Goal: Task Accomplishment & Management: Manage account settings

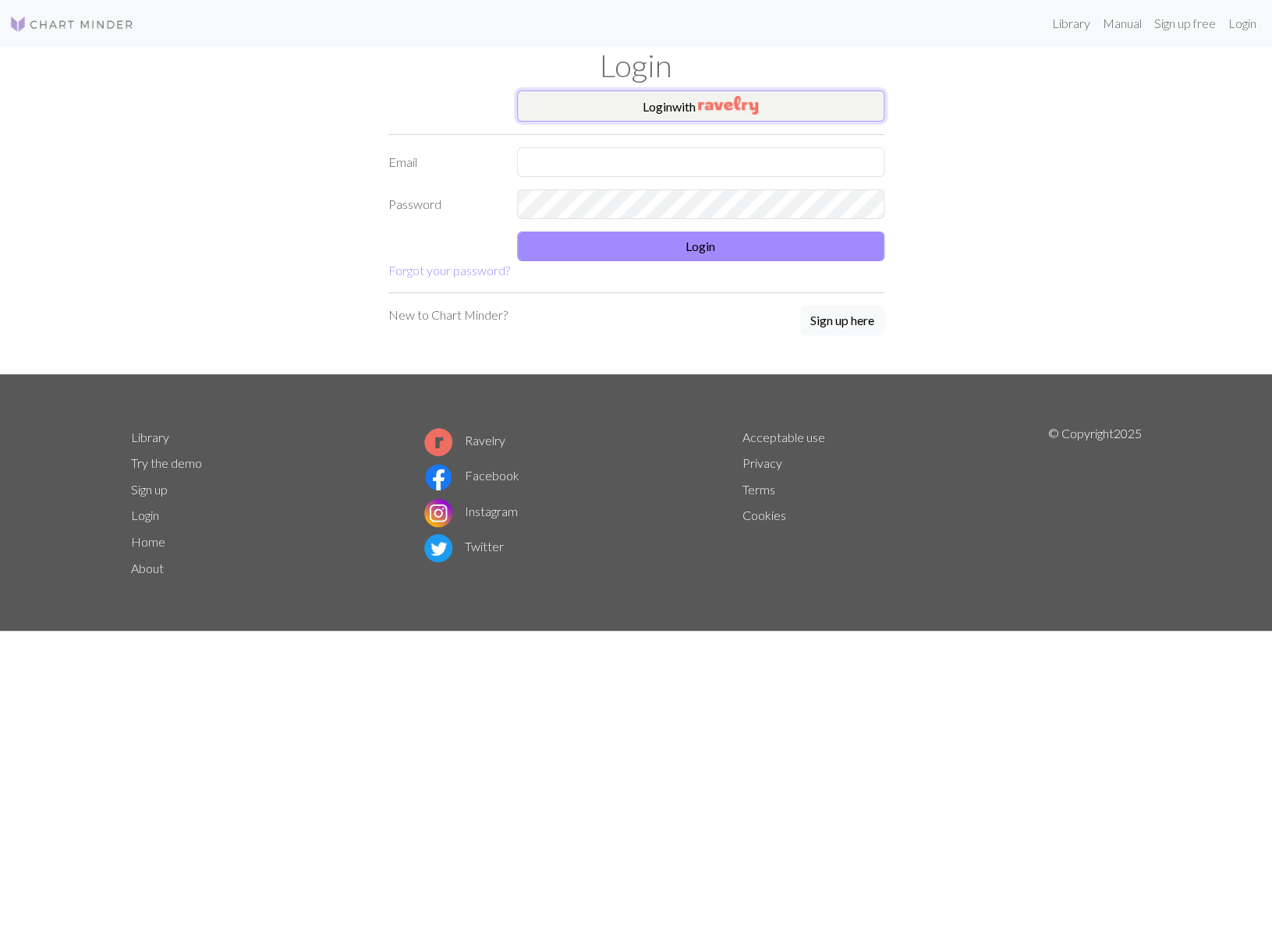
click at [663, 102] on button "Login with" at bounding box center [701, 105] width 367 height 31
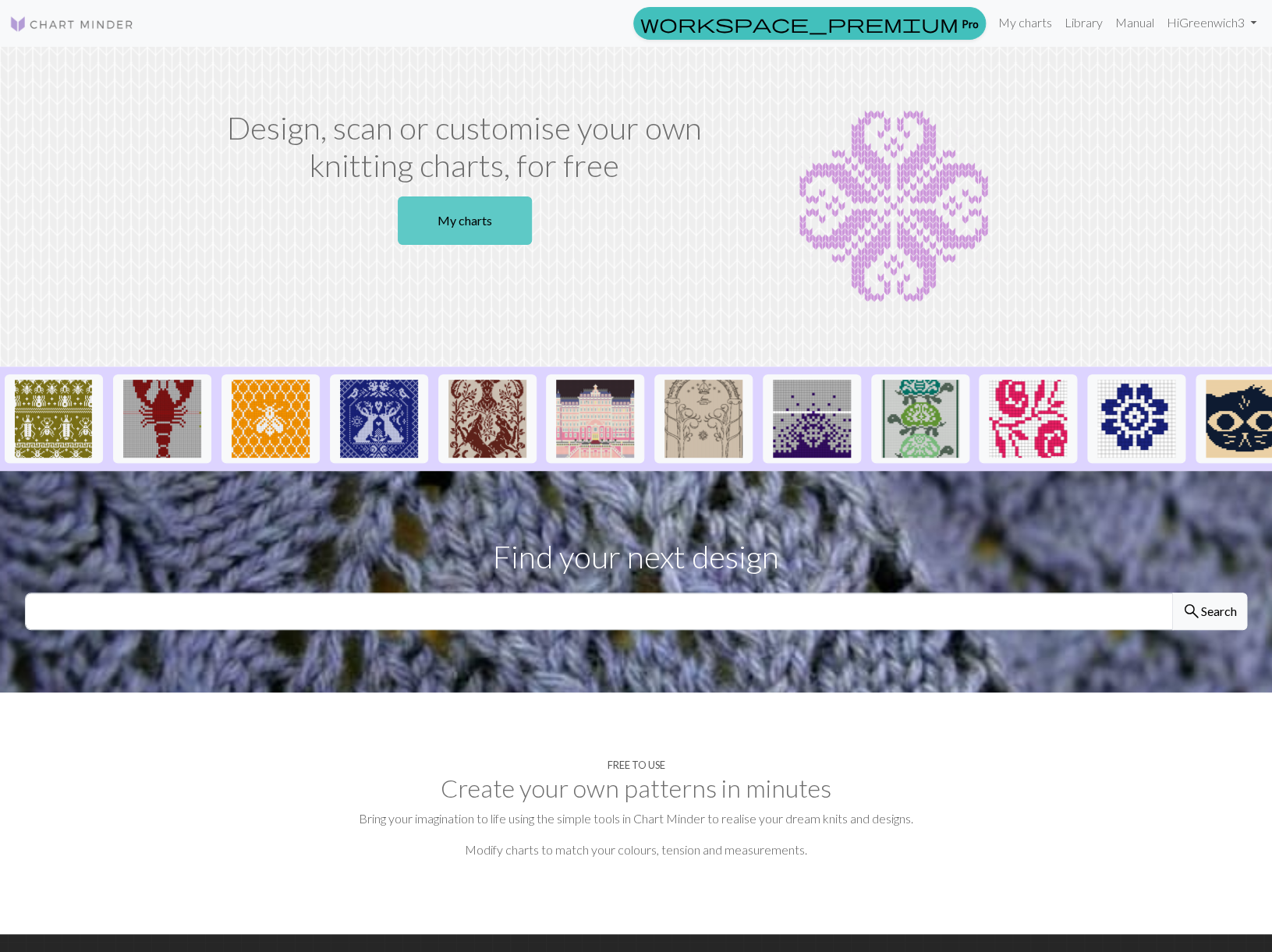
click at [476, 217] on link "My charts" at bounding box center [465, 220] width 135 height 48
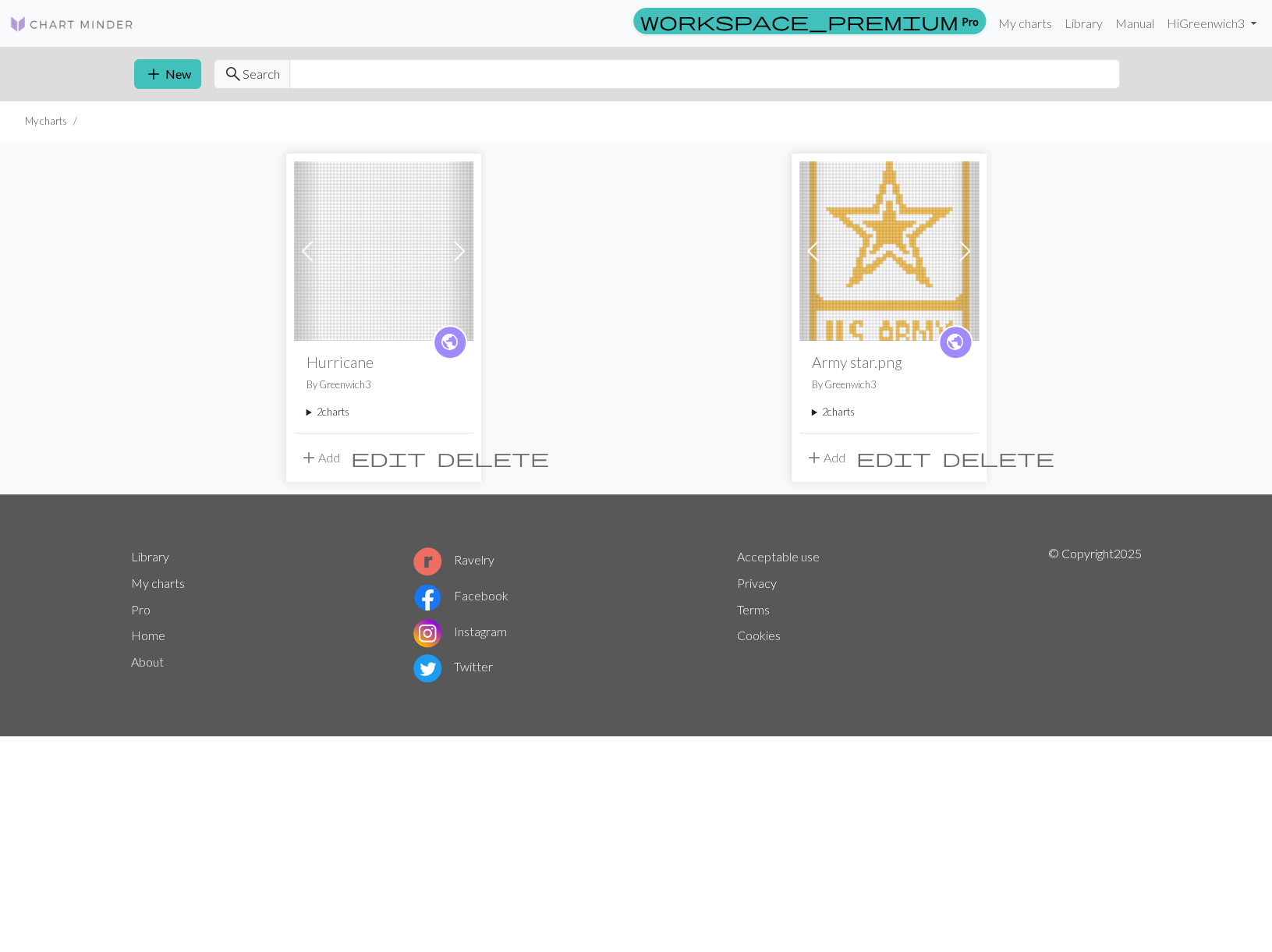
click at [381, 290] on img at bounding box center [383, 251] width 179 height 179
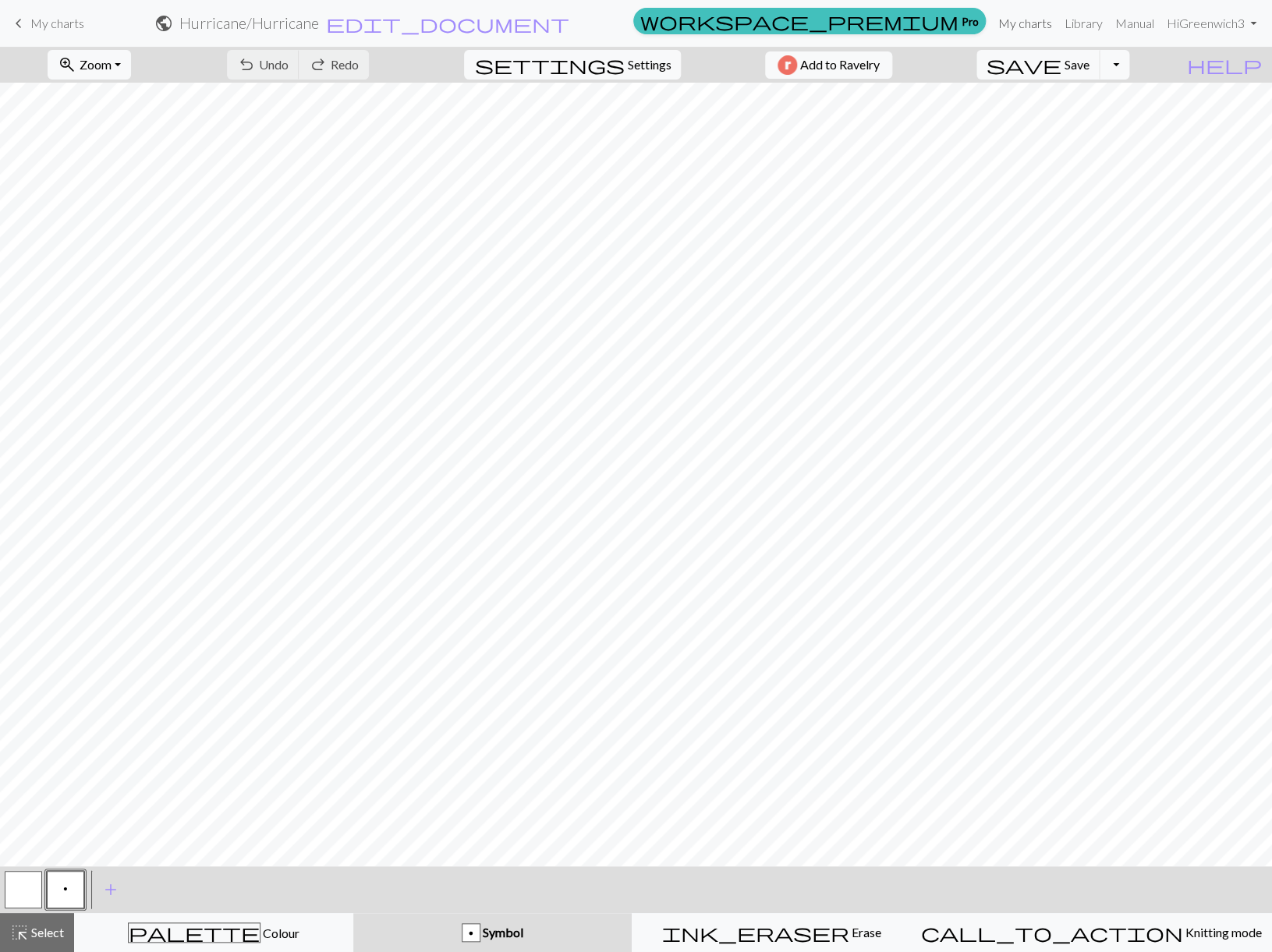
click at [1013, 22] on link "My charts" at bounding box center [1025, 24] width 66 height 31
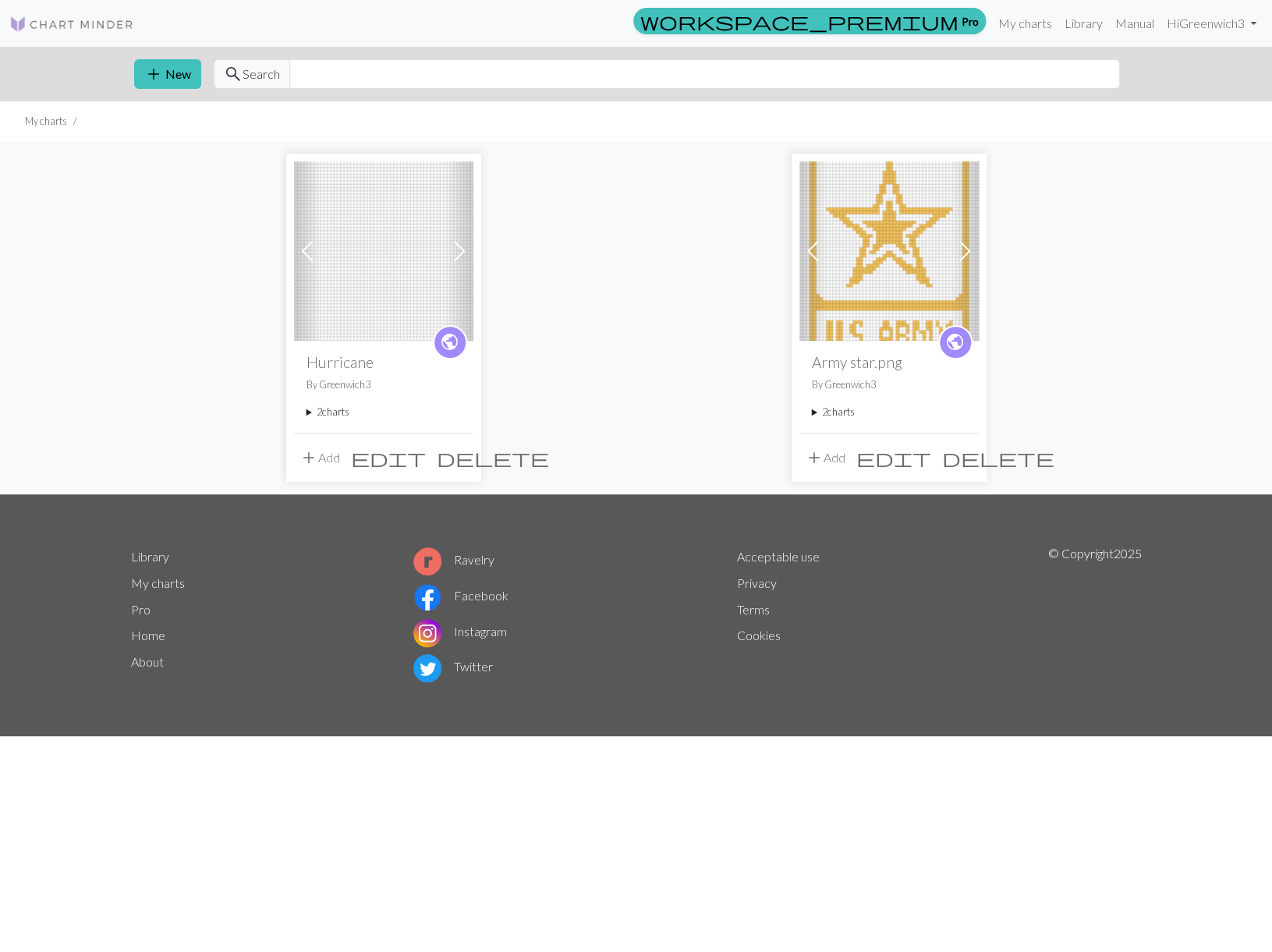
click at [307, 411] on summary "2 charts" at bounding box center [384, 412] width 155 height 15
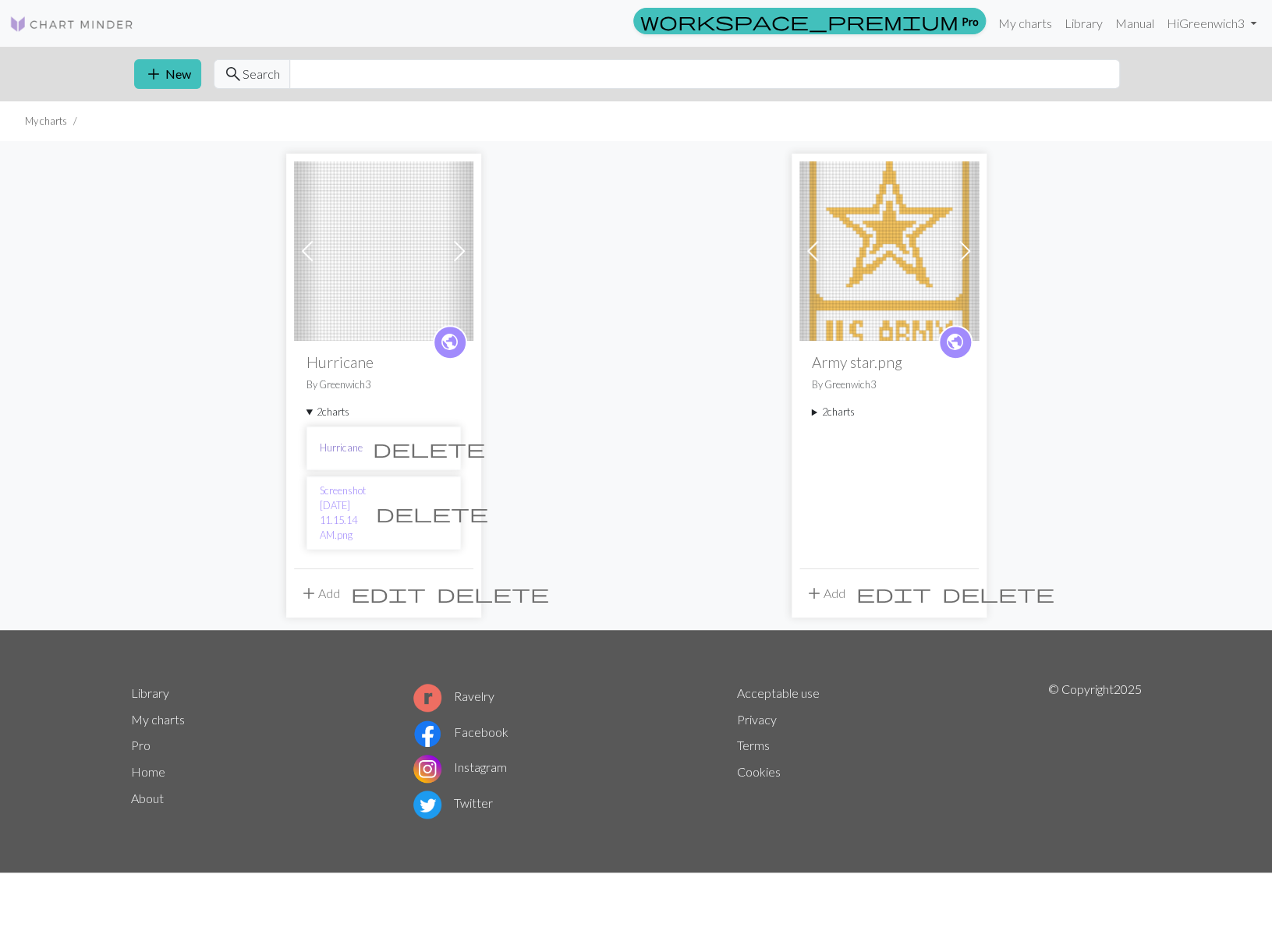
click at [341, 445] on link "Hurricane" at bounding box center [341, 448] width 43 height 15
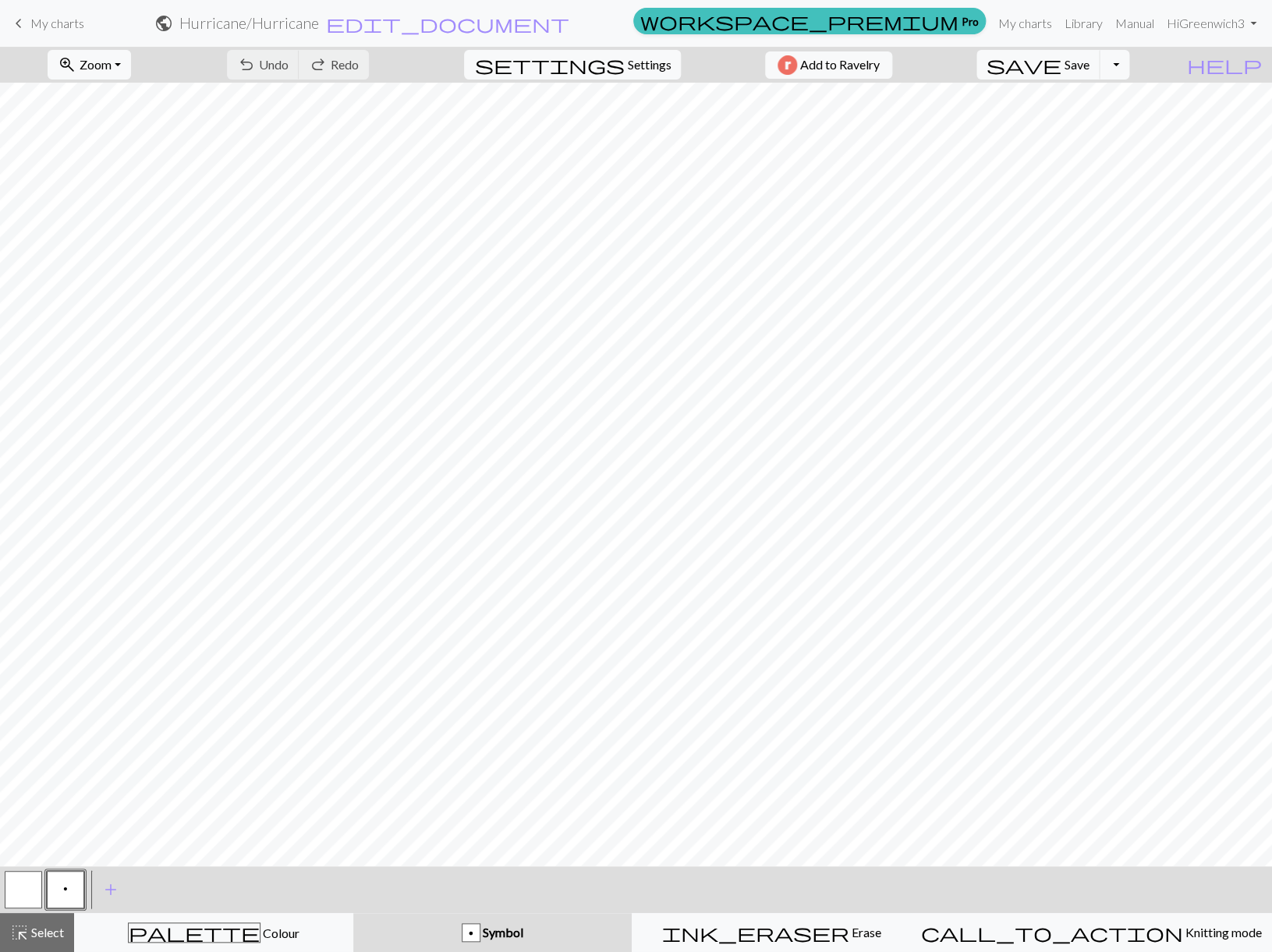
click at [18, 22] on span "keyboard_arrow_left" at bounding box center [18, 24] width 19 height 22
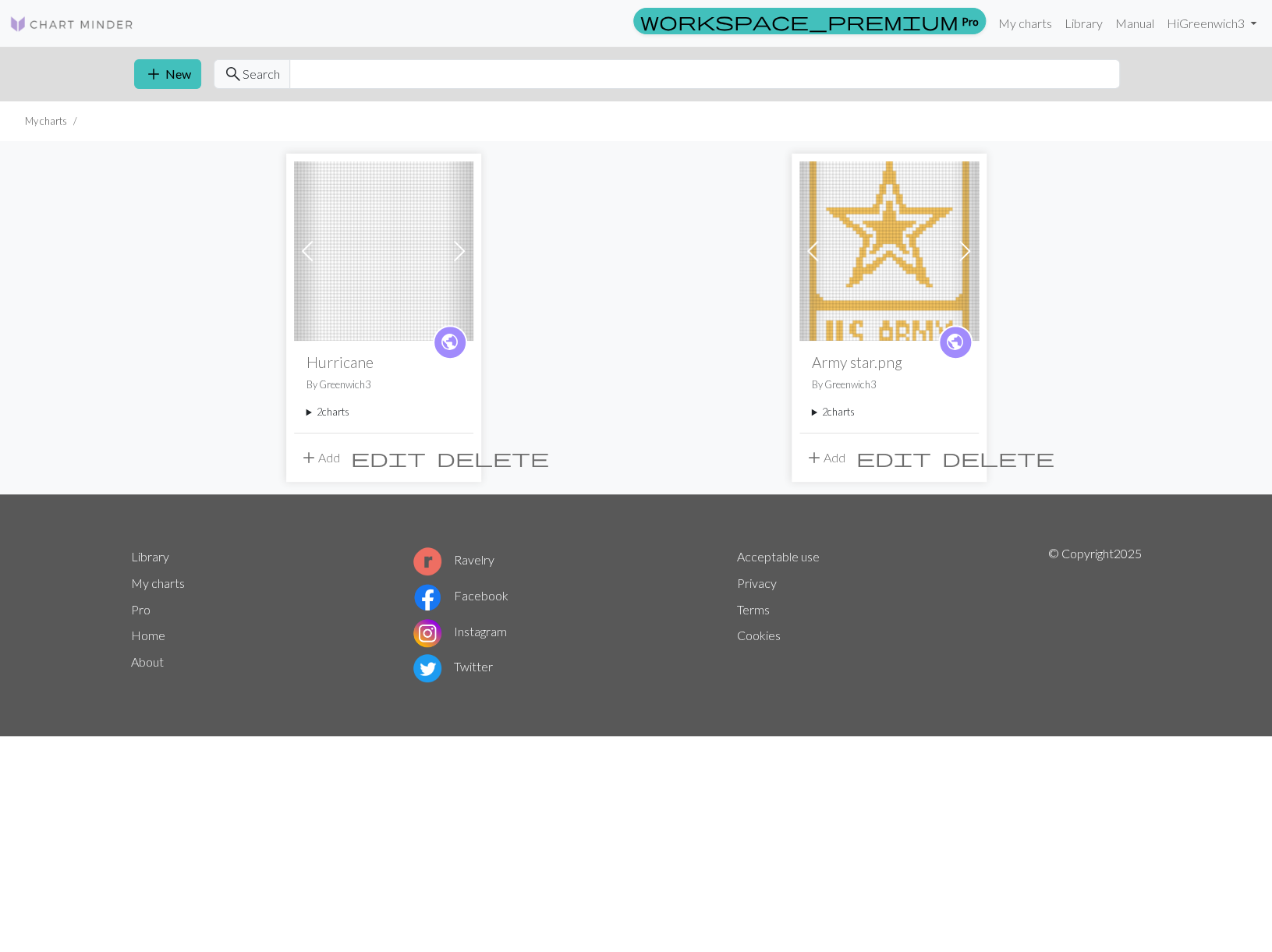
click at [306, 409] on summary "2 charts" at bounding box center [384, 412] width 155 height 15
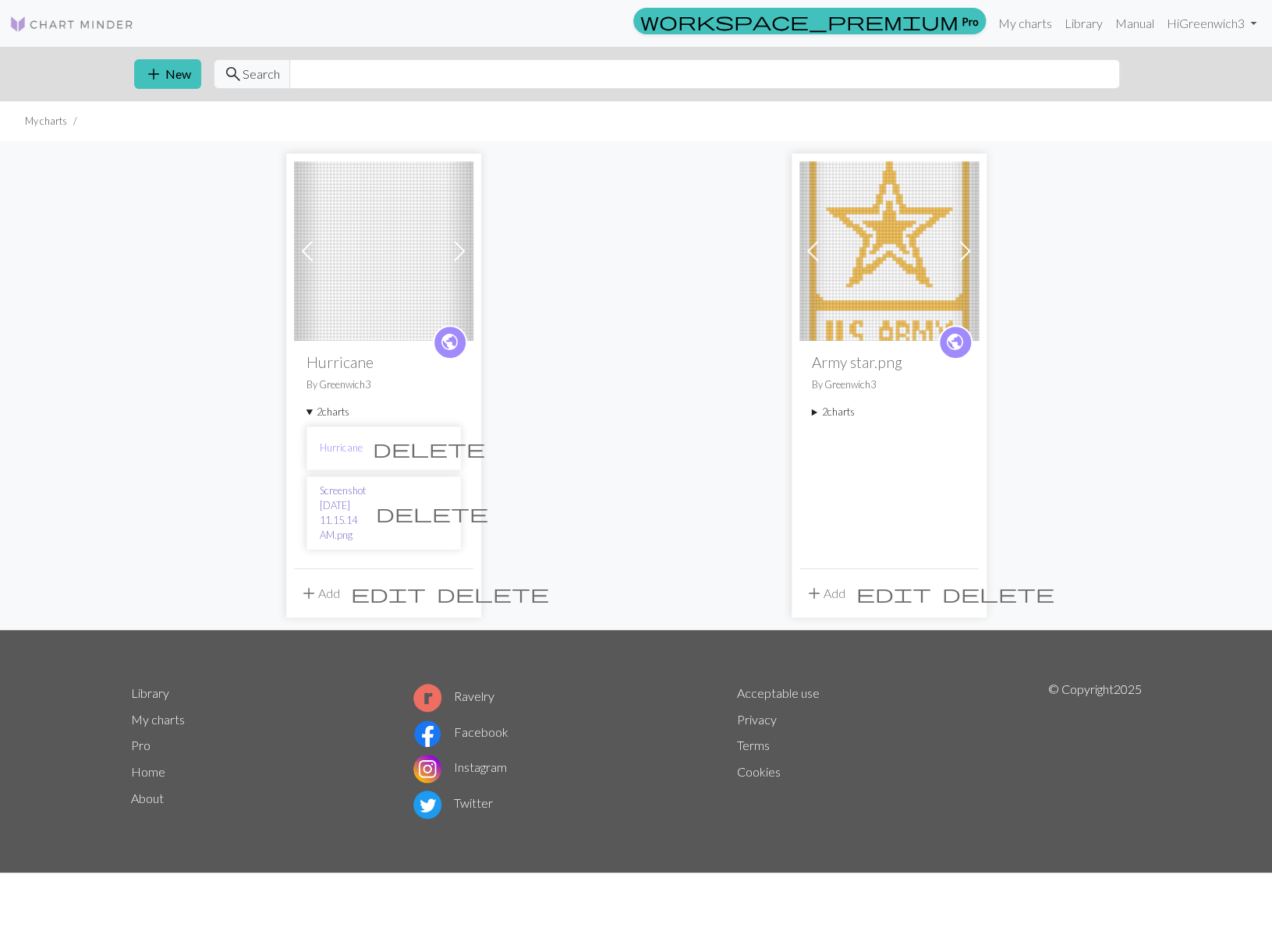
click at [360, 509] on link "Screenshot [DATE] 11.15.14 AM.png" at bounding box center [343, 514] width 46 height 60
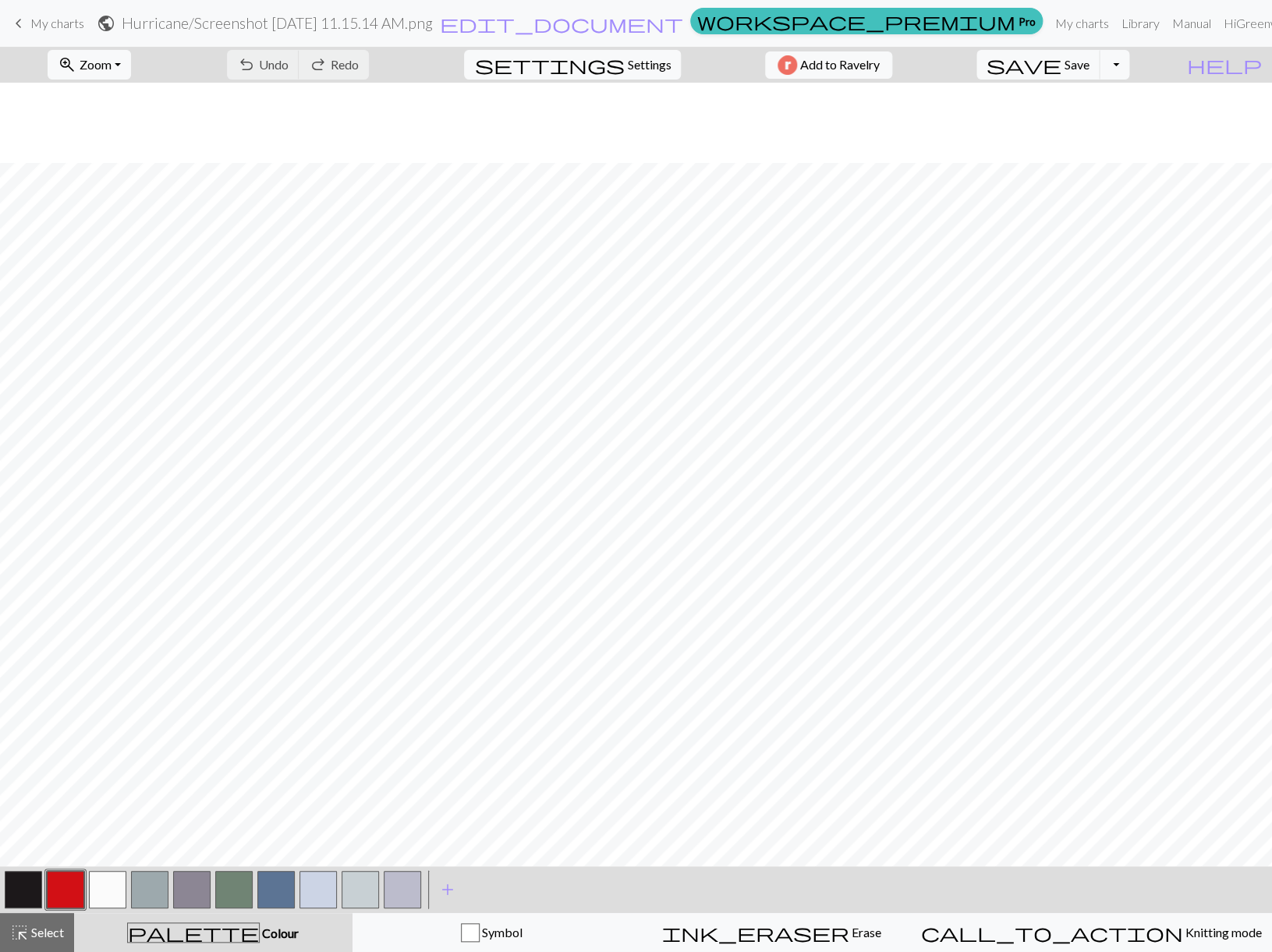
scroll to position [286, 0]
click at [131, 64] on button "zoom_in Zoom Zoom" at bounding box center [89, 65] width 84 height 30
click at [122, 95] on button "Fit all" at bounding box center [110, 98] width 124 height 25
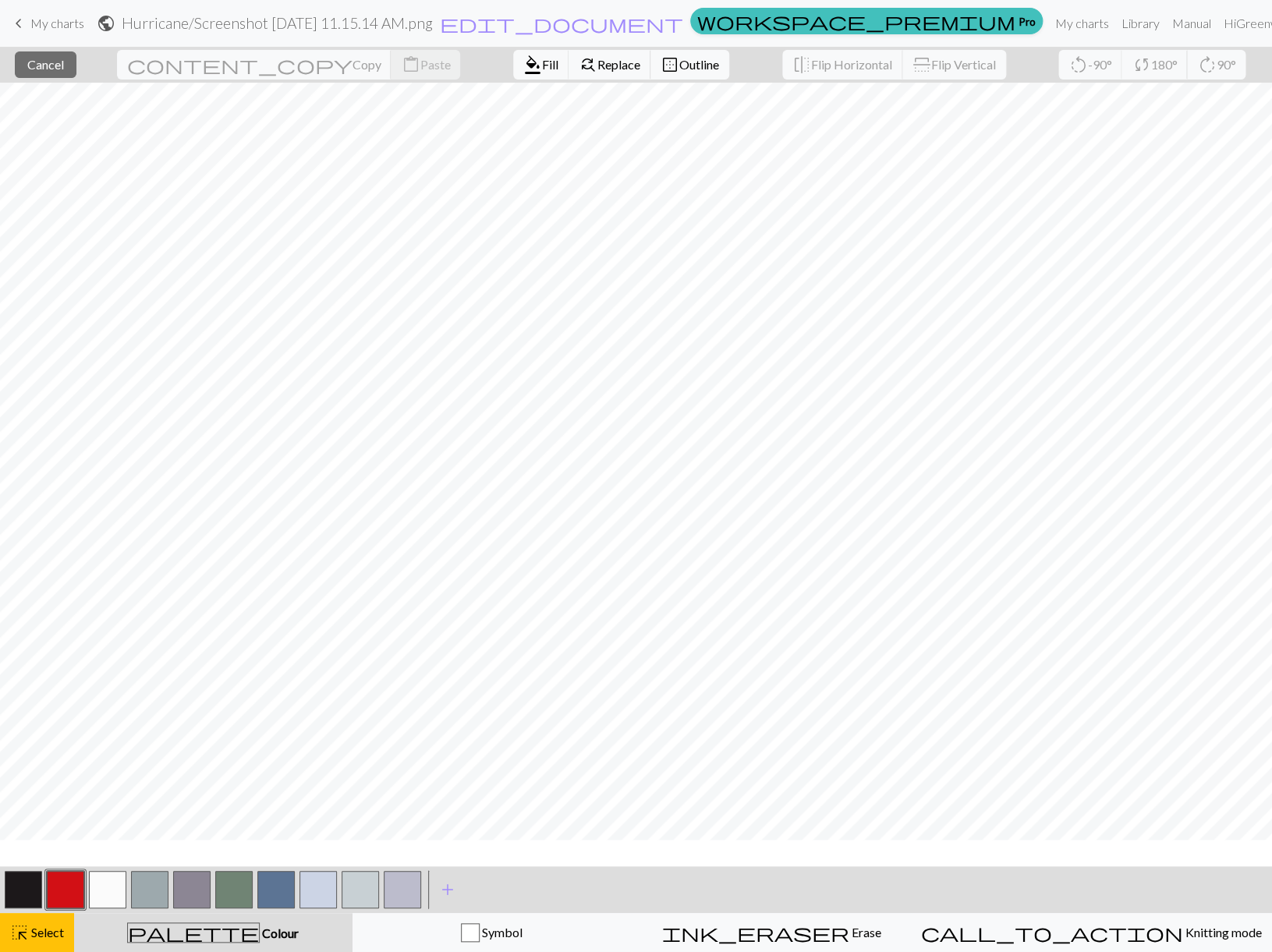
scroll to position [0, 0]
click at [848, 932] on span "Erase" at bounding box center [864, 932] width 32 height 15
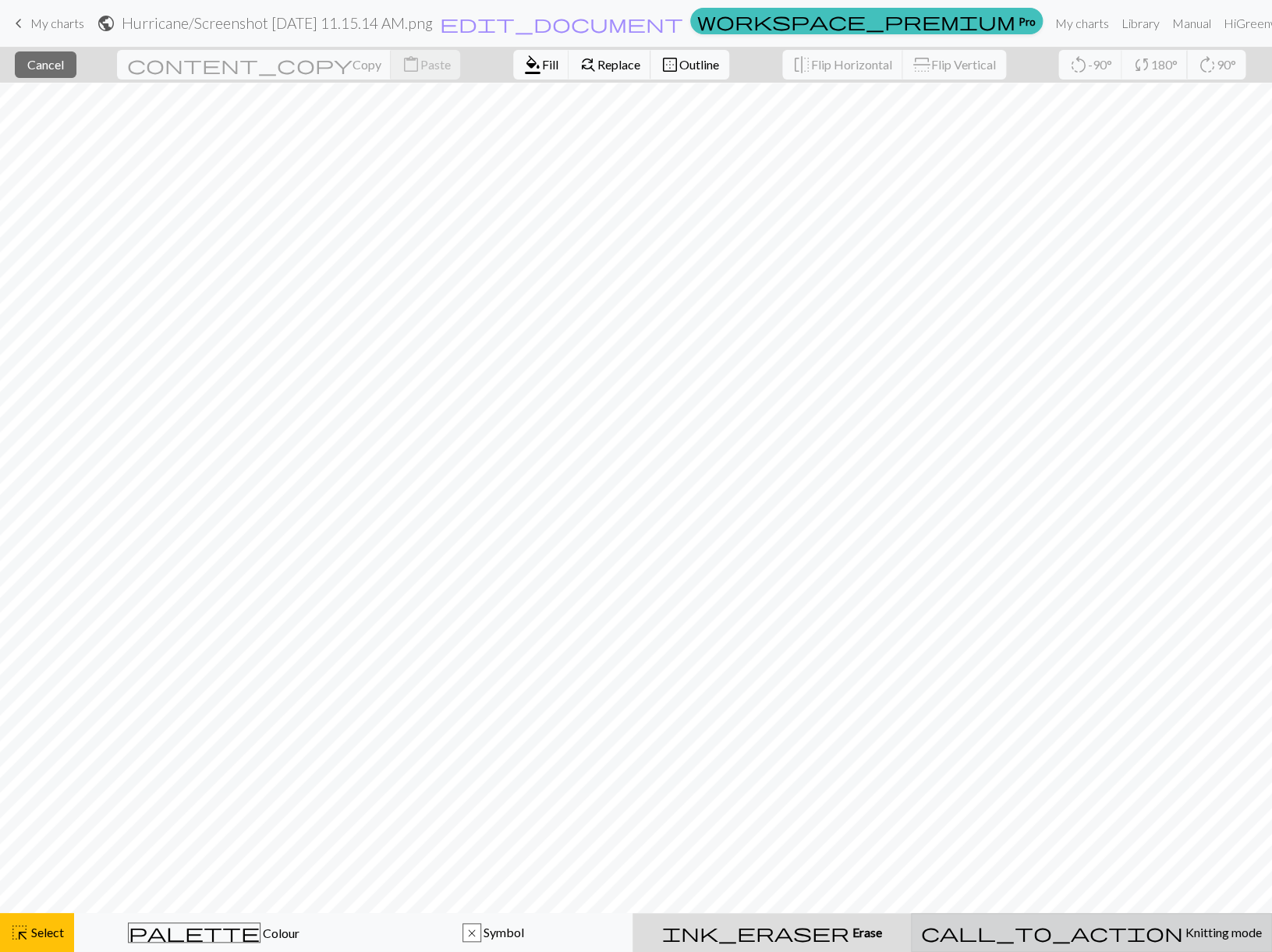
click at [1183, 928] on span "Knitting mode" at bounding box center [1222, 932] width 79 height 15
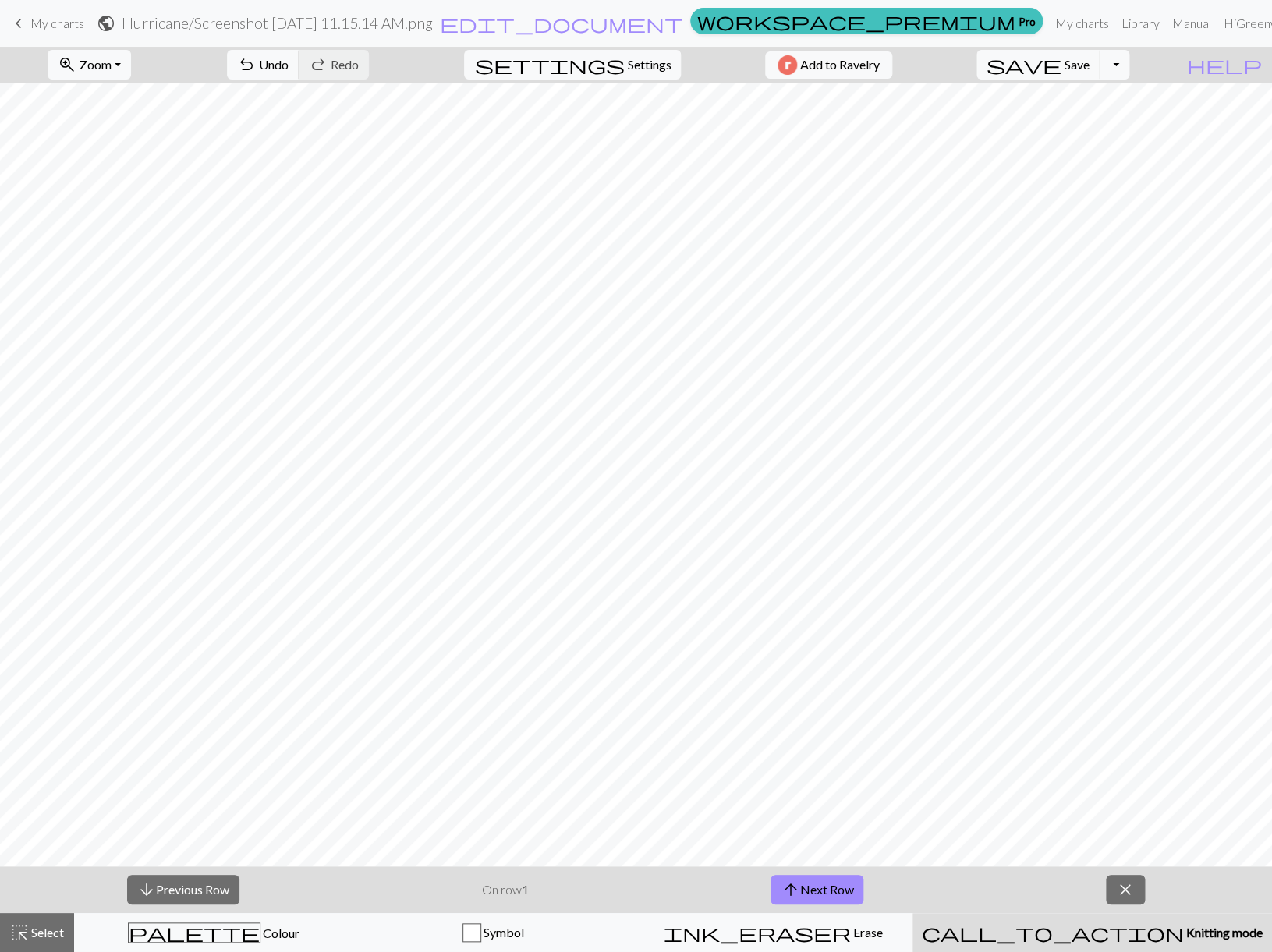
click at [1130, 885] on span "close" at bounding box center [1125, 890] width 19 height 22
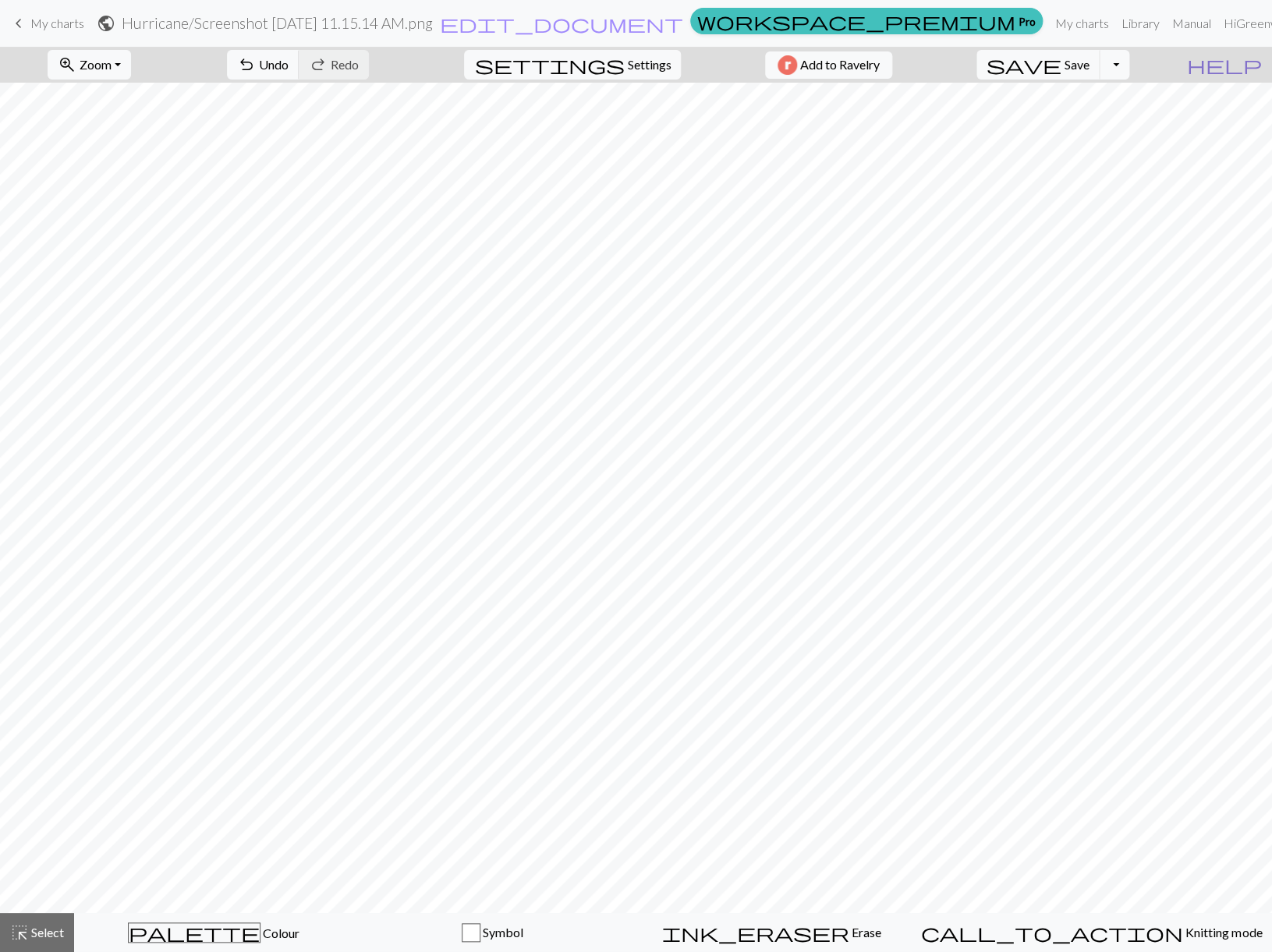
click at [1253, 62] on span "help" at bounding box center [1224, 65] width 75 height 22
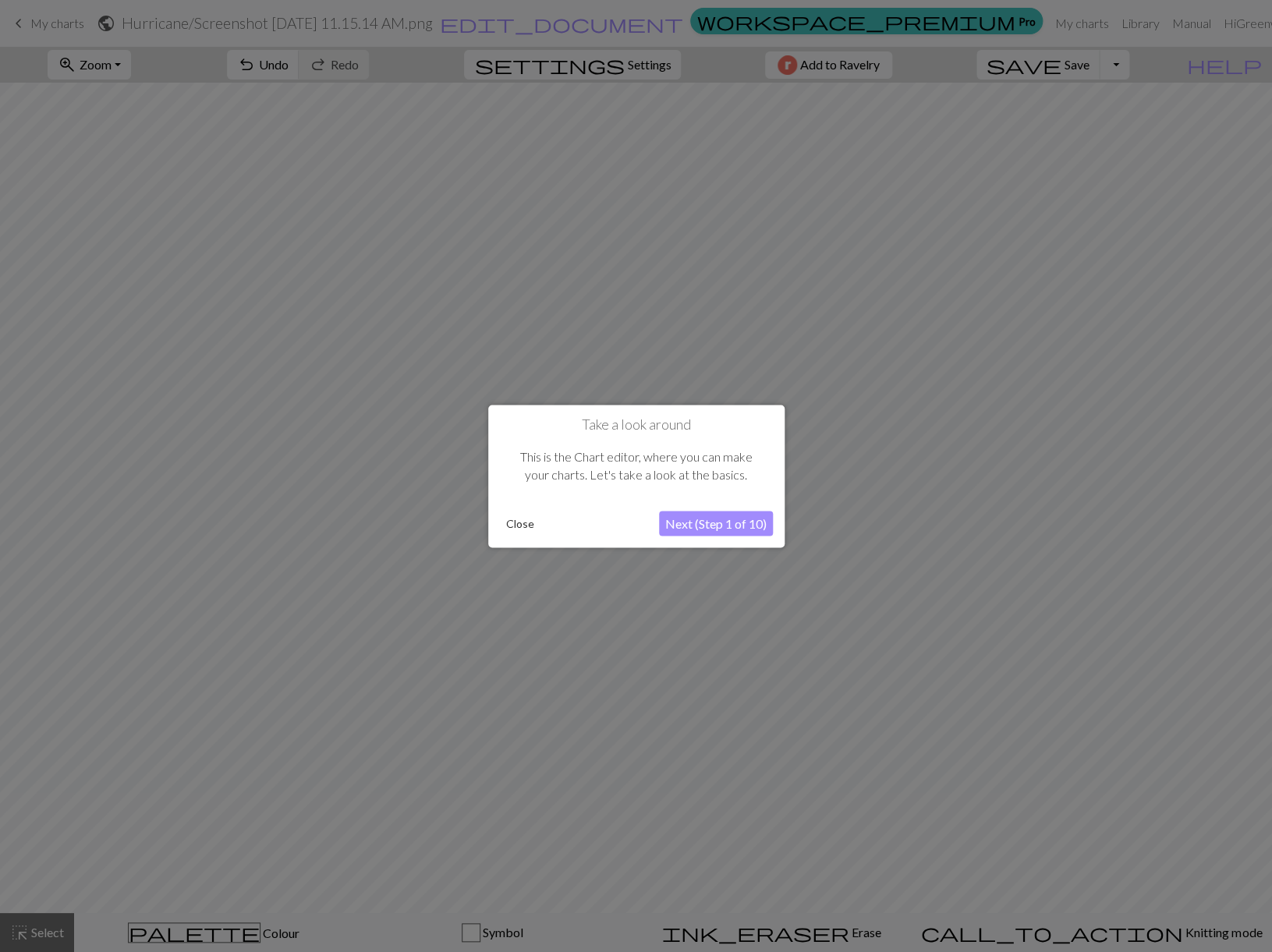
click at [737, 523] on button "Next (Step 1 of 10)" at bounding box center [716, 523] width 114 height 25
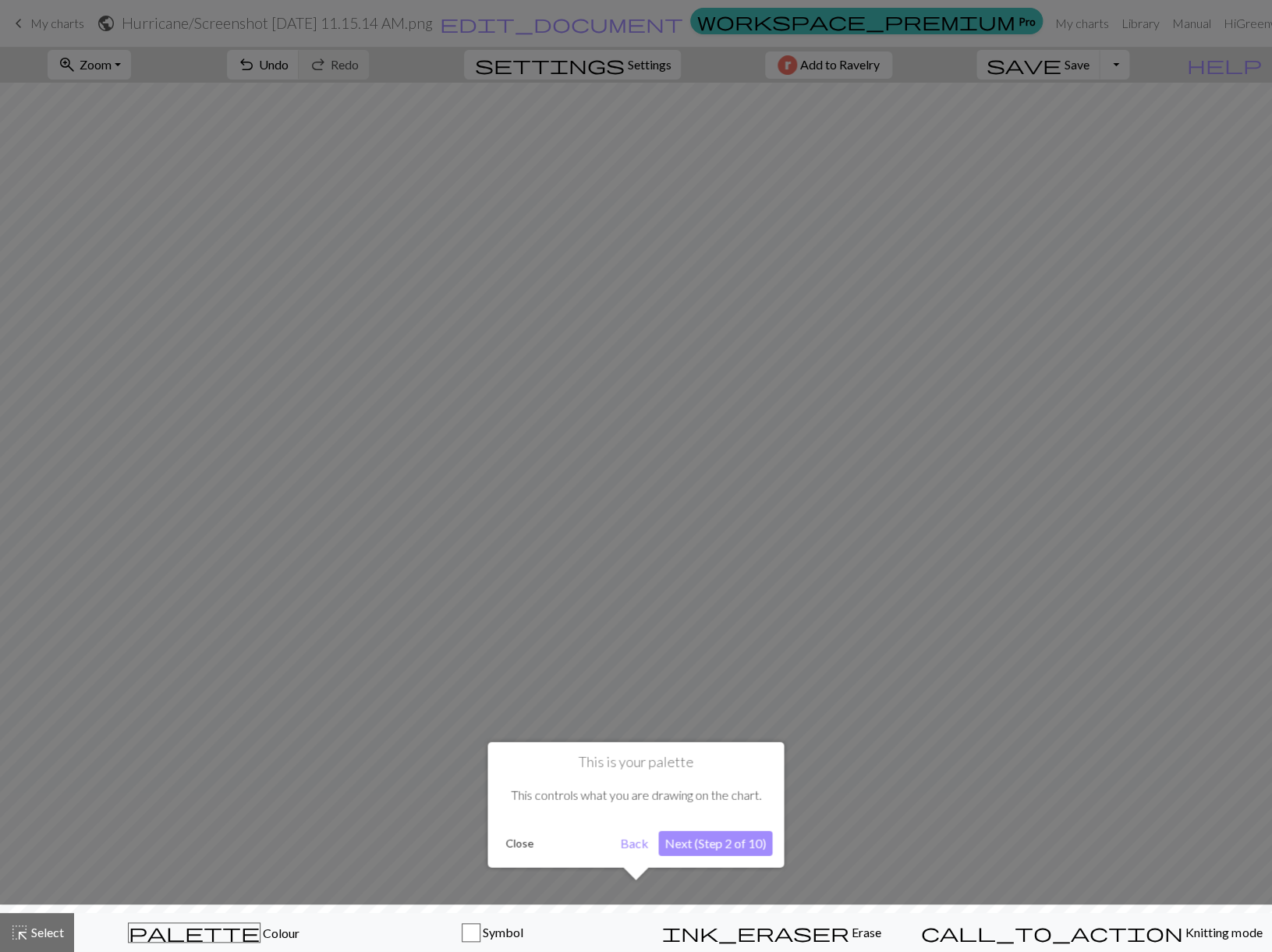
click at [704, 856] on button "Next (Step 2 of 10)" at bounding box center [715, 842] width 114 height 25
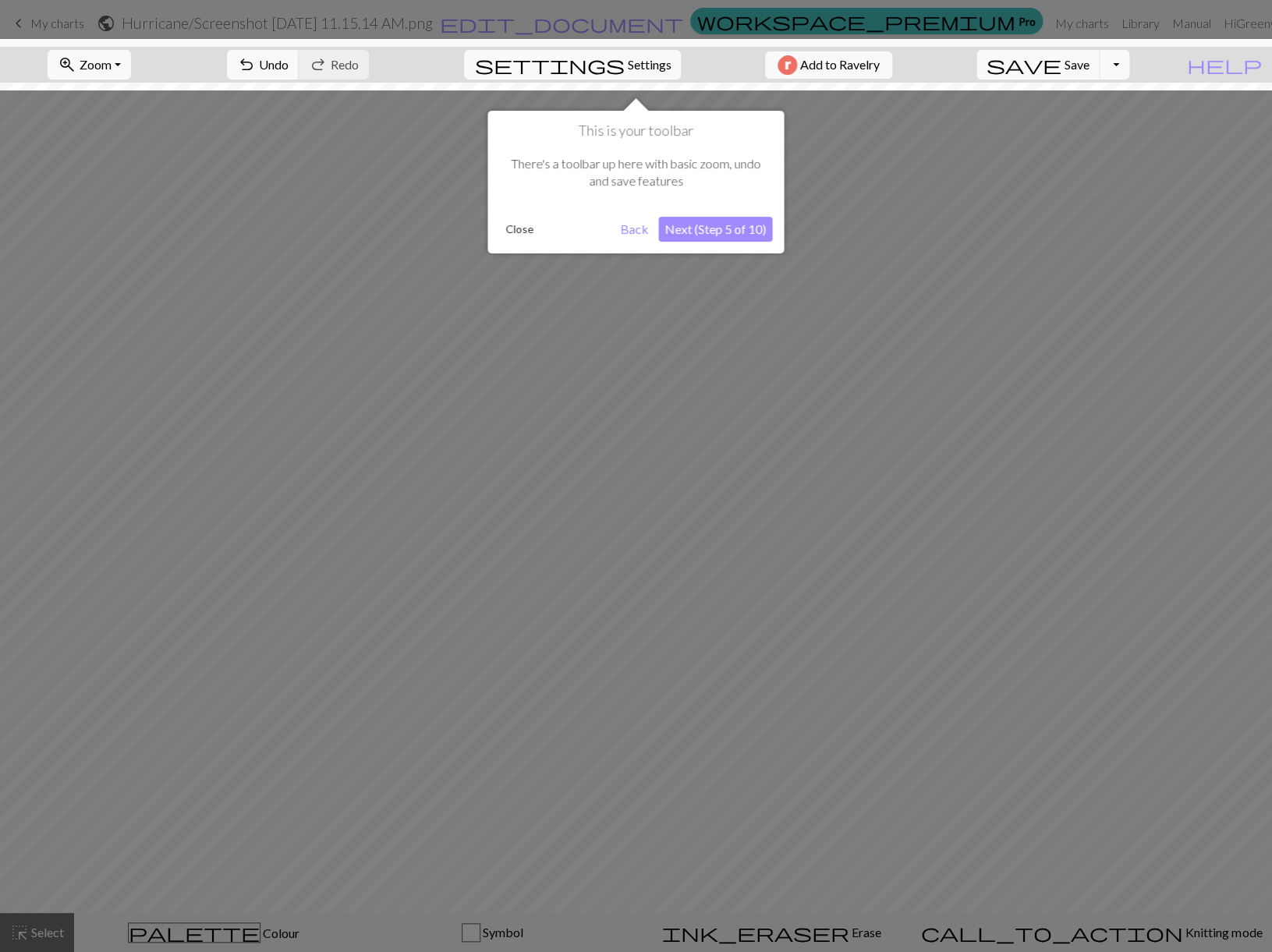
click at [696, 228] on button "Next (Step 5 of 10)" at bounding box center [715, 228] width 114 height 25
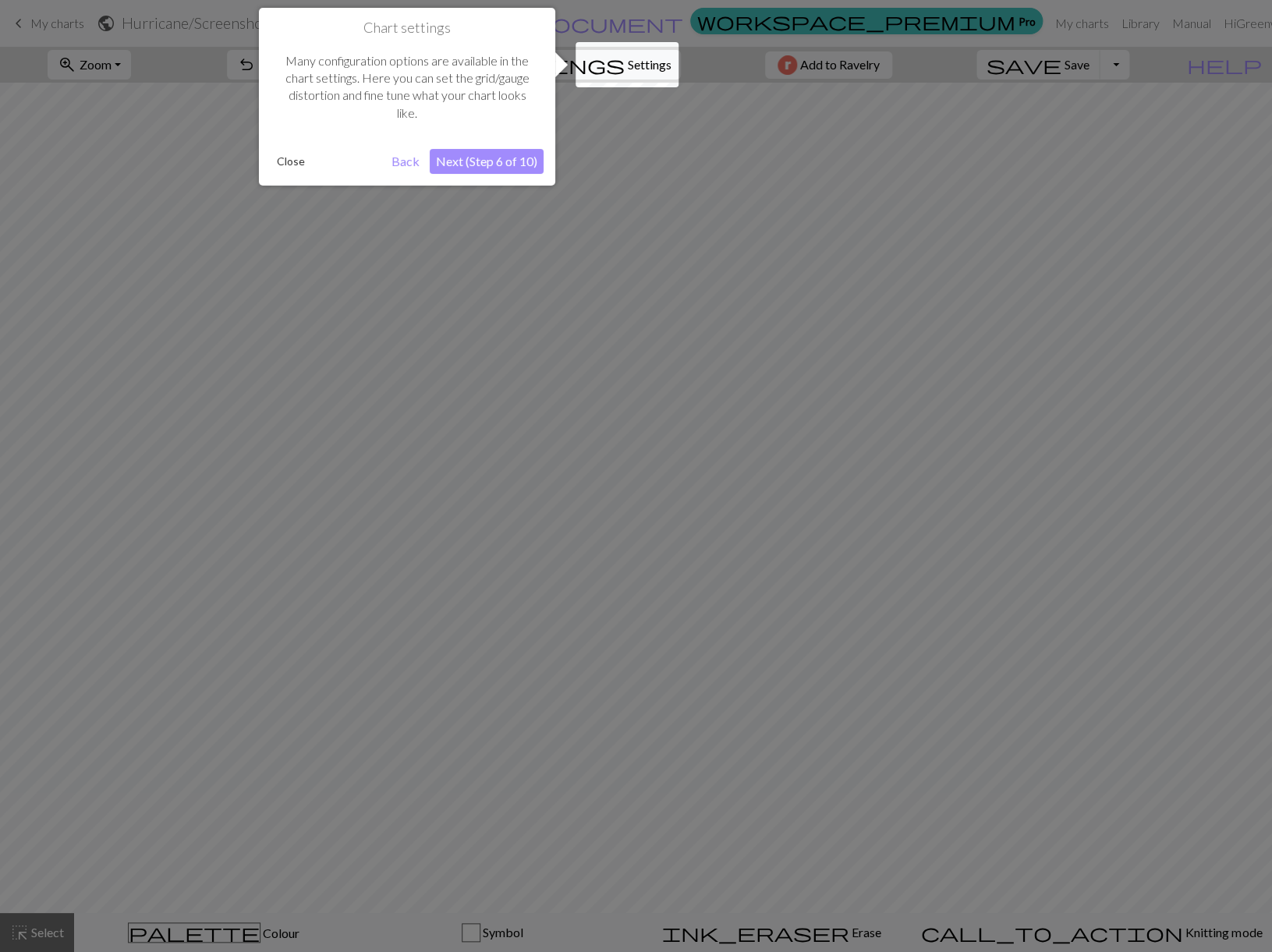
click at [496, 159] on button "Next (Step 6 of 10)" at bounding box center [486, 161] width 114 height 25
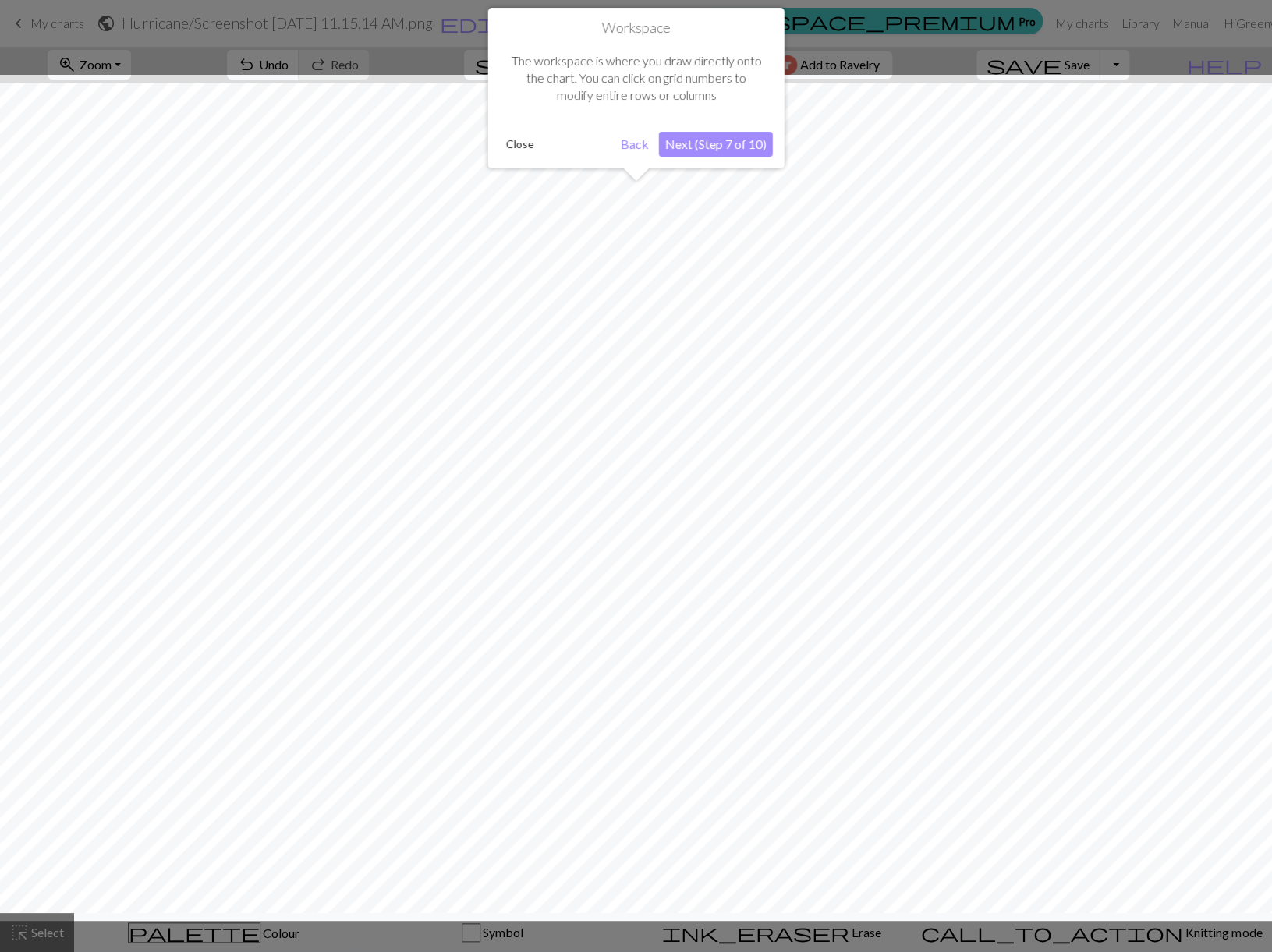
click at [713, 140] on button "Next (Step 7 of 10)" at bounding box center [716, 144] width 114 height 25
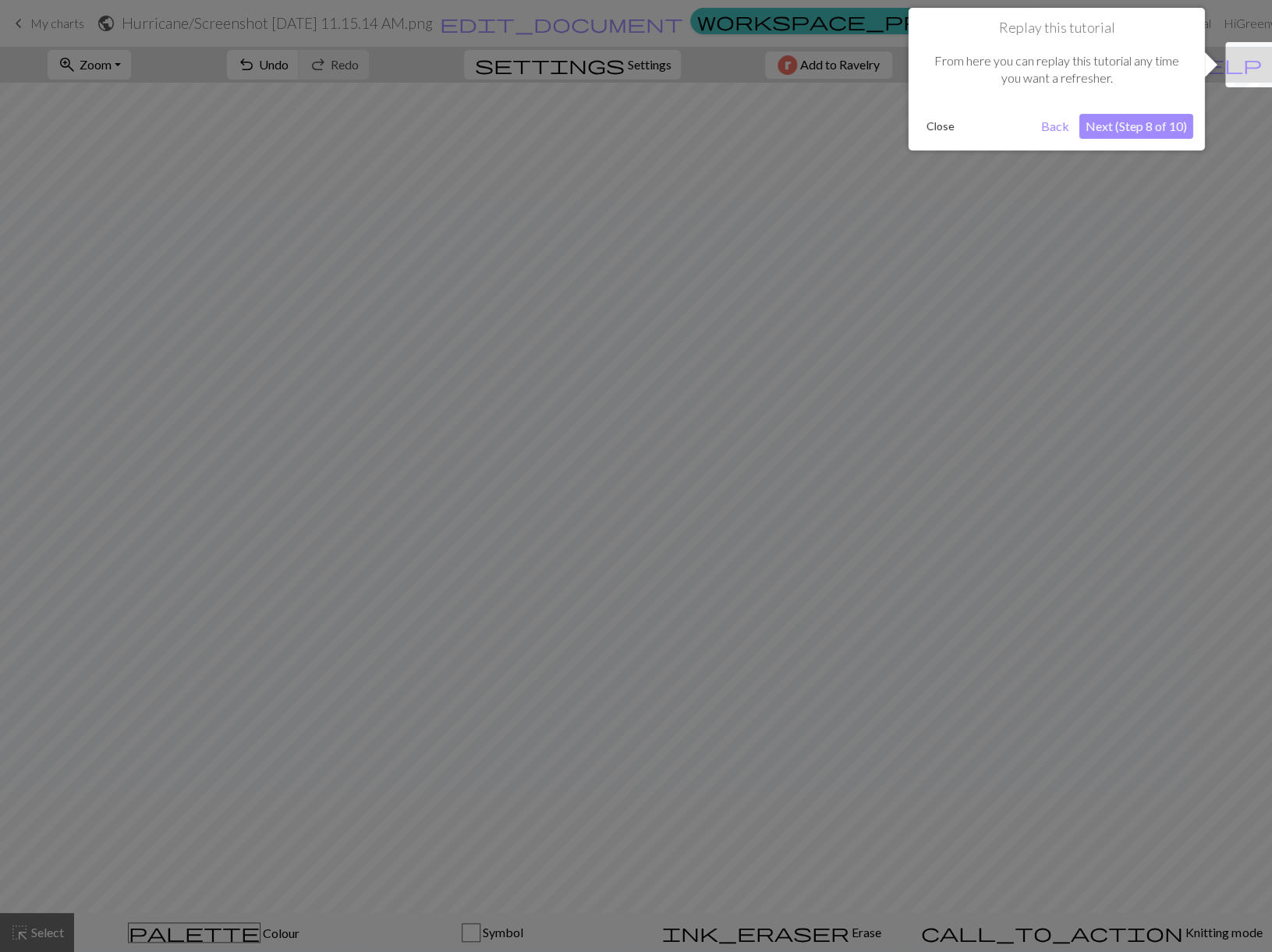
click at [1099, 124] on button "Next (Step 8 of 10)" at bounding box center [1136, 125] width 114 height 25
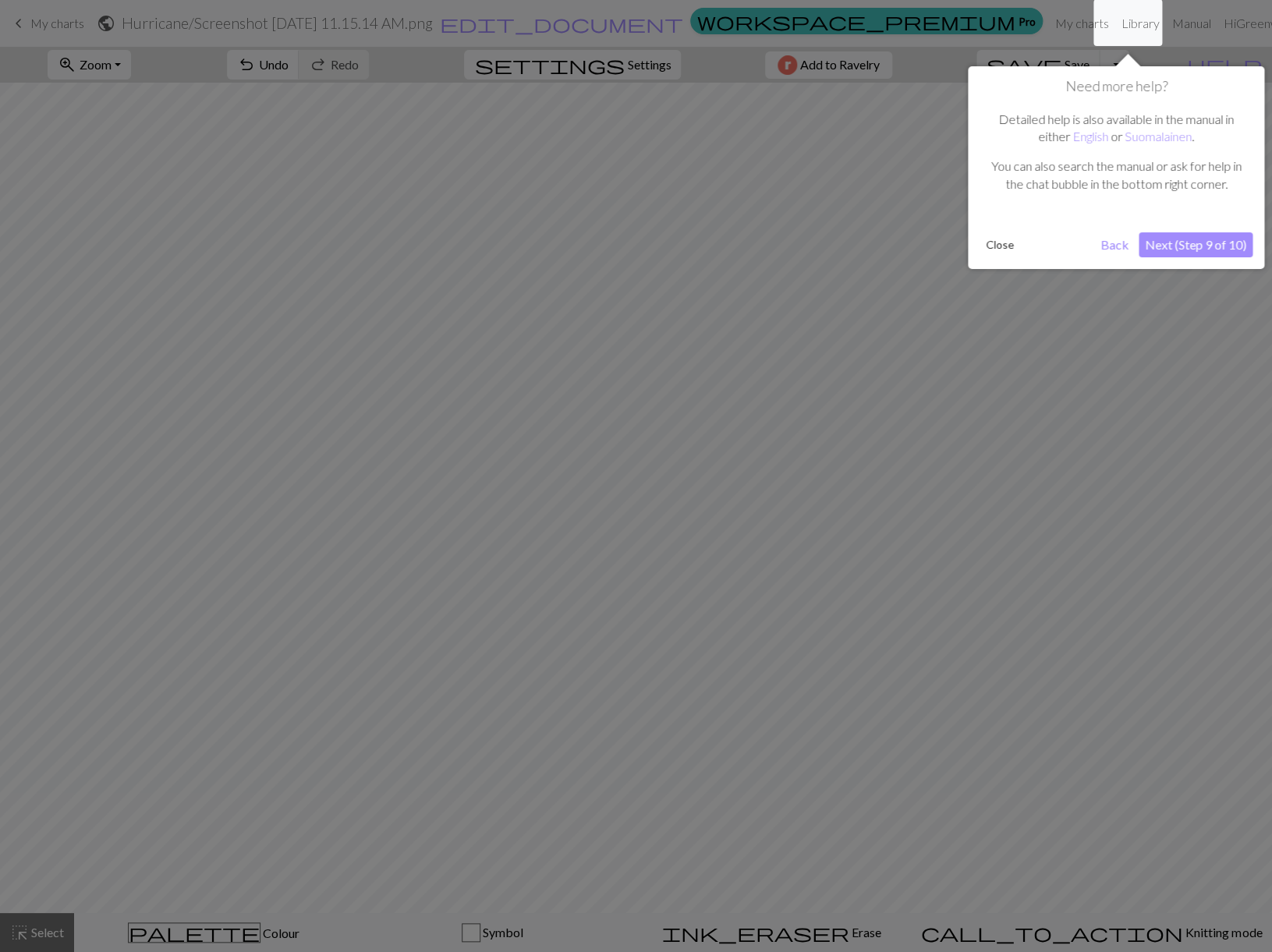
click at [1168, 257] on button "Next (Step 9 of 10)" at bounding box center [1195, 245] width 114 height 25
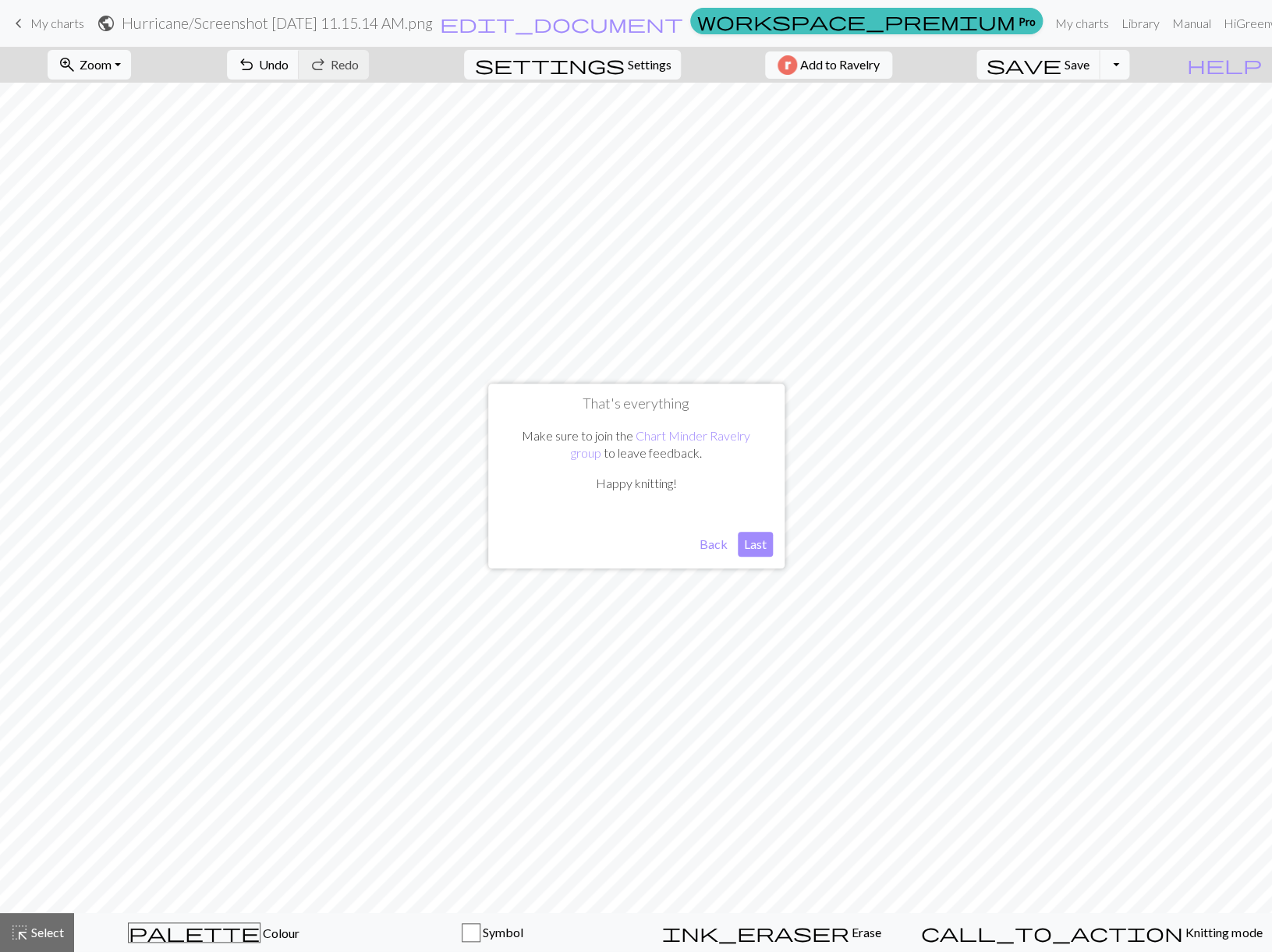
click at [760, 546] on button "Last" at bounding box center [755, 544] width 35 height 25
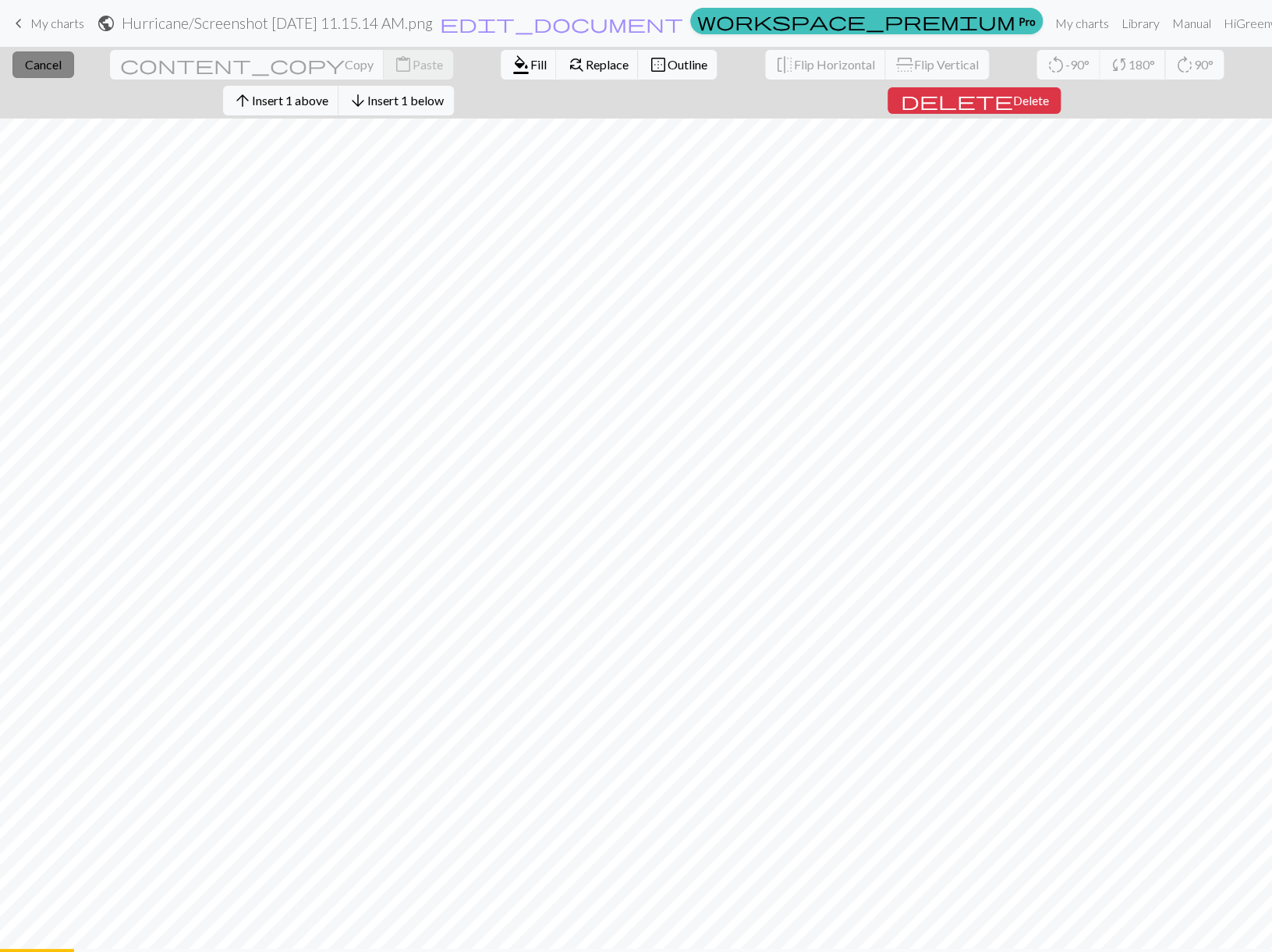
click at [27, 59] on span "Cancel" at bounding box center [43, 65] width 36 height 15
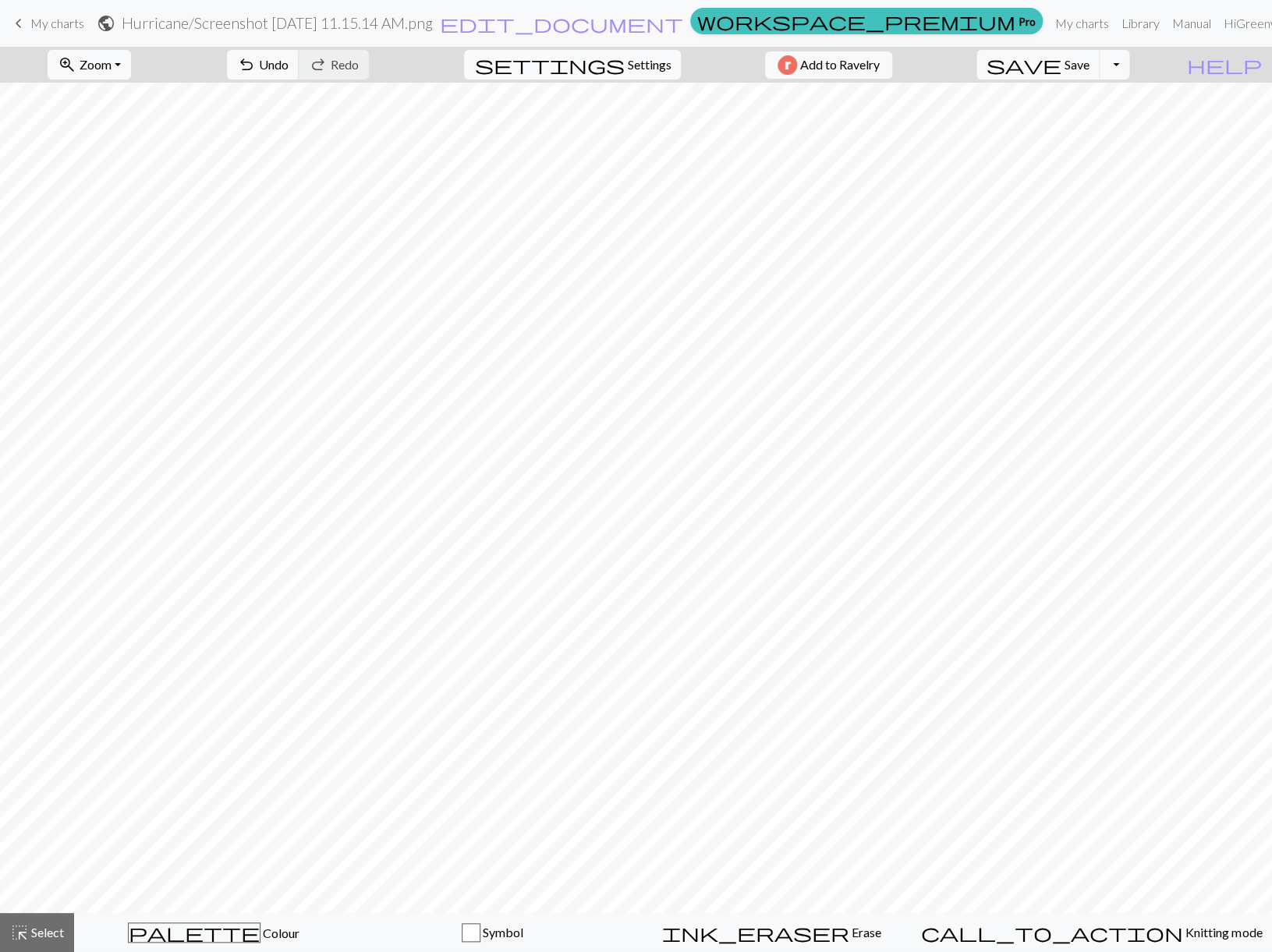
click at [633, 68] on span "Settings" at bounding box center [649, 65] width 44 height 19
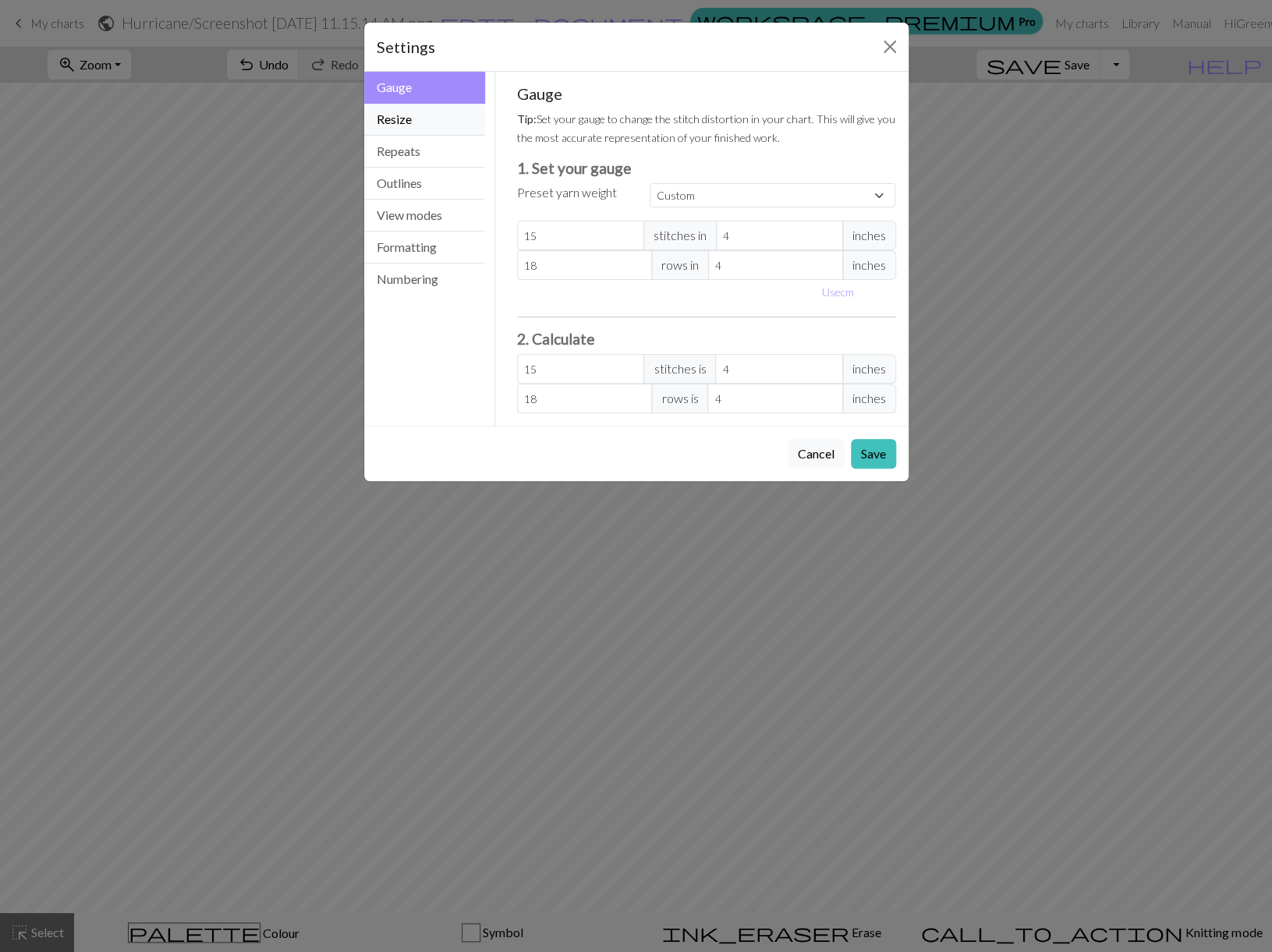
click at [414, 118] on button "Resize" at bounding box center [426, 119] width 122 height 32
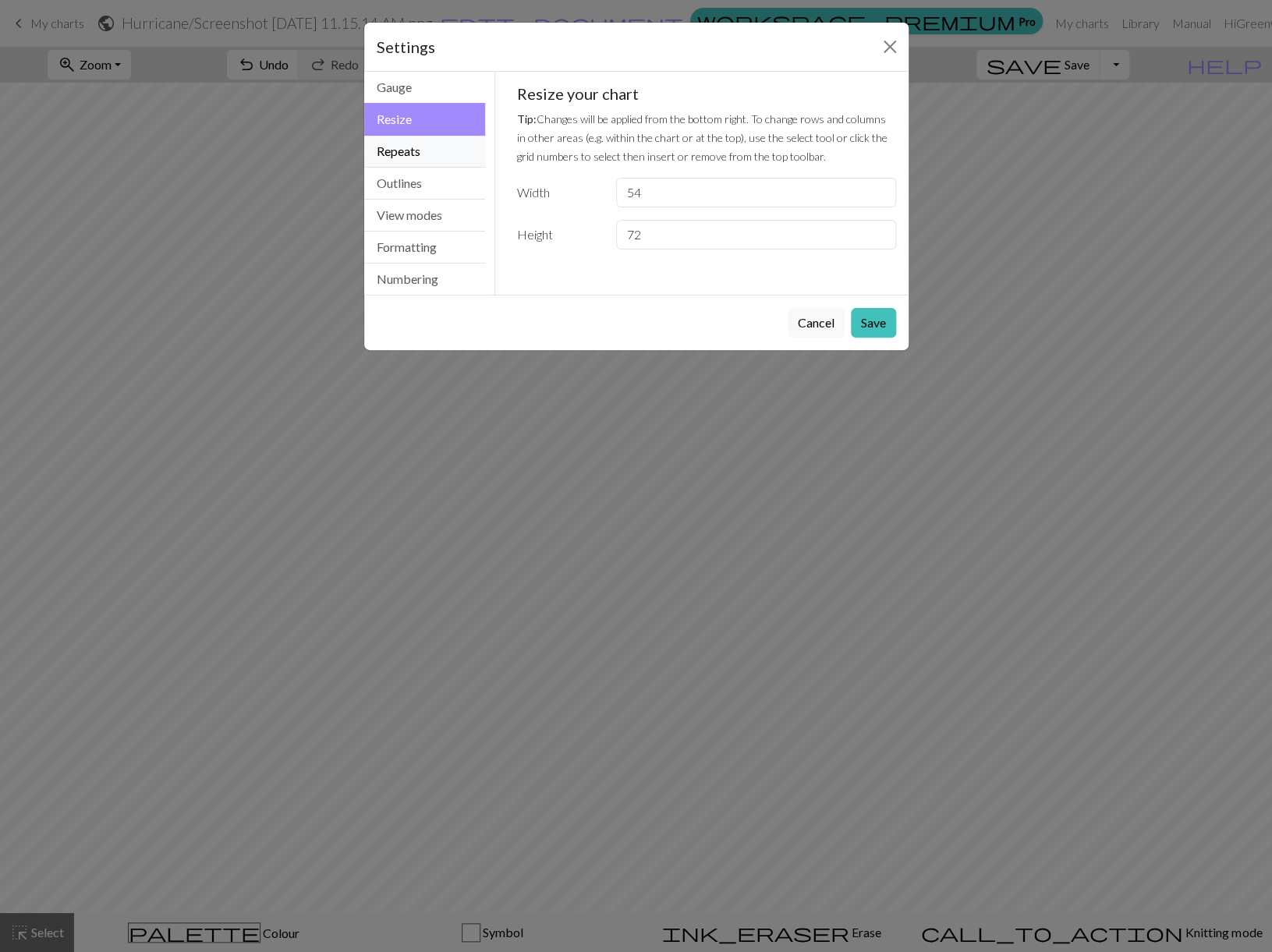
click at [422, 149] on button "Repeats" at bounding box center [426, 151] width 122 height 32
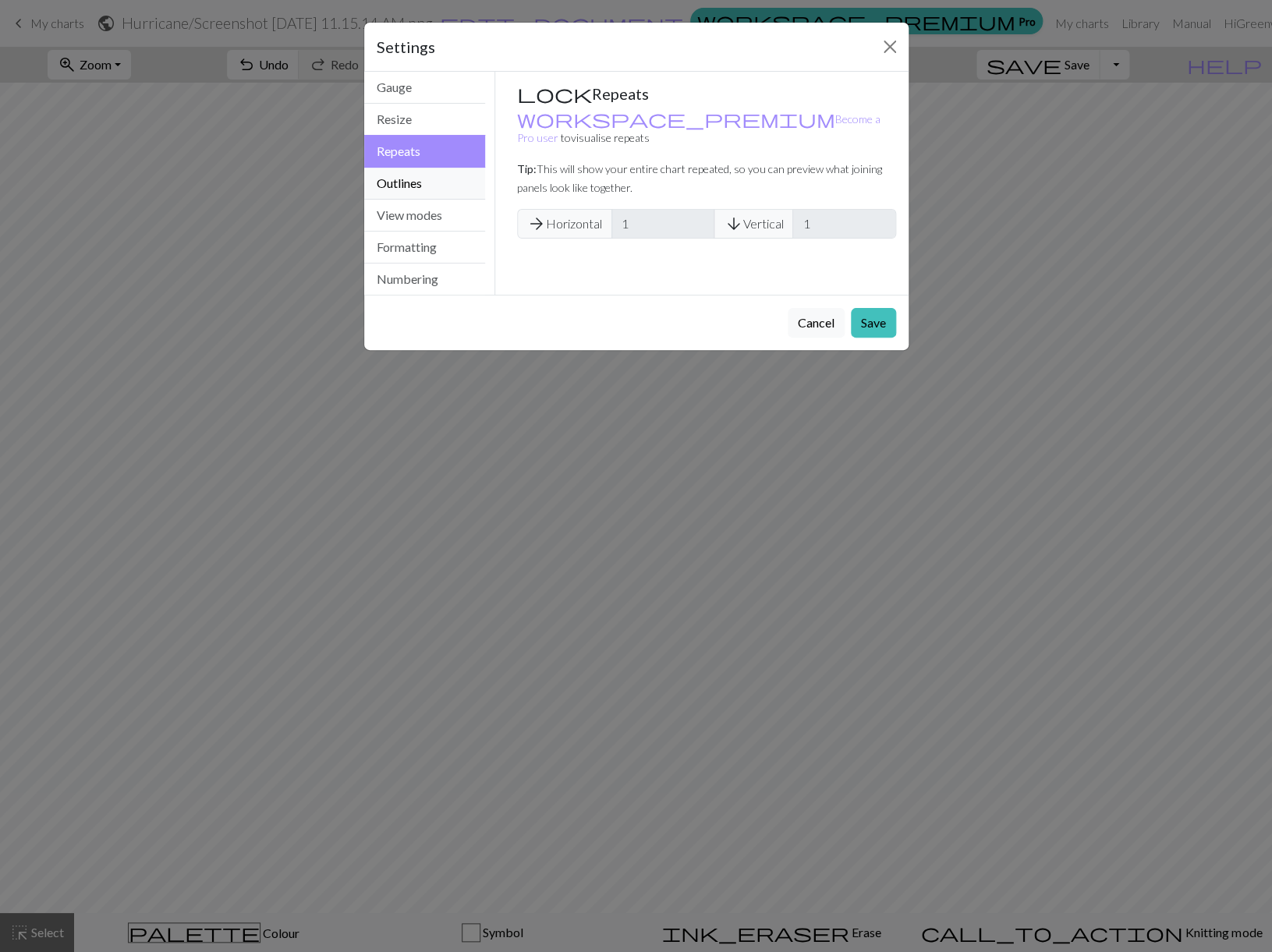
click at [417, 192] on button "Outlines" at bounding box center [426, 183] width 122 height 32
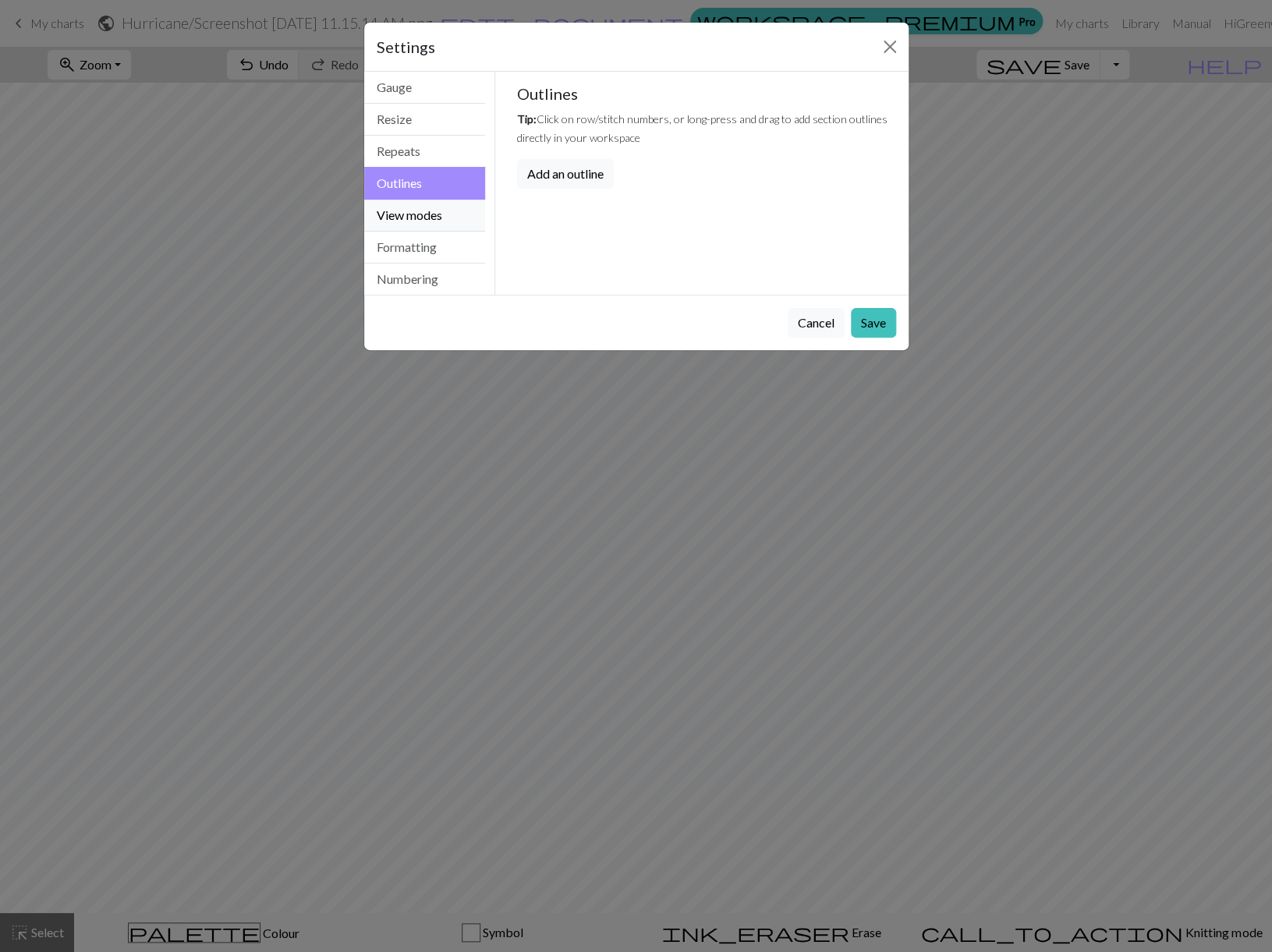
click at [422, 209] on button "View modes" at bounding box center [426, 215] width 122 height 32
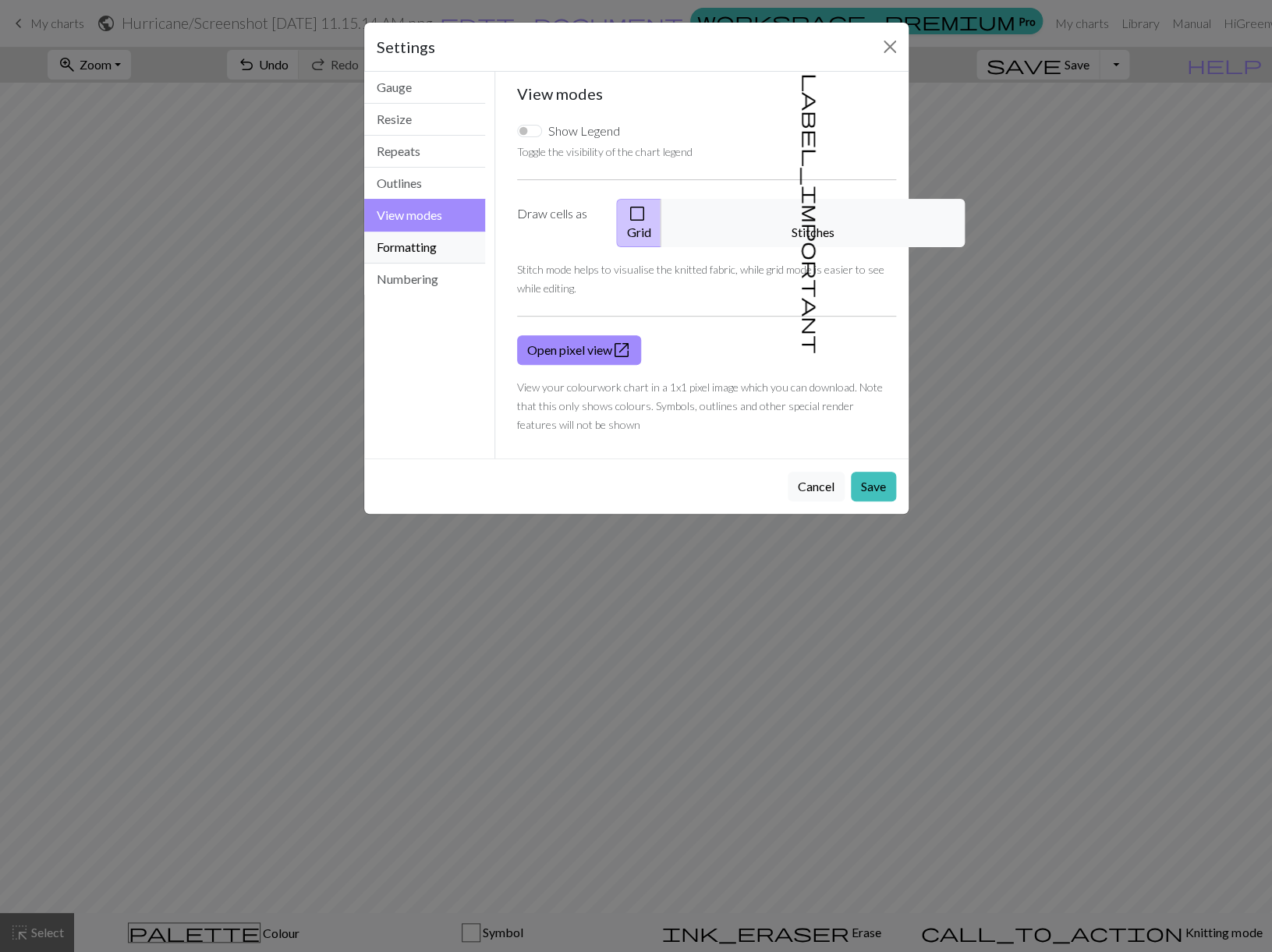
click at [418, 246] on button "Formatting" at bounding box center [426, 247] width 122 height 32
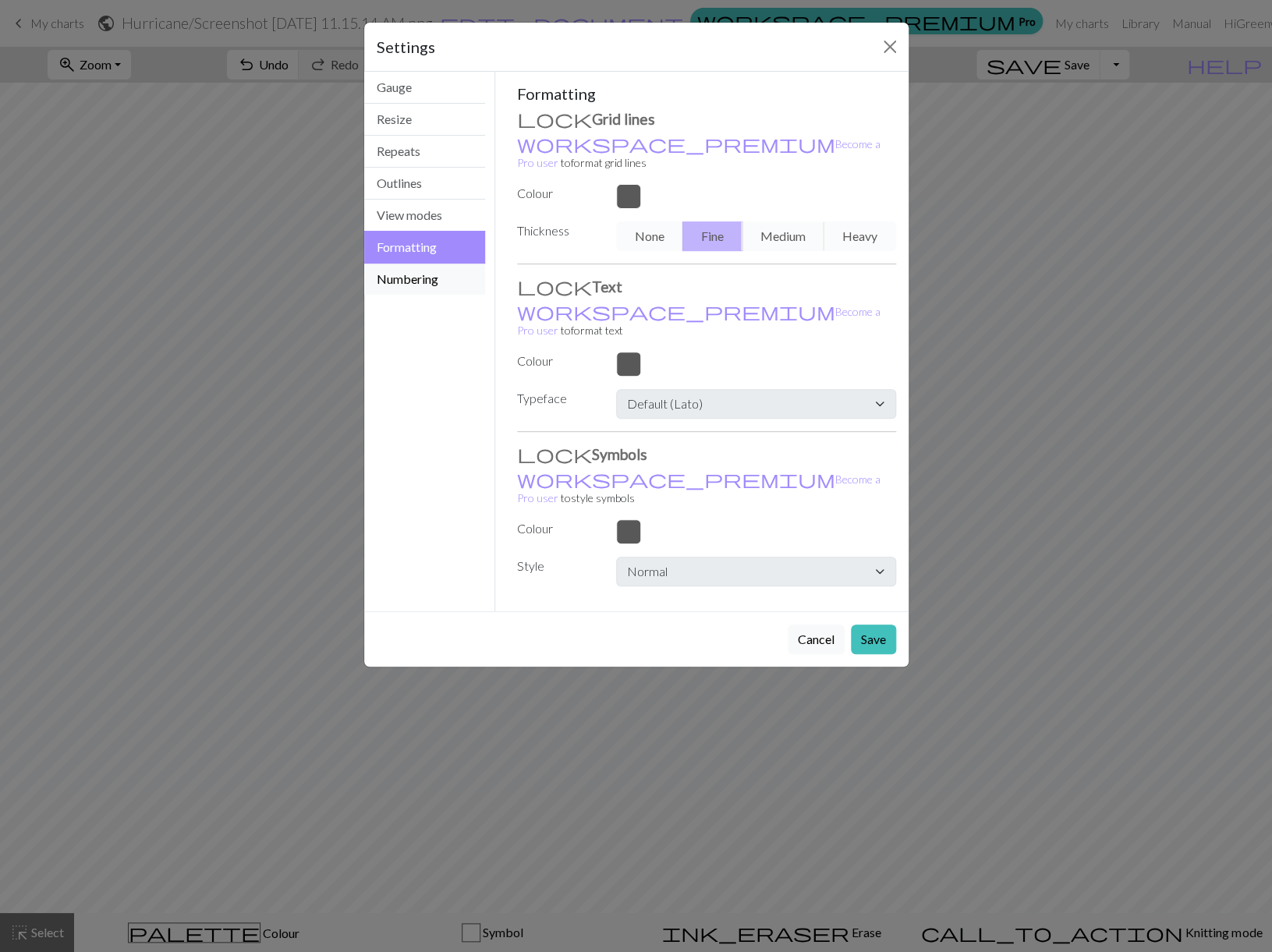
click at [410, 276] on button "Numbering" at bounding box center [426, 279] width 122 height 31
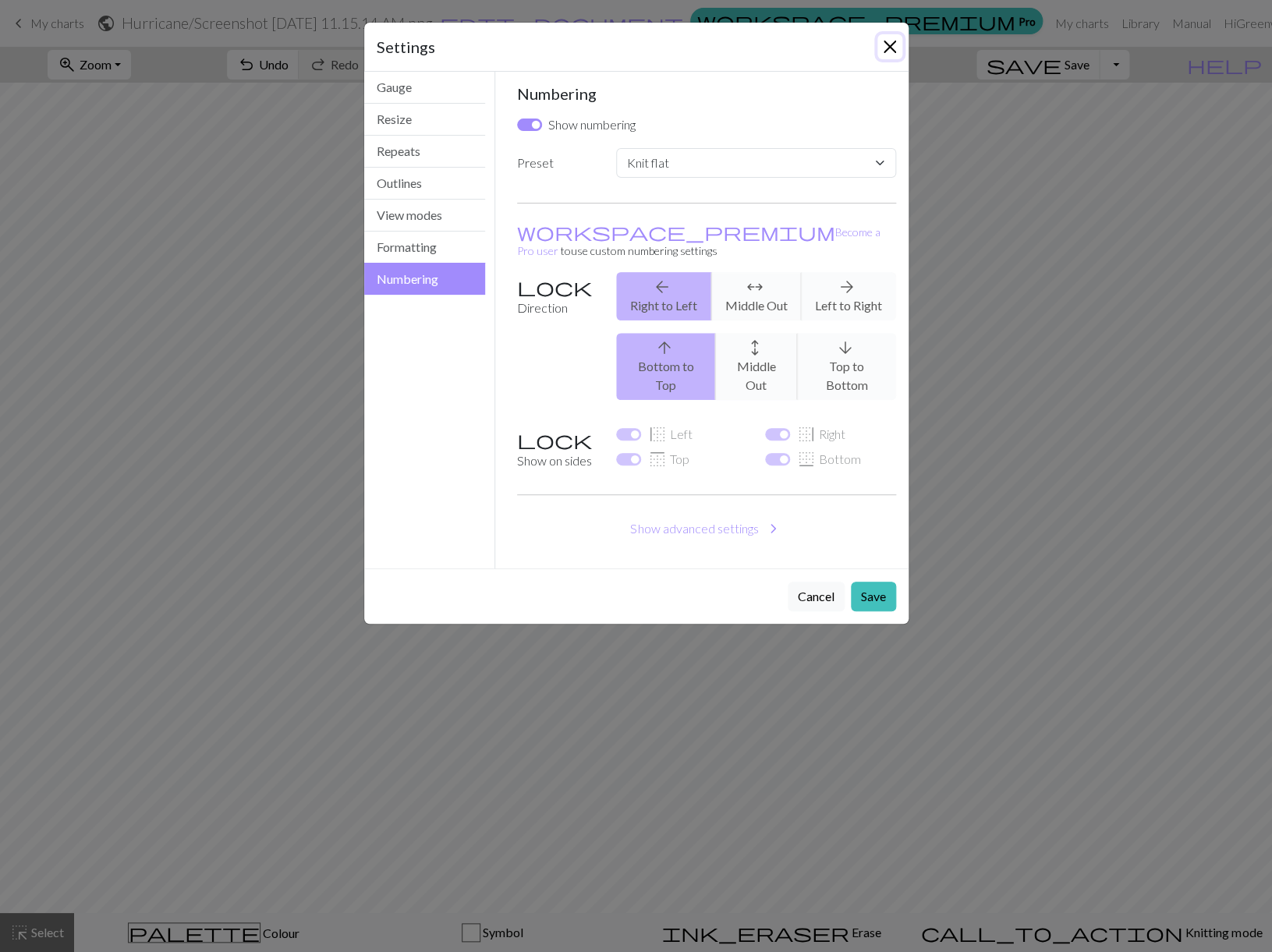
click at [890, 42] on button "Close" at bounding box center [889, 46] width 25 height 25
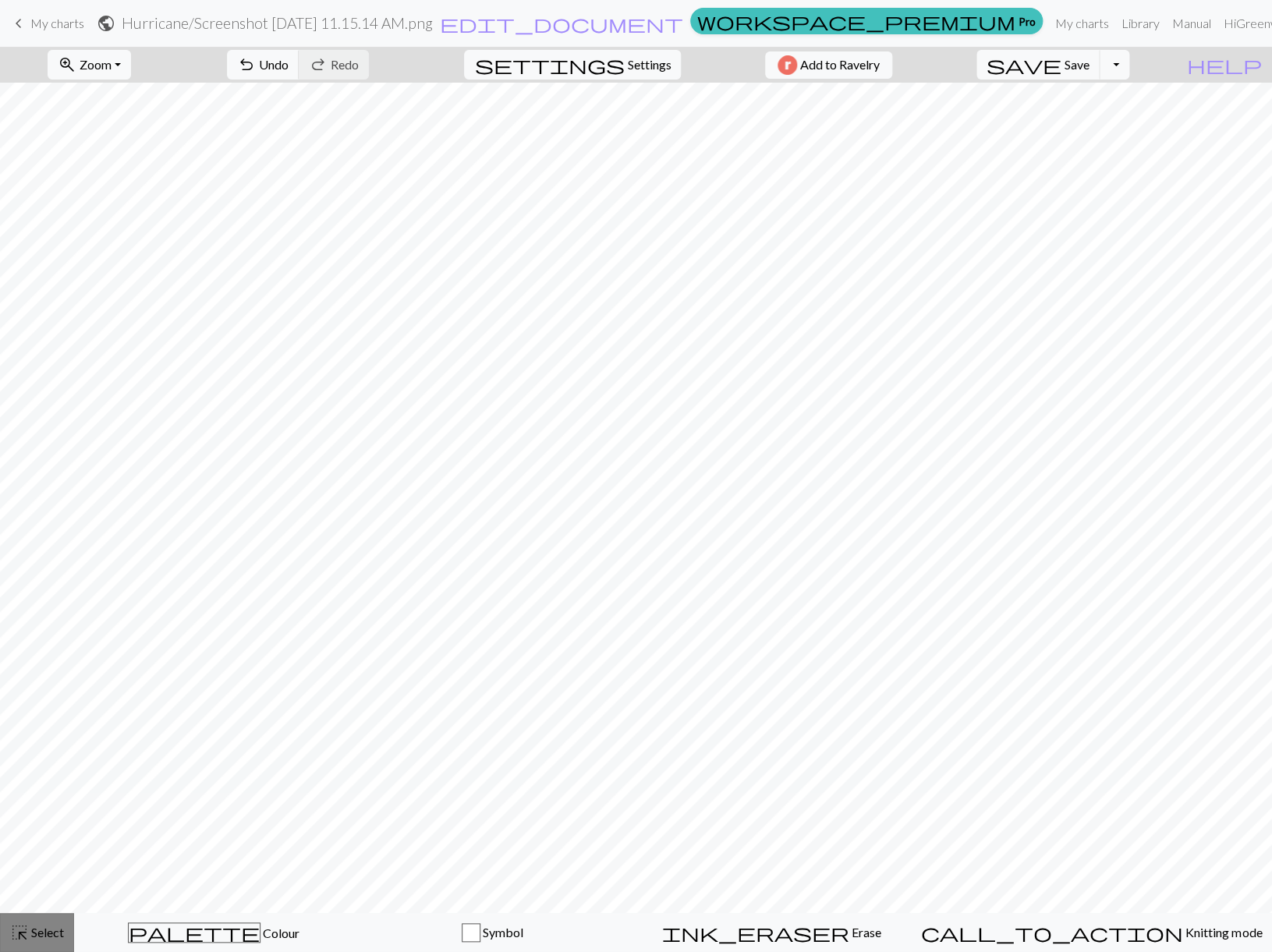
click at [46, 928] on span "Select" at bounding box center [46, 932] width 35 height 15
click at [523, 931] on span "Symbol" at bounding box center [501, 932] width 43 height 15
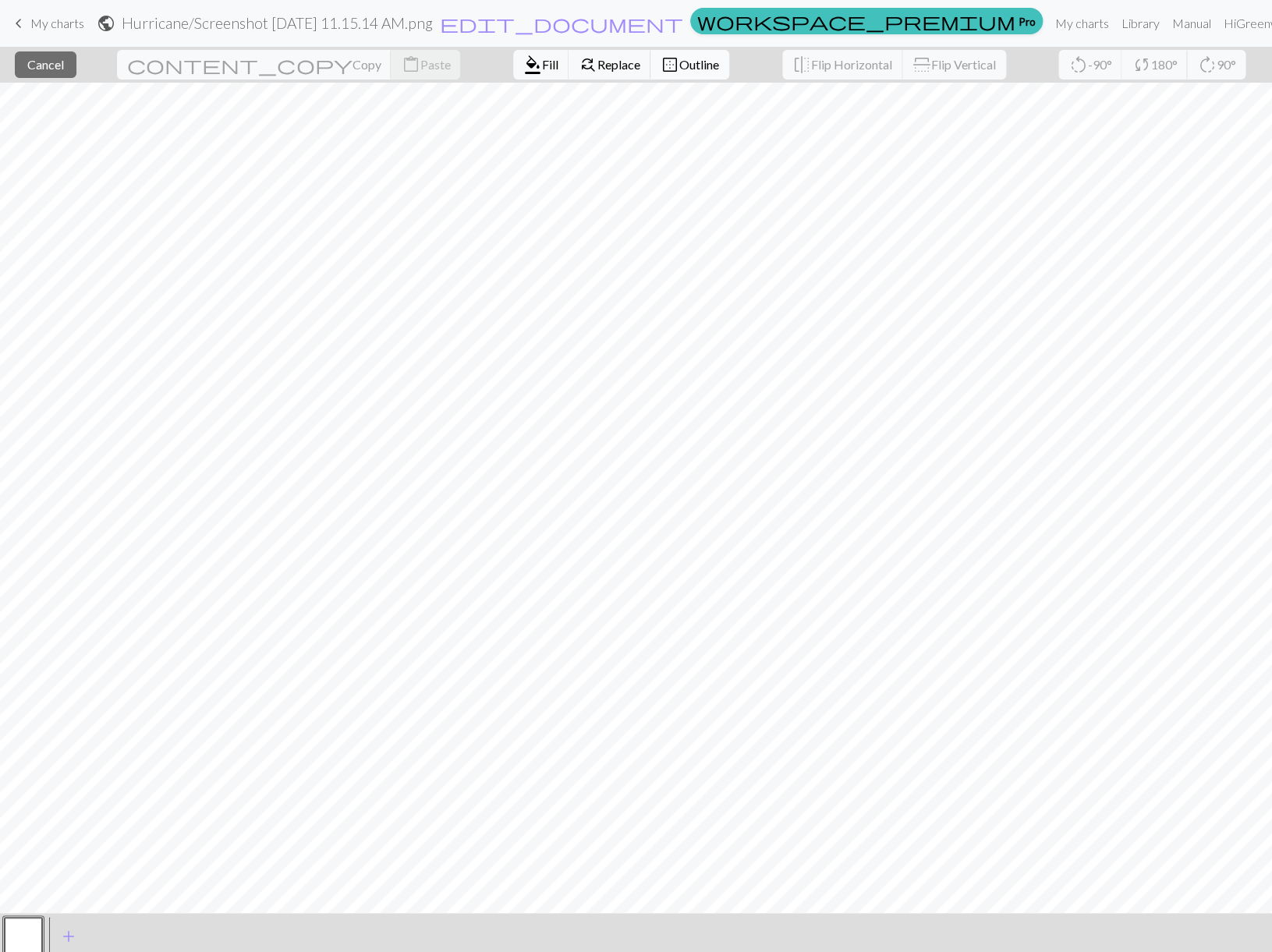
click at [679, 63] on span "Outline" at bounding box center [699, 65] width 40 height 15
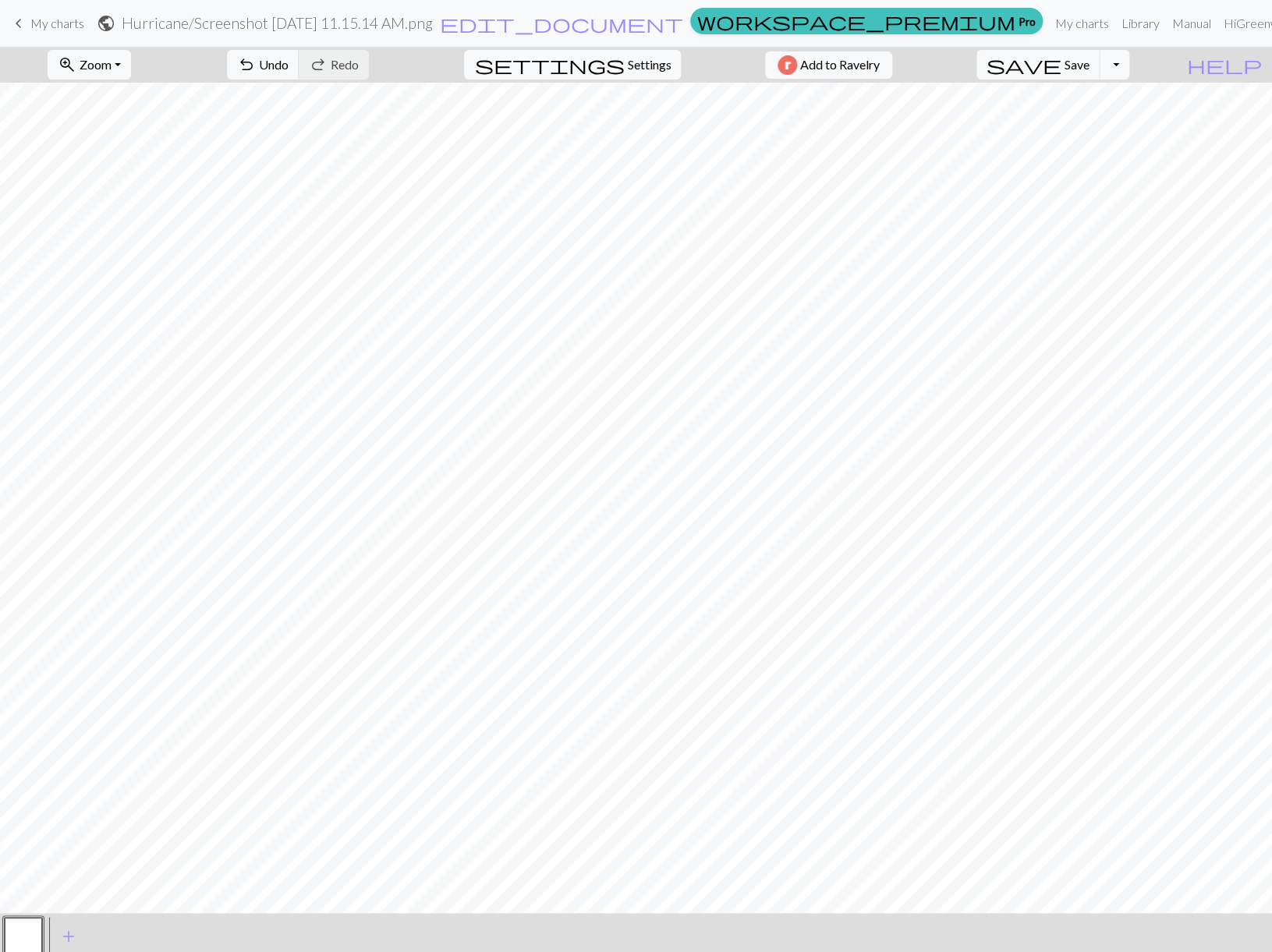
click at [633, 64] on span "Settings" at bounding box center [649, 65] width 44 height 19
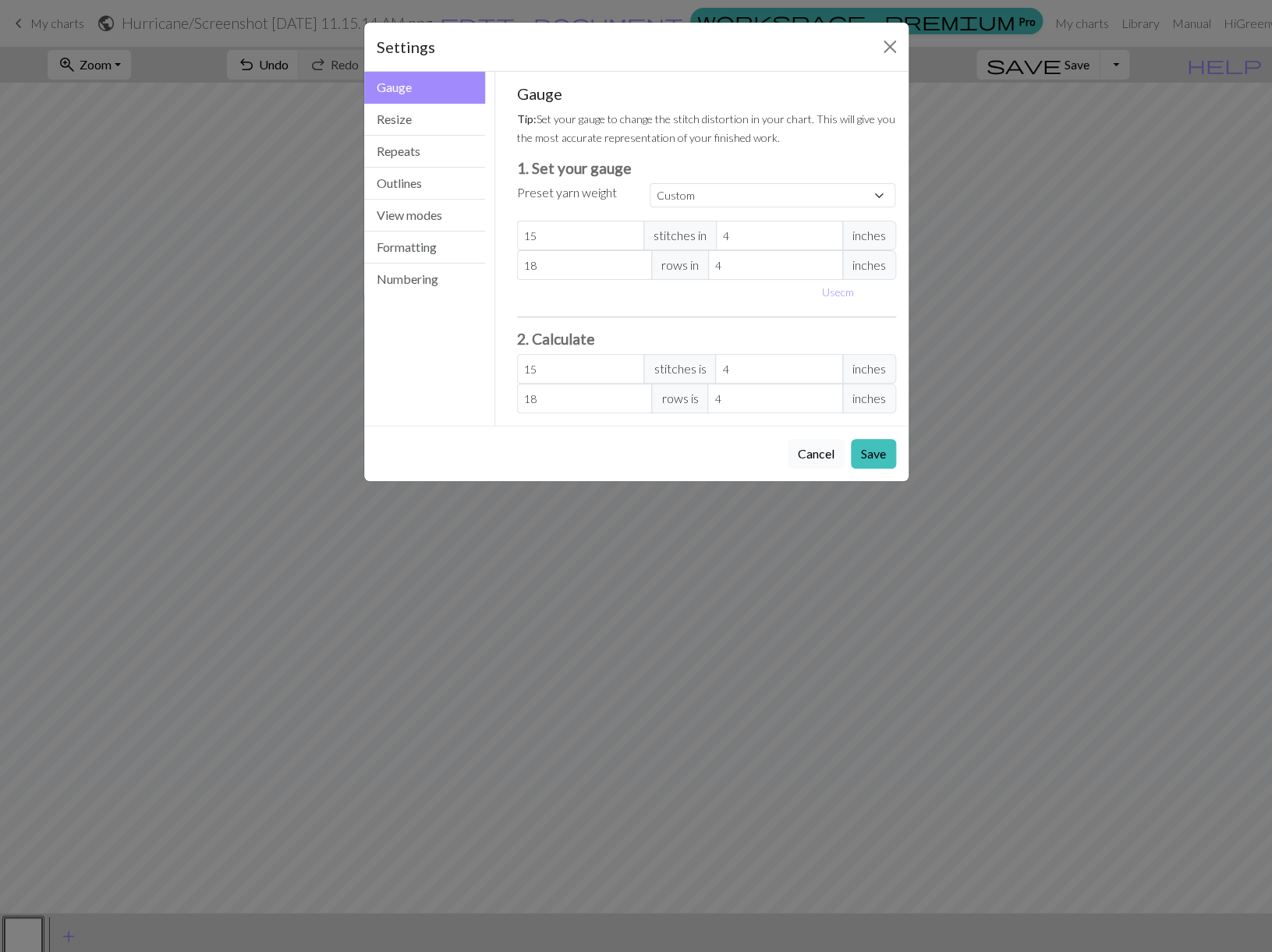
click at [806, 452] on button "Cancel" at bounding box center [816, 454] width 57 height 30
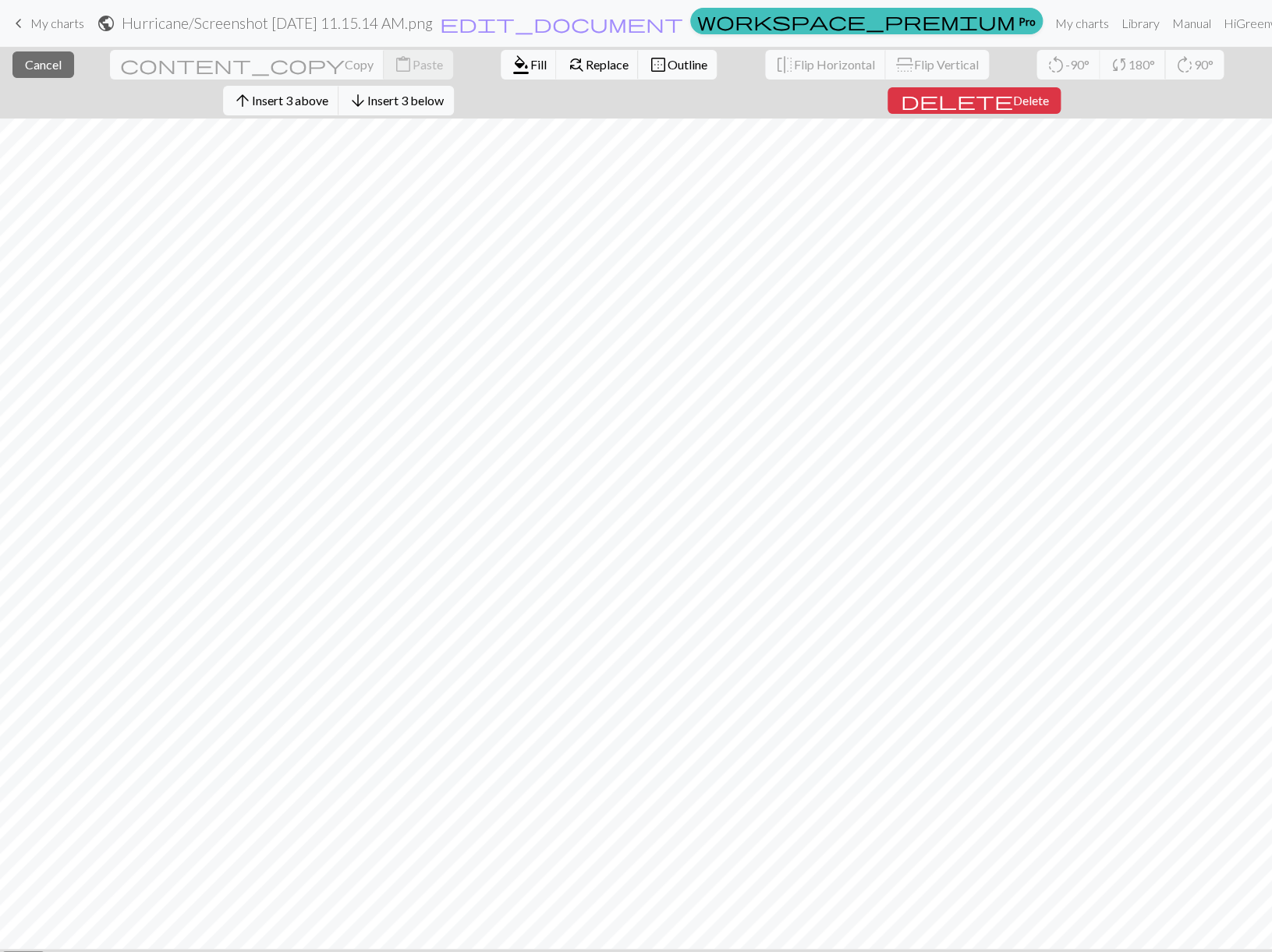
scroll to position [74, 0]
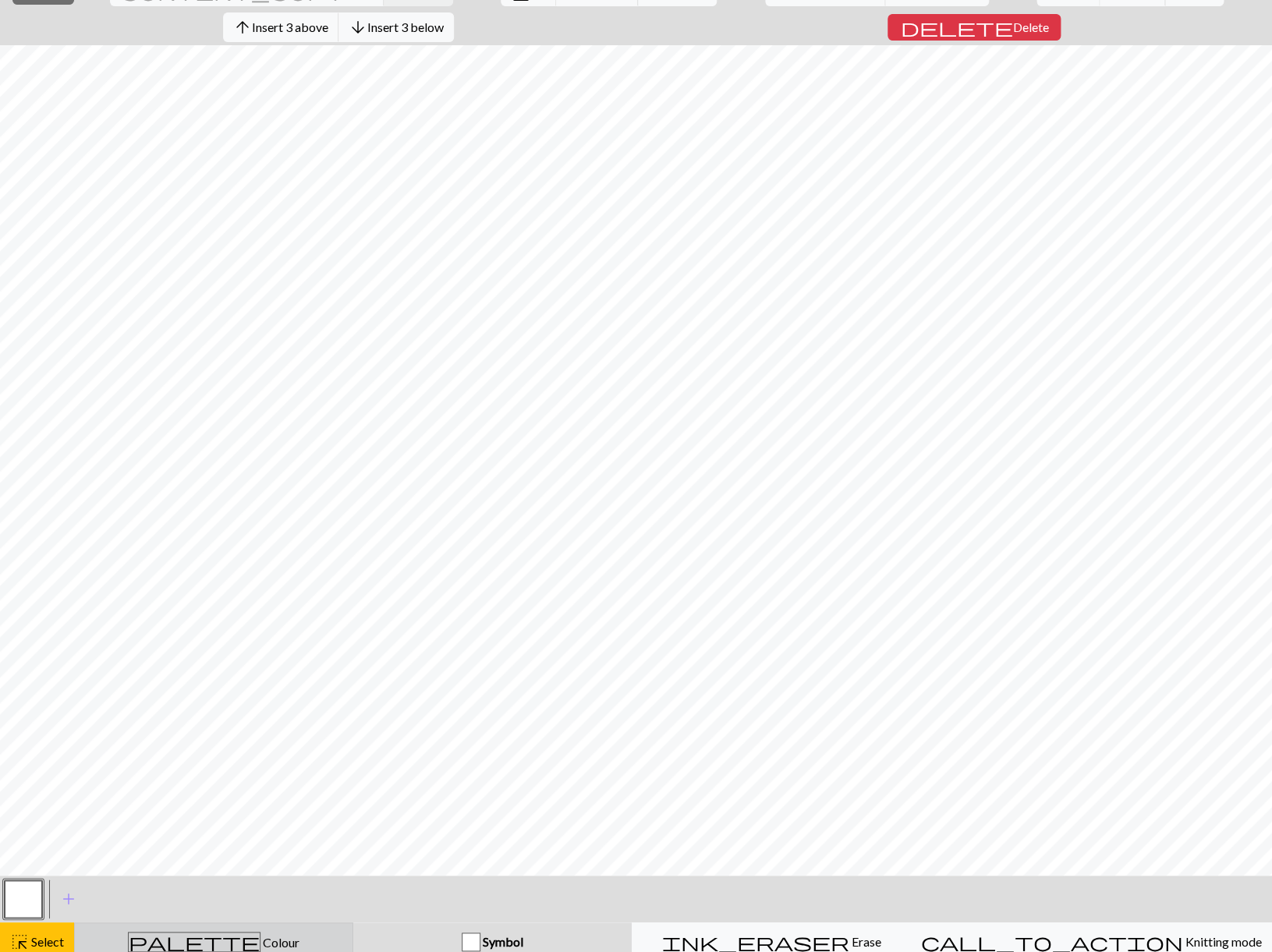
click at [260, 935] on span "Colour" at bounding box center [279, 942] width 39 height 15
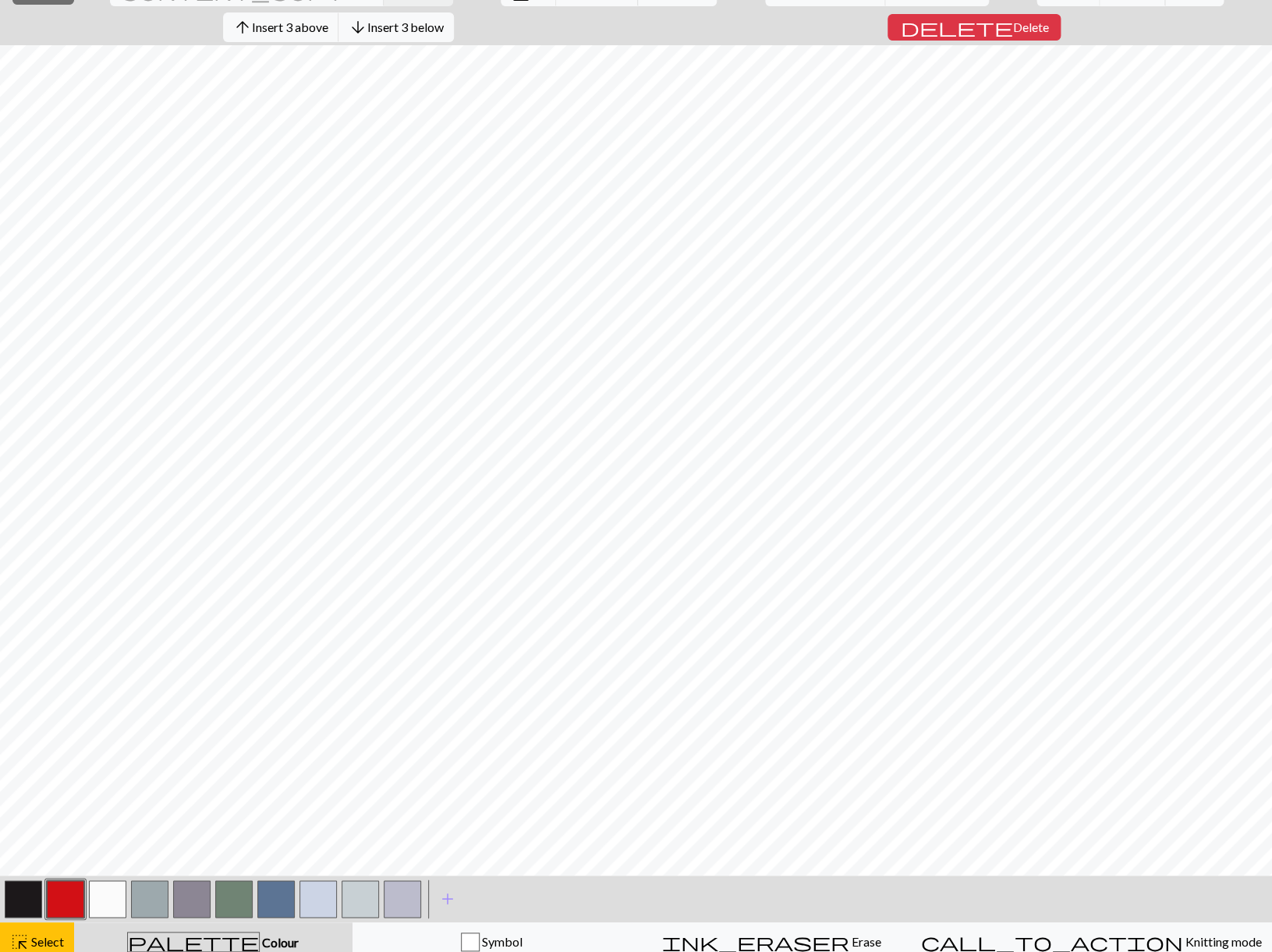
click at [319, 886] on button "button" at bounding box center [317, 898] width 37 height 37
click at [320, 886] on button "button" at bounding box center [317, 898] width 37 height 37
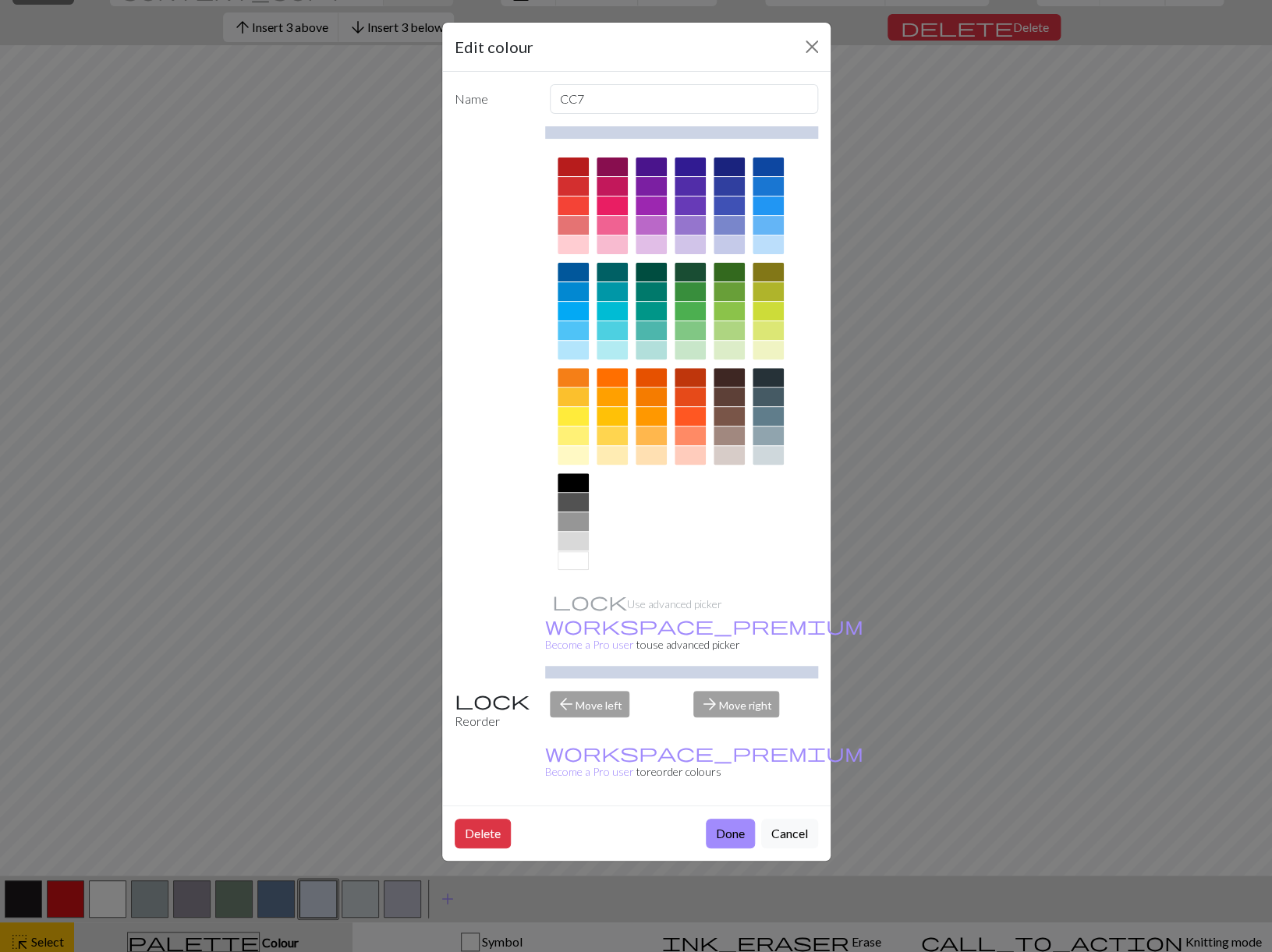
click at [578, 539] on div at bounding box center [573, 541] width 31 height 19
click at [719, 819] on button "Done" at bounding box center [730, 834] width 49 height 30
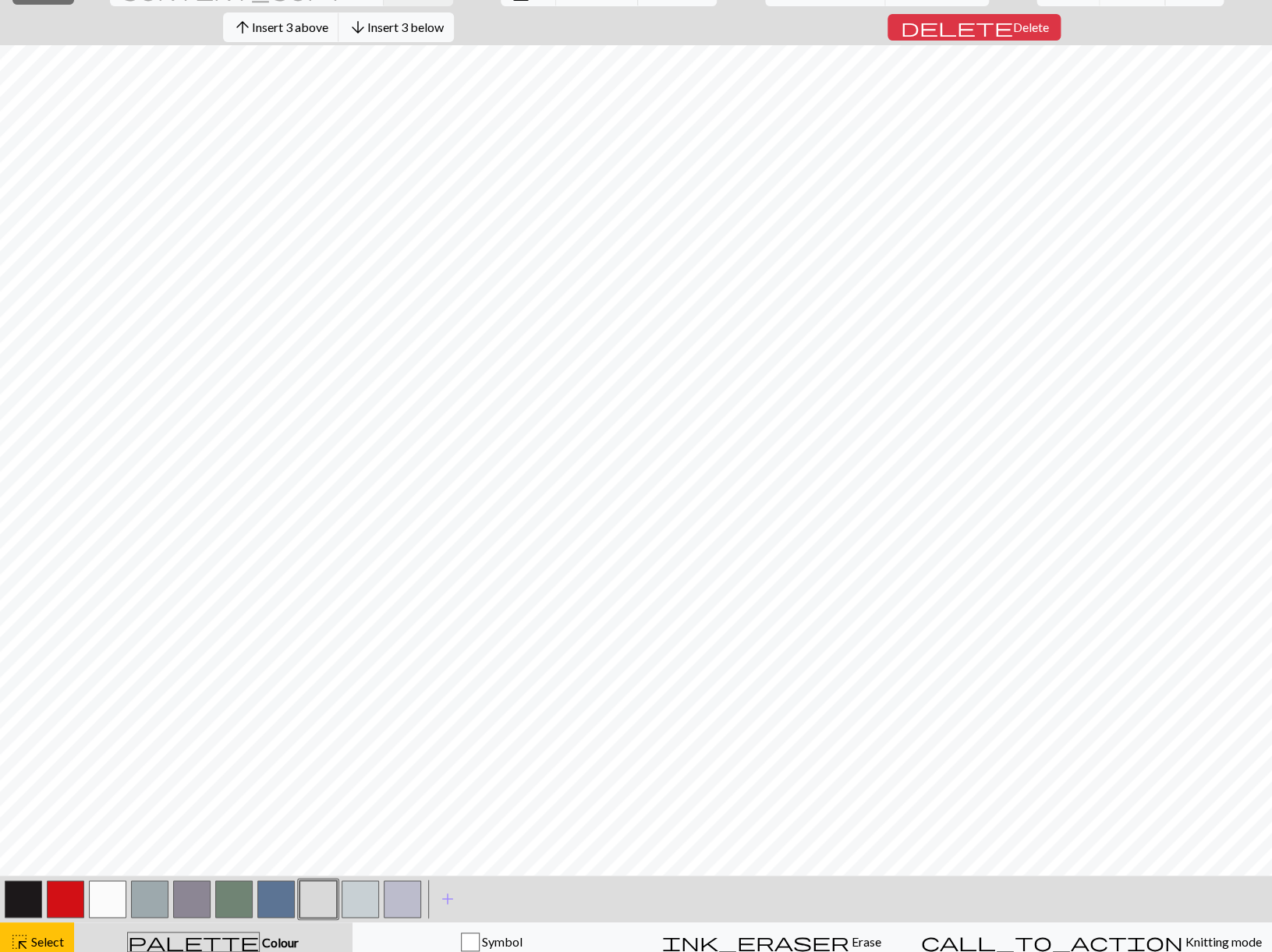
click at [63, 885] on button "button" at bounding box center [65, 898] width 37 height 37
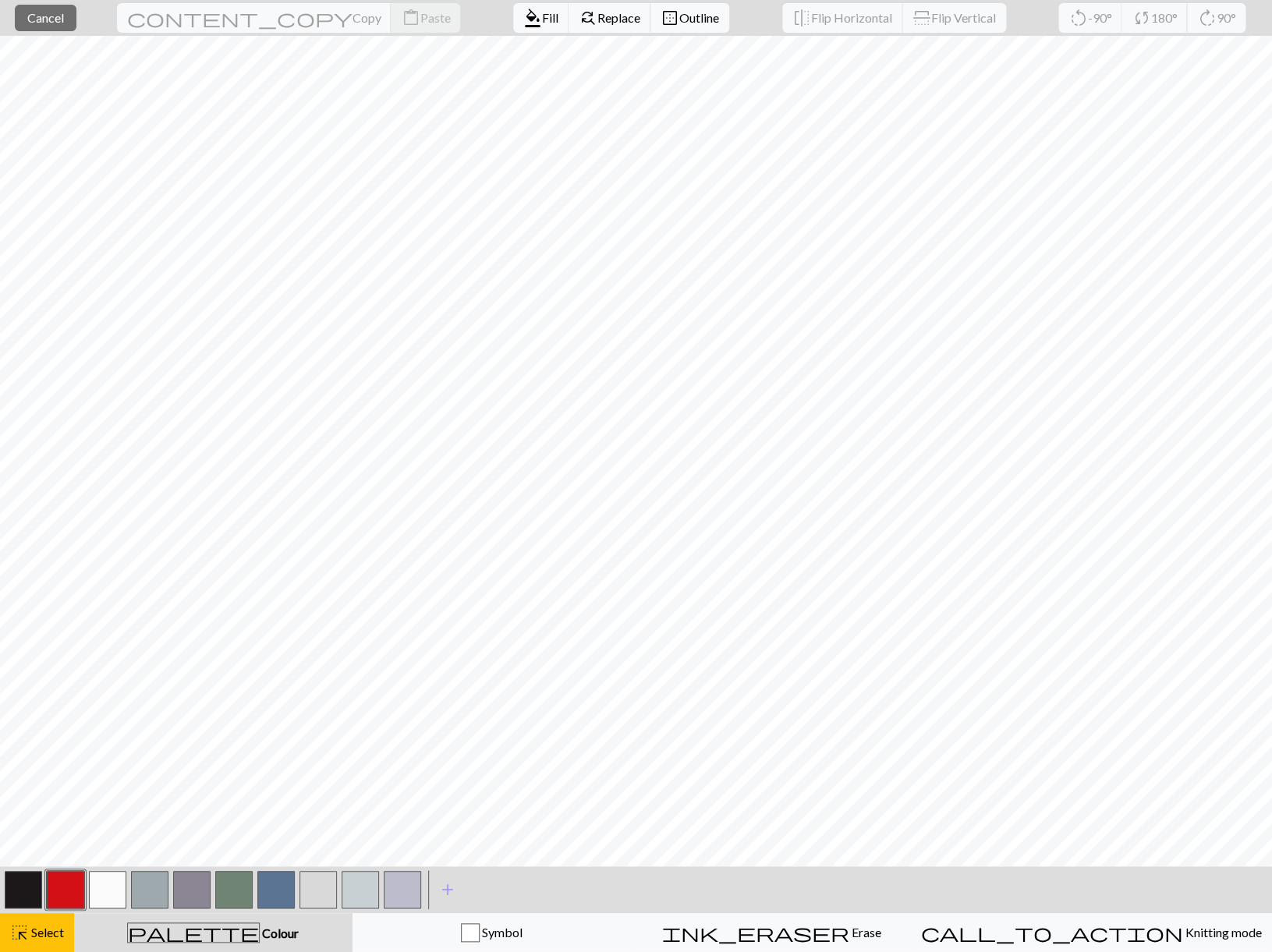
scroll to position [46, 0]
click at [21, 928] on span "highlight_alt" at bounding box center [19, 933] width 19 height 22
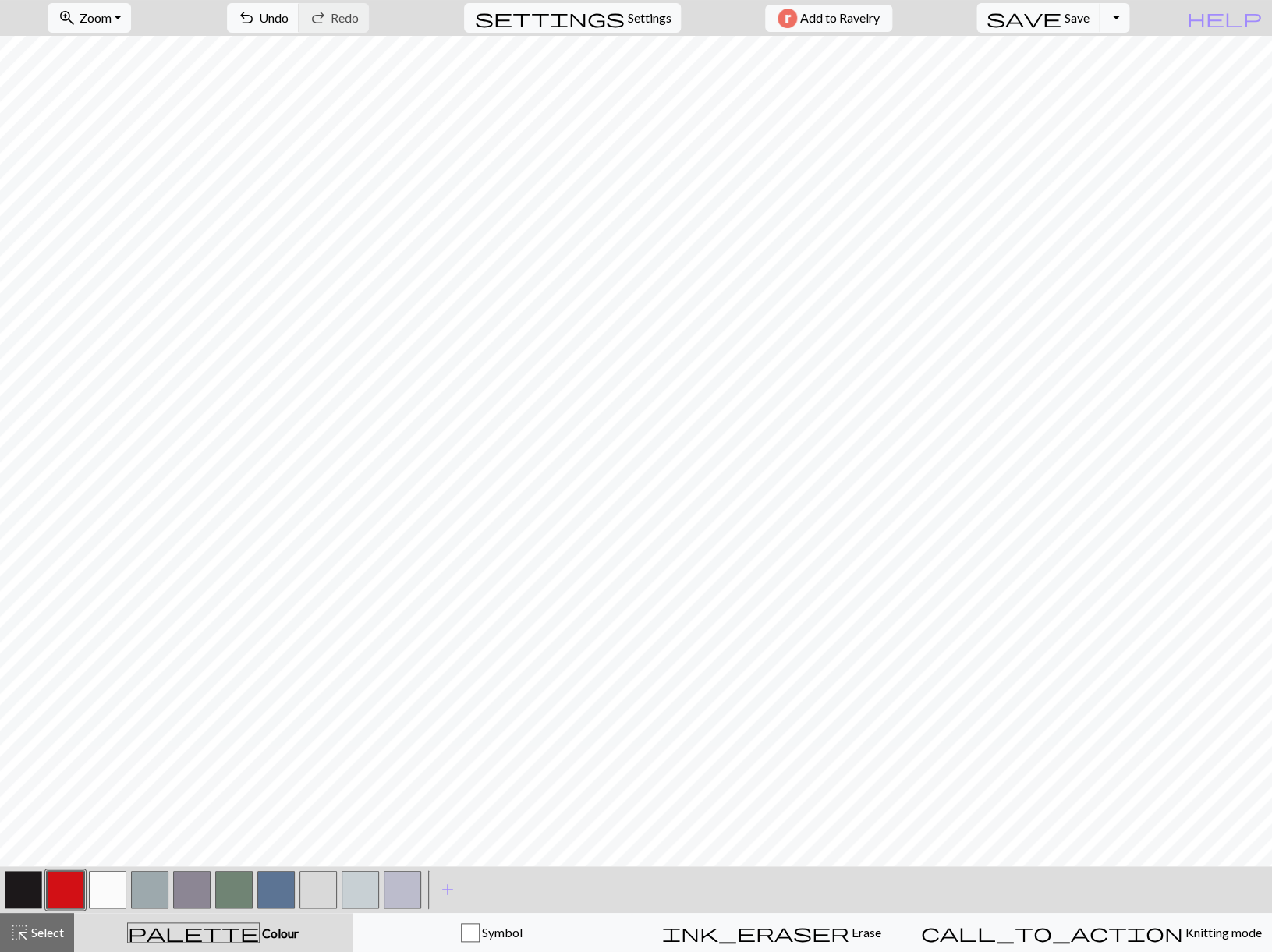
click at [59, 890] on button "button" at bounding box center [65, 889] width 37 height 37
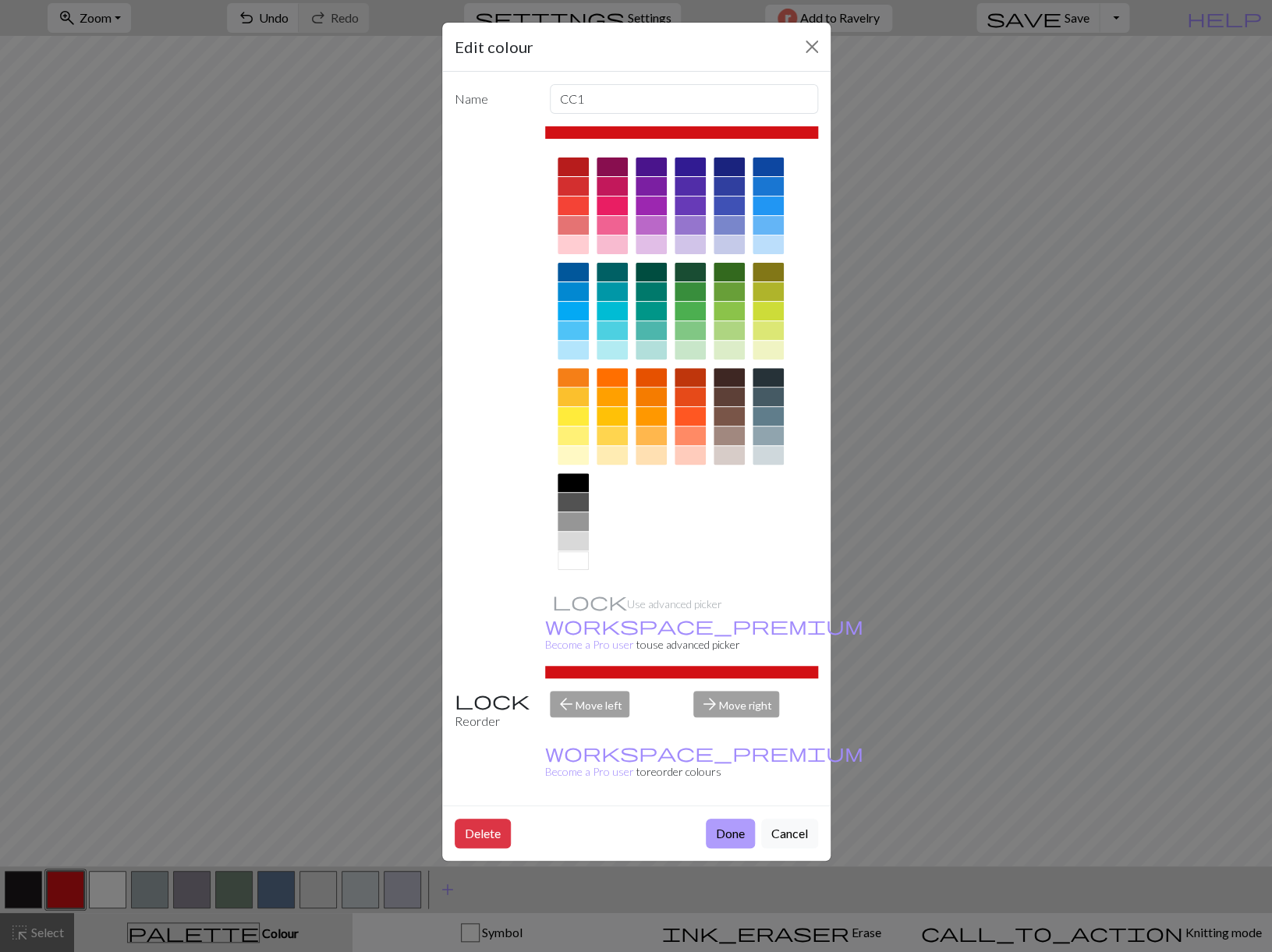
click at [720, 819] on button "Done" at bounding box center [730, 834] width 49 height 30
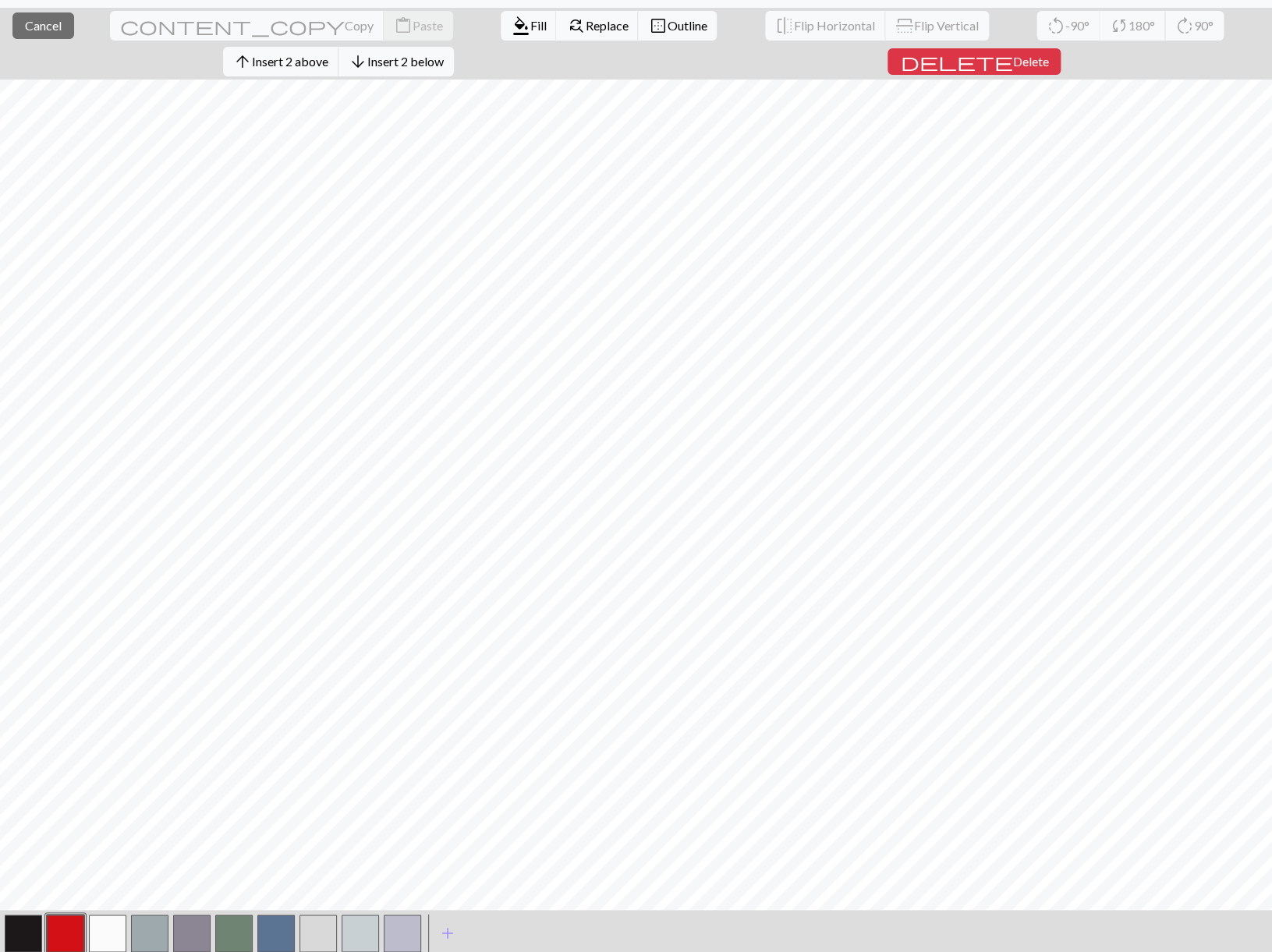
scroll to position [37, 0]
click at [55, 923] on button "button" at bounding box center [65, 935] width 37 height 37
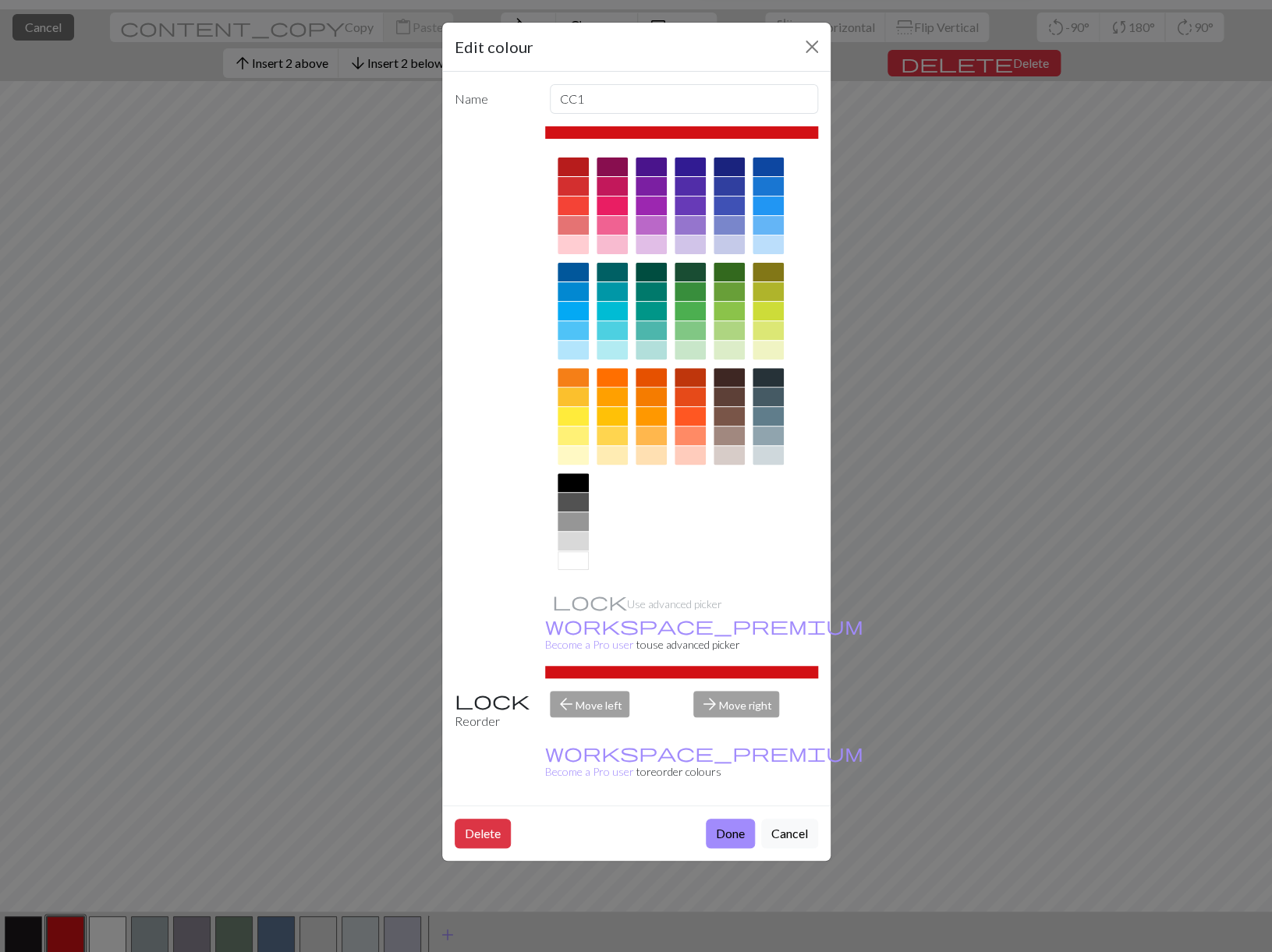
click at [614, 131] on div at bounding box center [682, 133] width 273 height 13
click at [723, 819] on button "Done" at bounding box center [730, 834] width 49 height 30
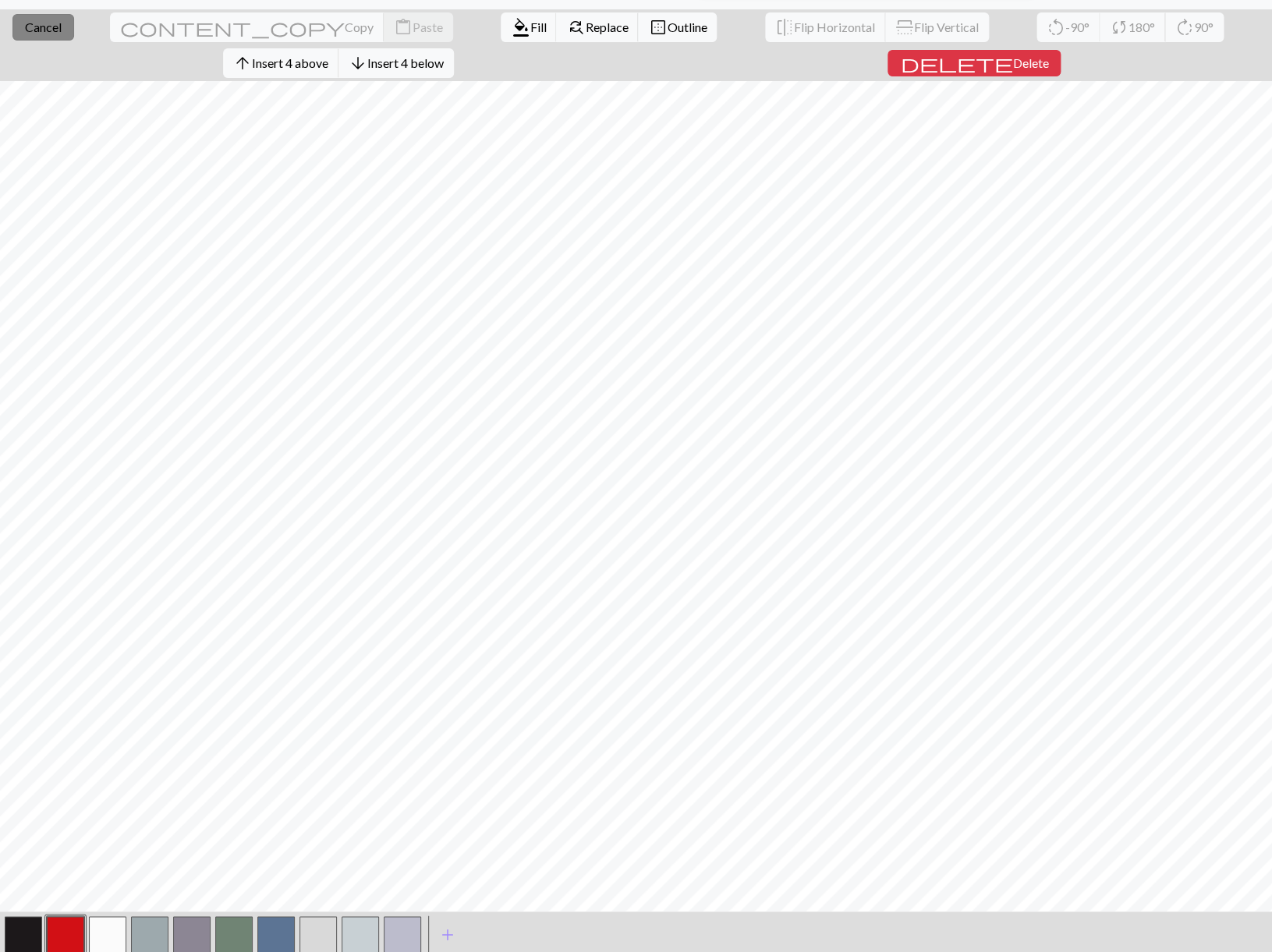
click at [31, 25] on span "Cancel" at bounding box center [43, 26] width 36 height 15
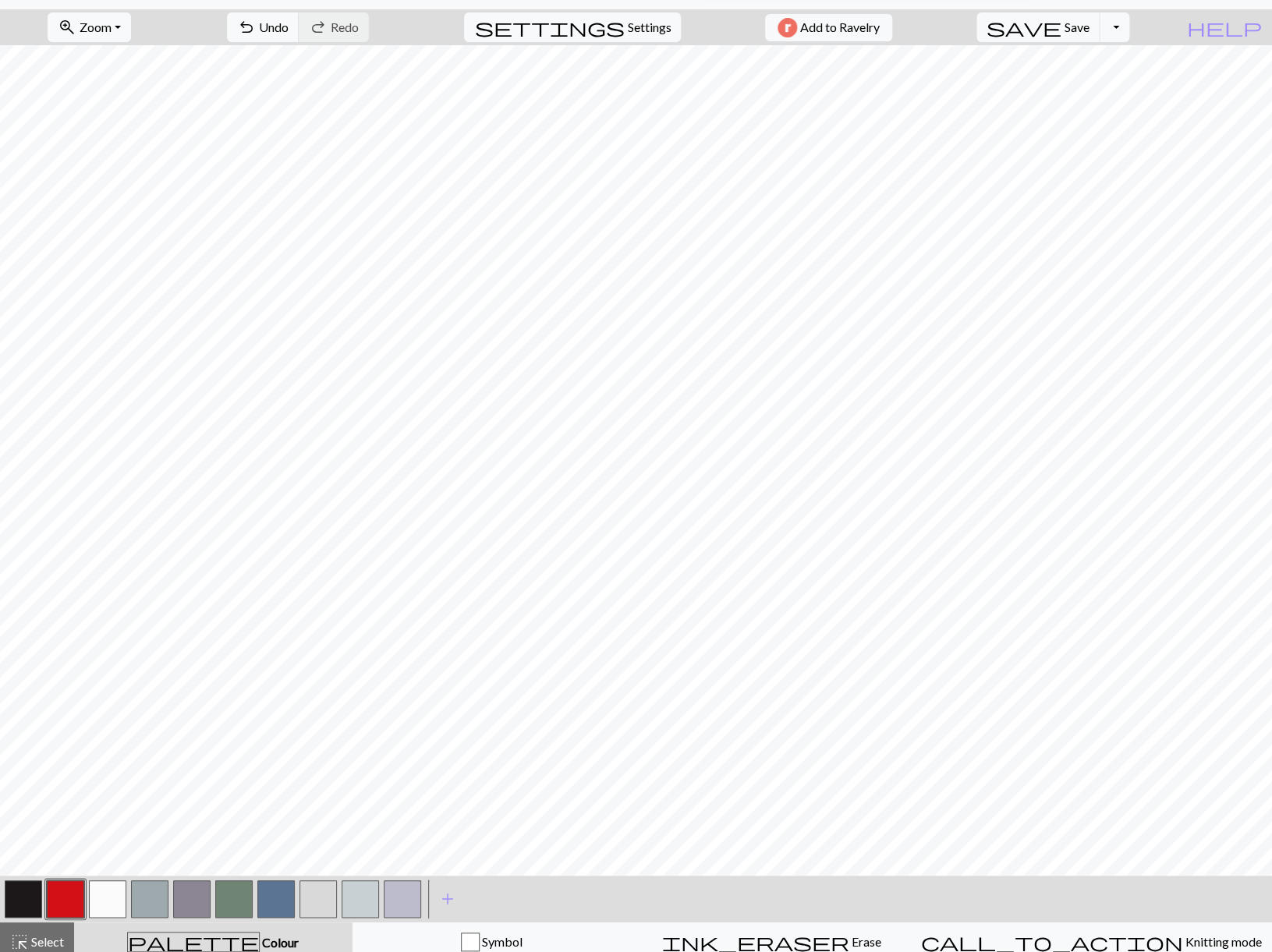
click at [57, 894] on button "button" at bounding box center [65, 898] width 37 height 37
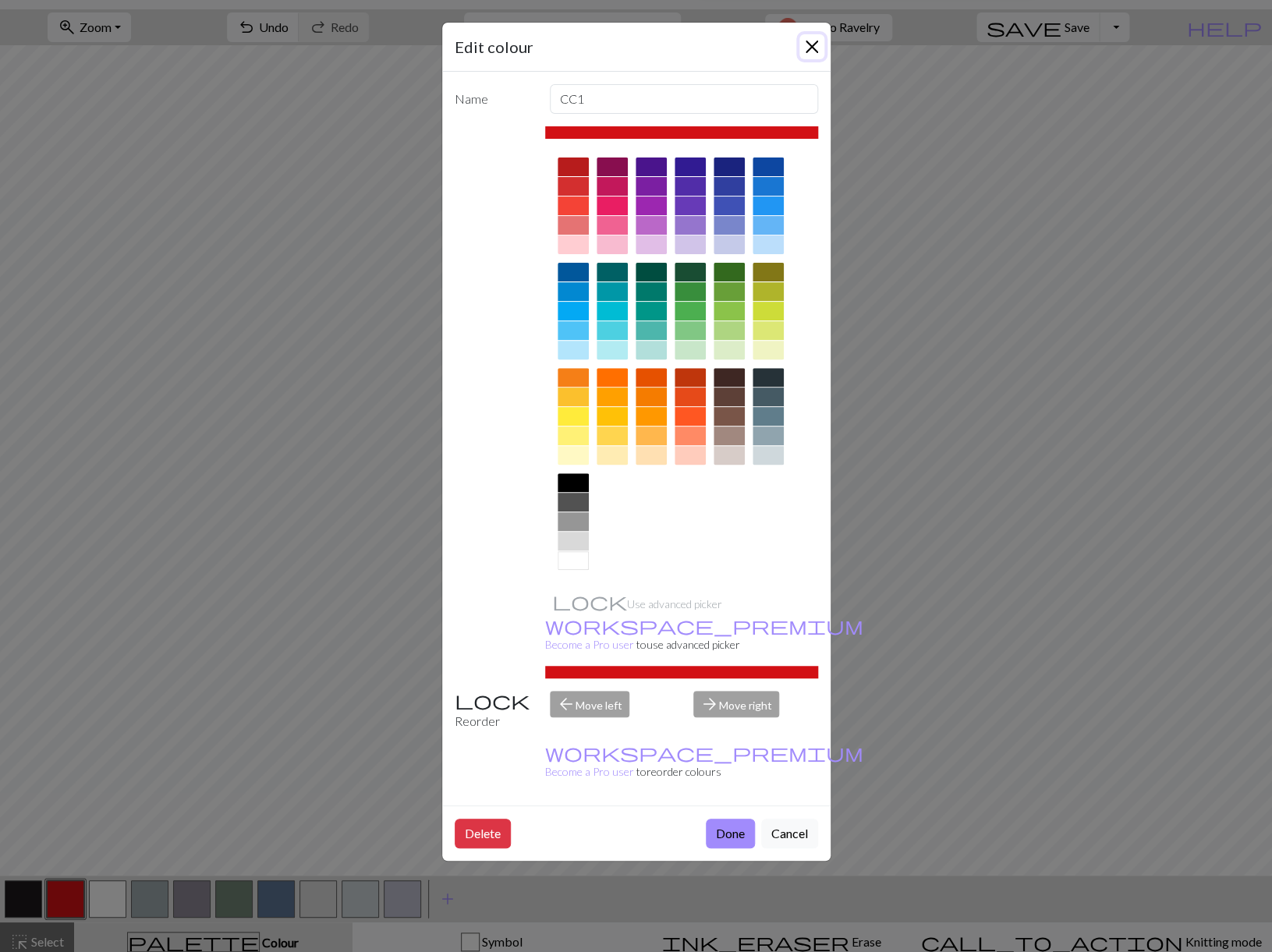
click at [814, 42] on button "Close" at bounding box center [811, 46] width 25 height 25
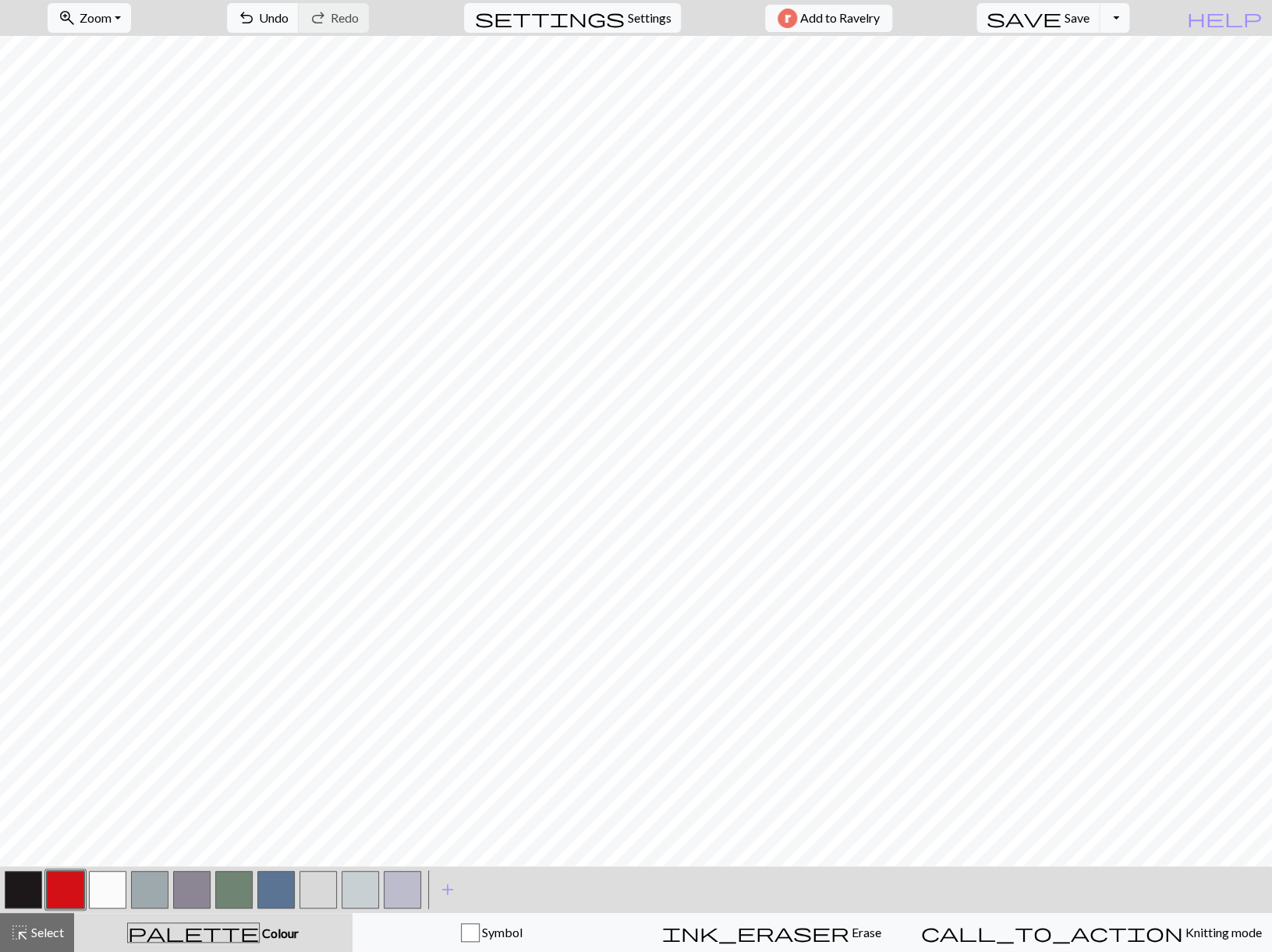
scroll to position [46, 0]
click at [106, 880] on button "button" at bounding box center [107, 889] width 37 height 37
click at [71, 882] on button "button" at bounding box center [65, 889] width 37 height 37
click at [109, 893] on button "button" at bounding box center [107, 889] width 37 height 37
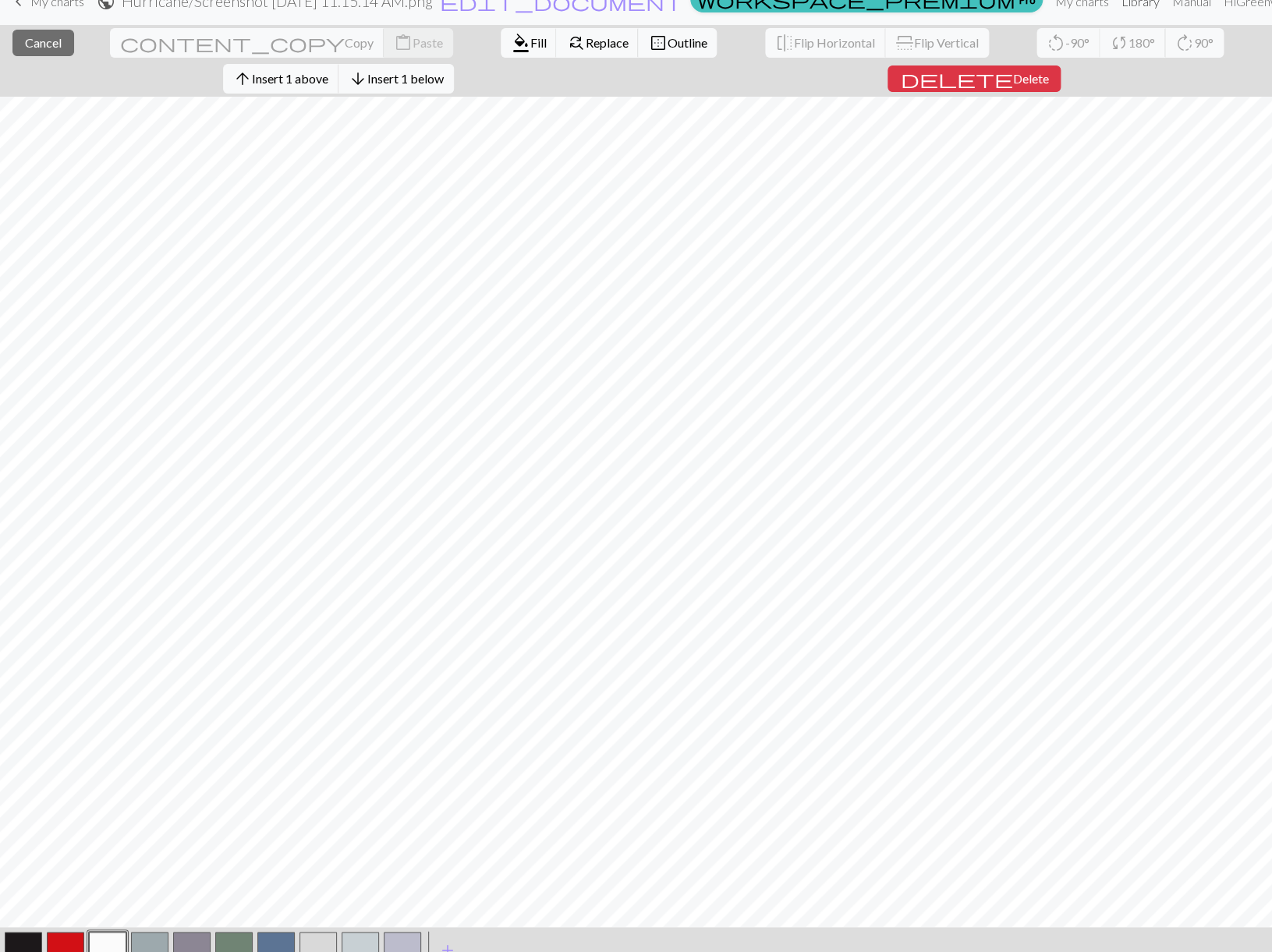
scroll to position [0, 0]
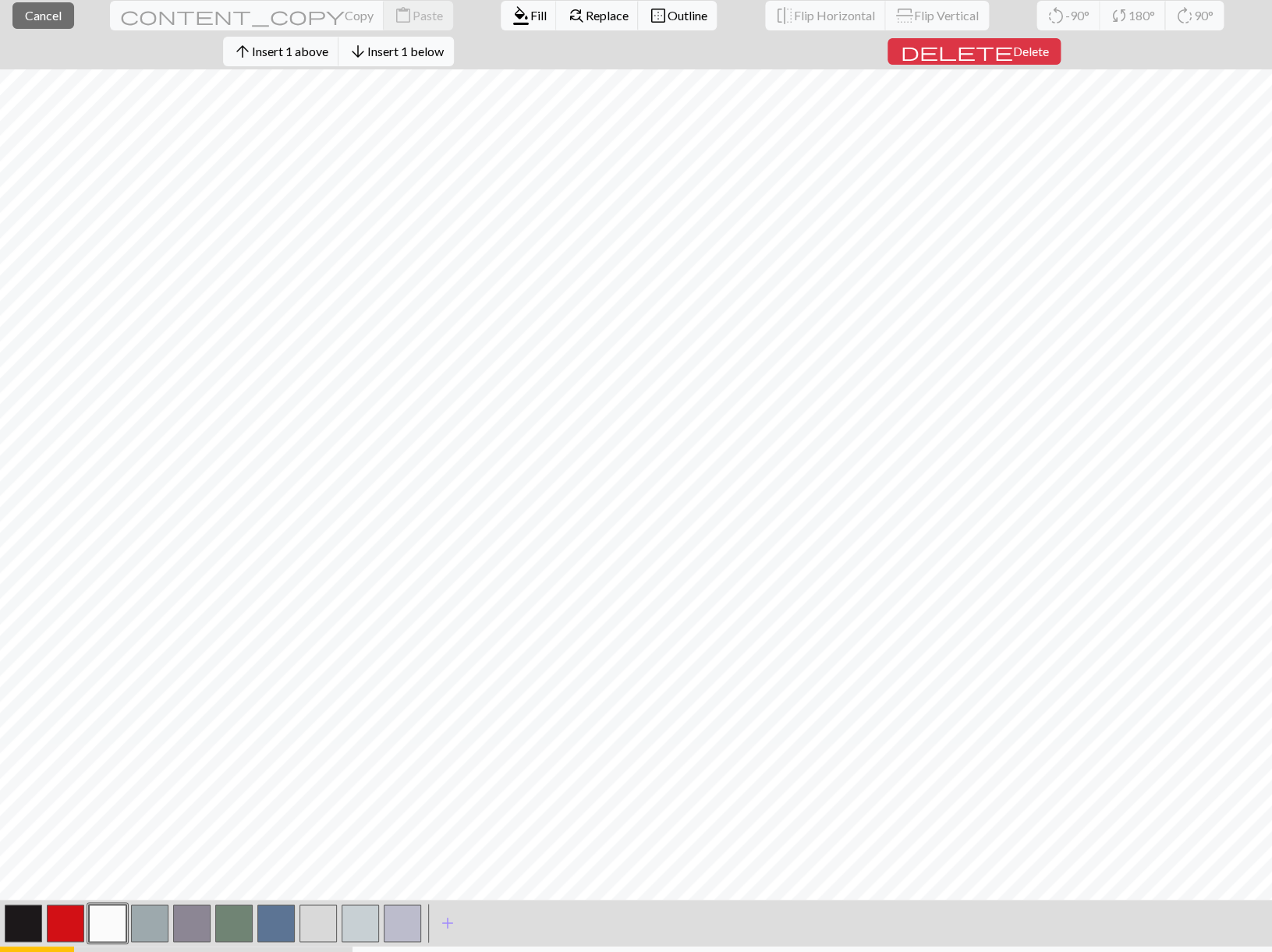
click at [444, 44] on span "Insert 1 below" at bounding box center [406, 51] width 76 height 15
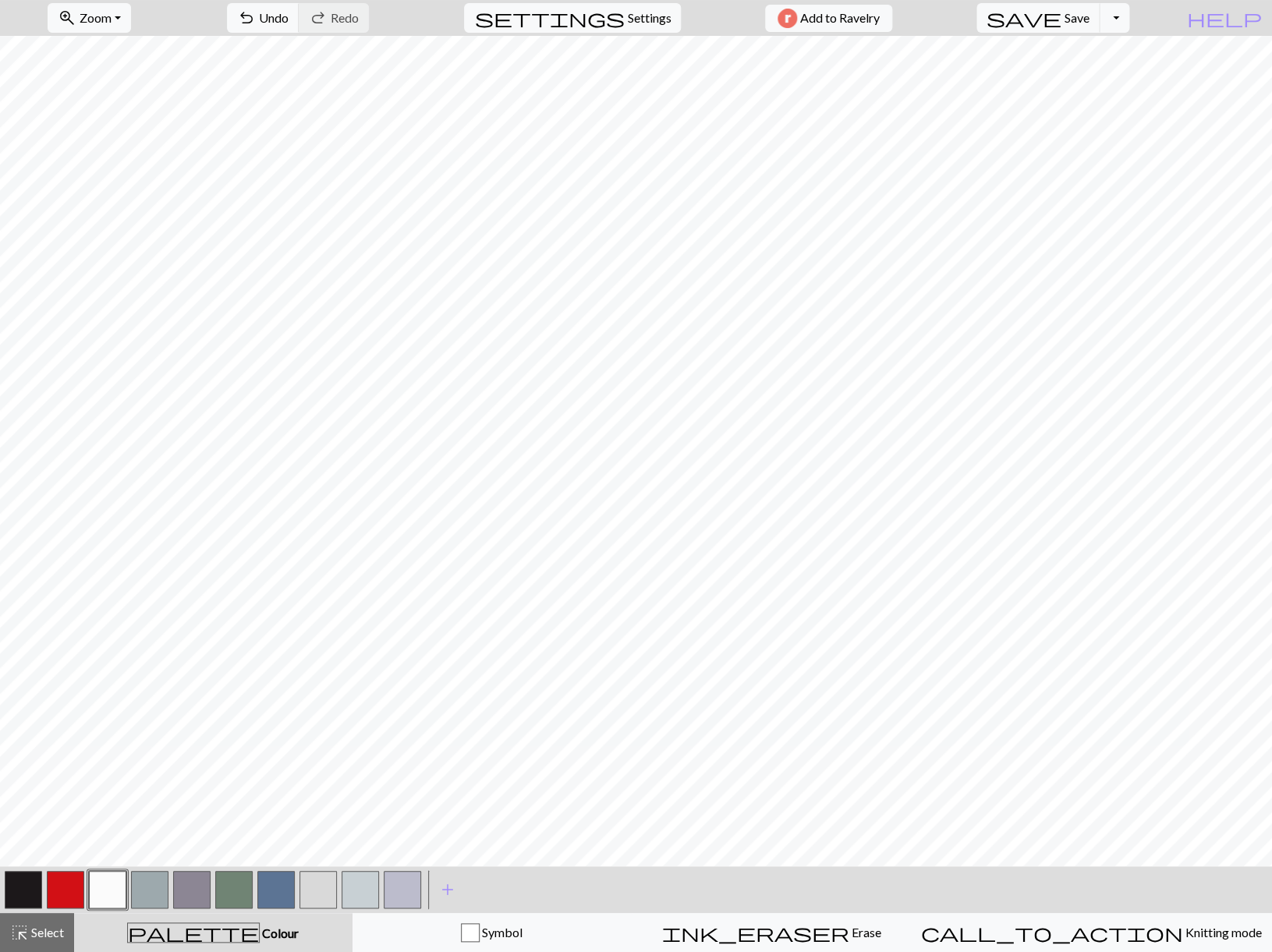
scroll to position [46, 0]
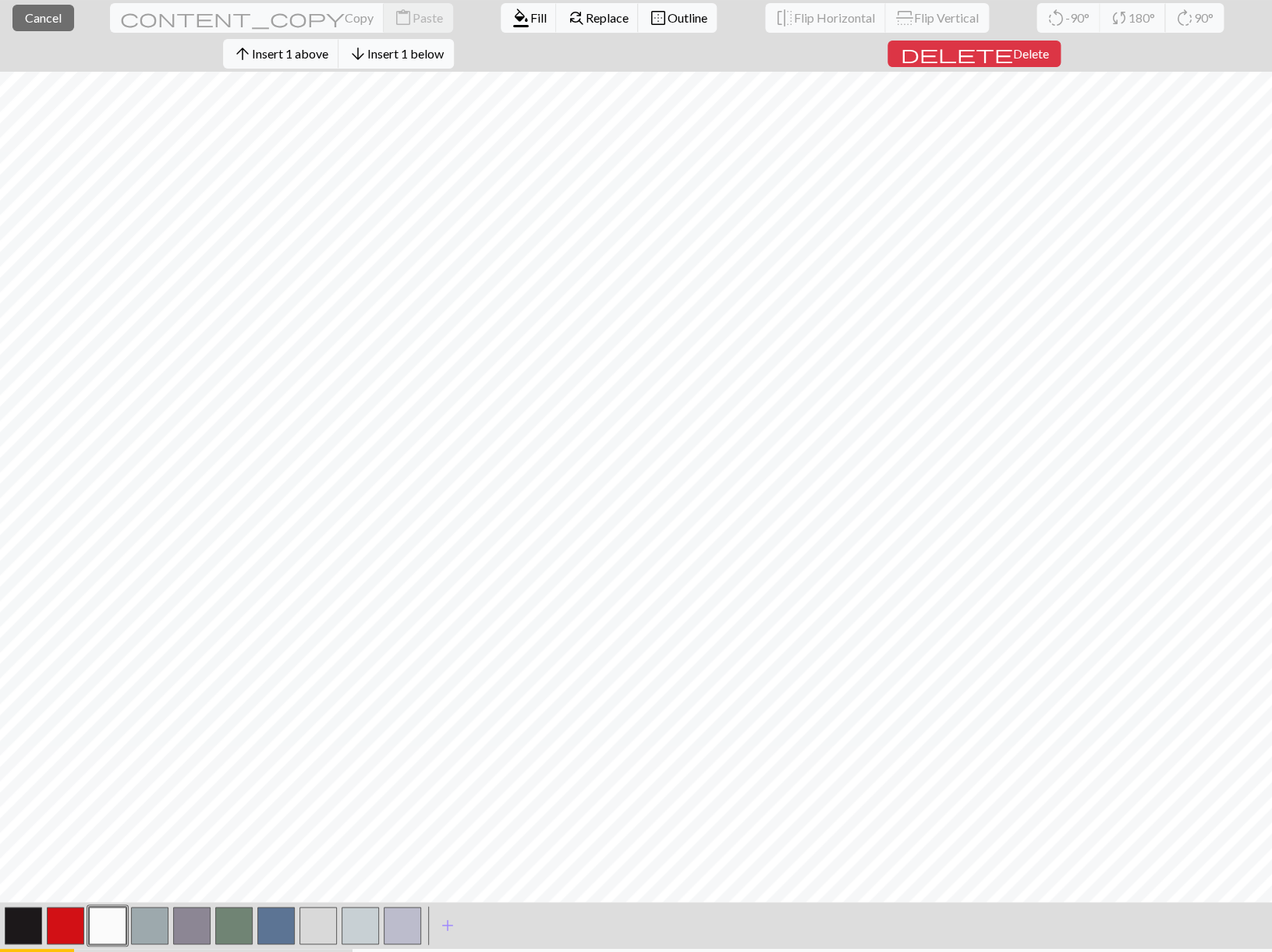
click at [444, 46] on span "Insert 1 below" at bounding box center [406, 54] width 76 height 15
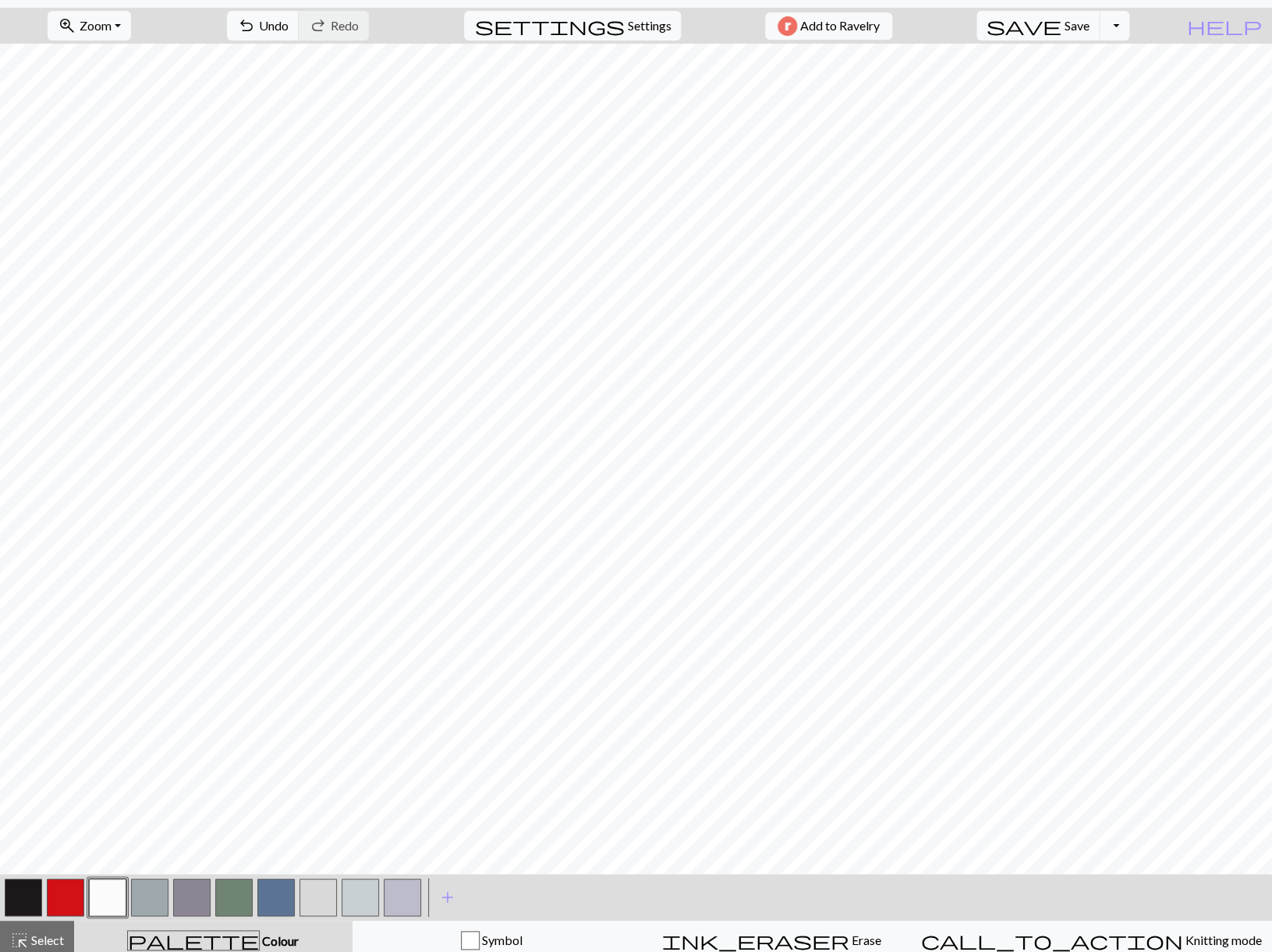
scroll to position [41, 0]
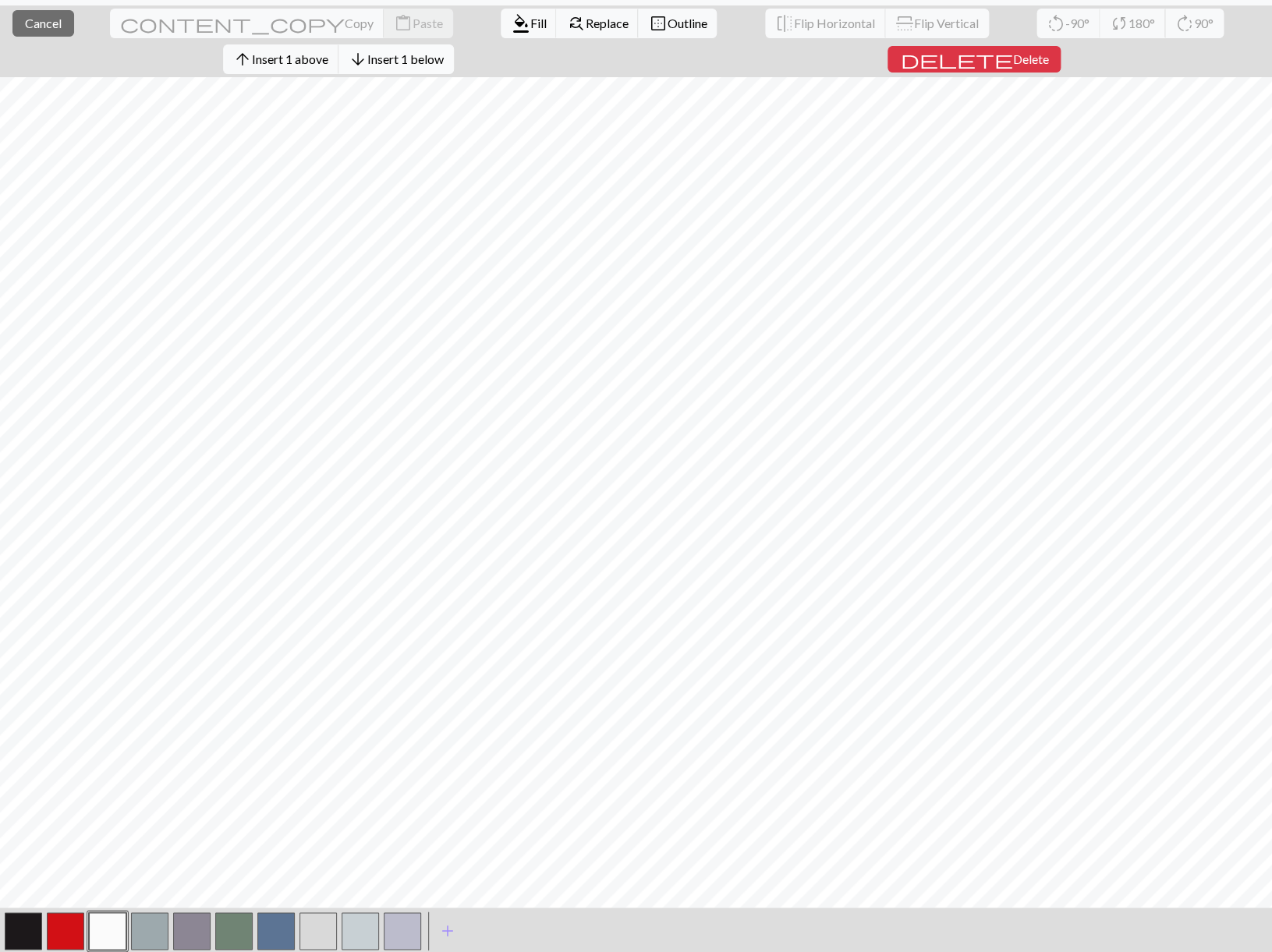
click at [444, 52] on span "Insert 1 below" at bounding box center [406, 59] width 76 height 15
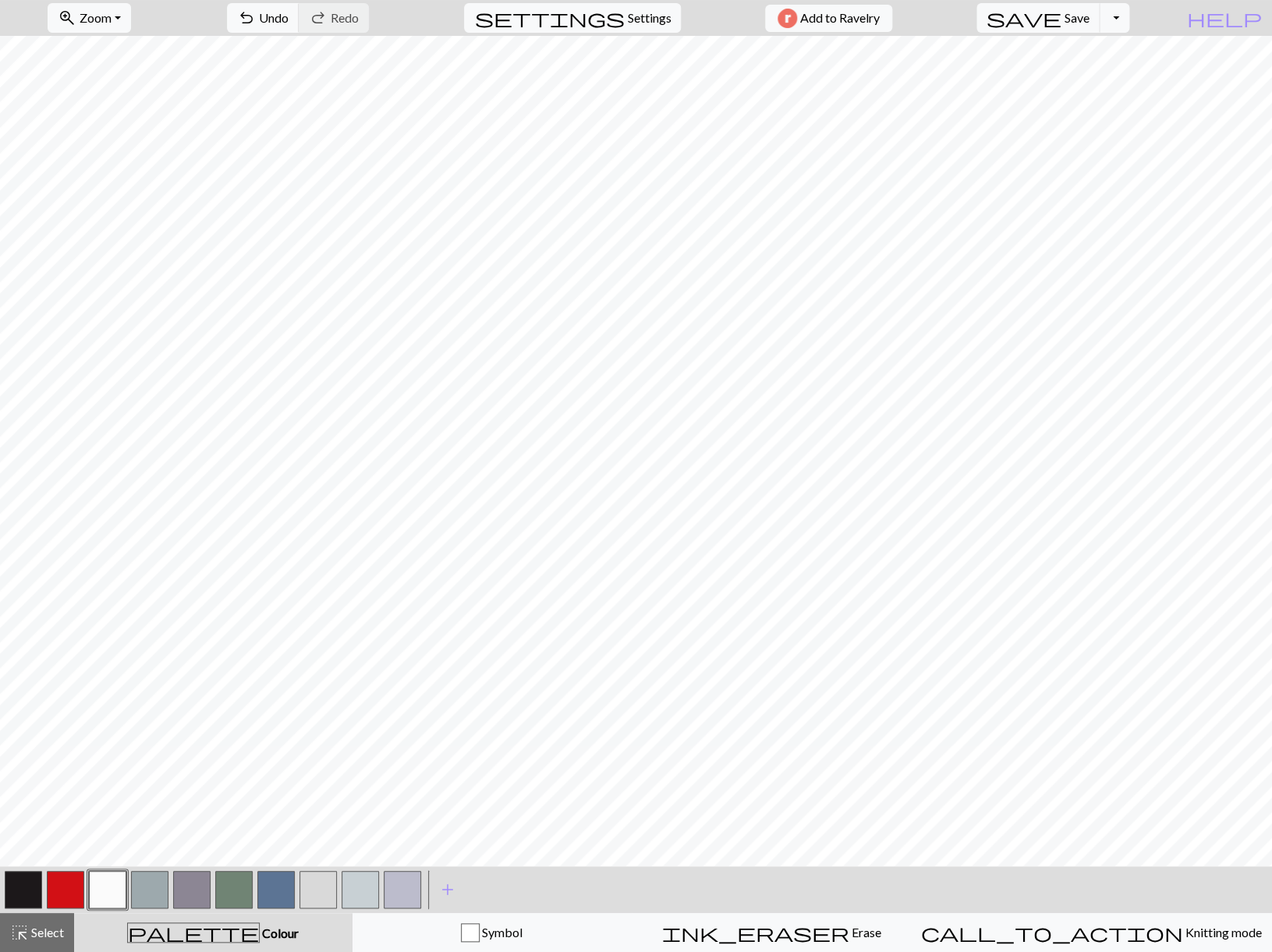
scroll to position [42, 0]
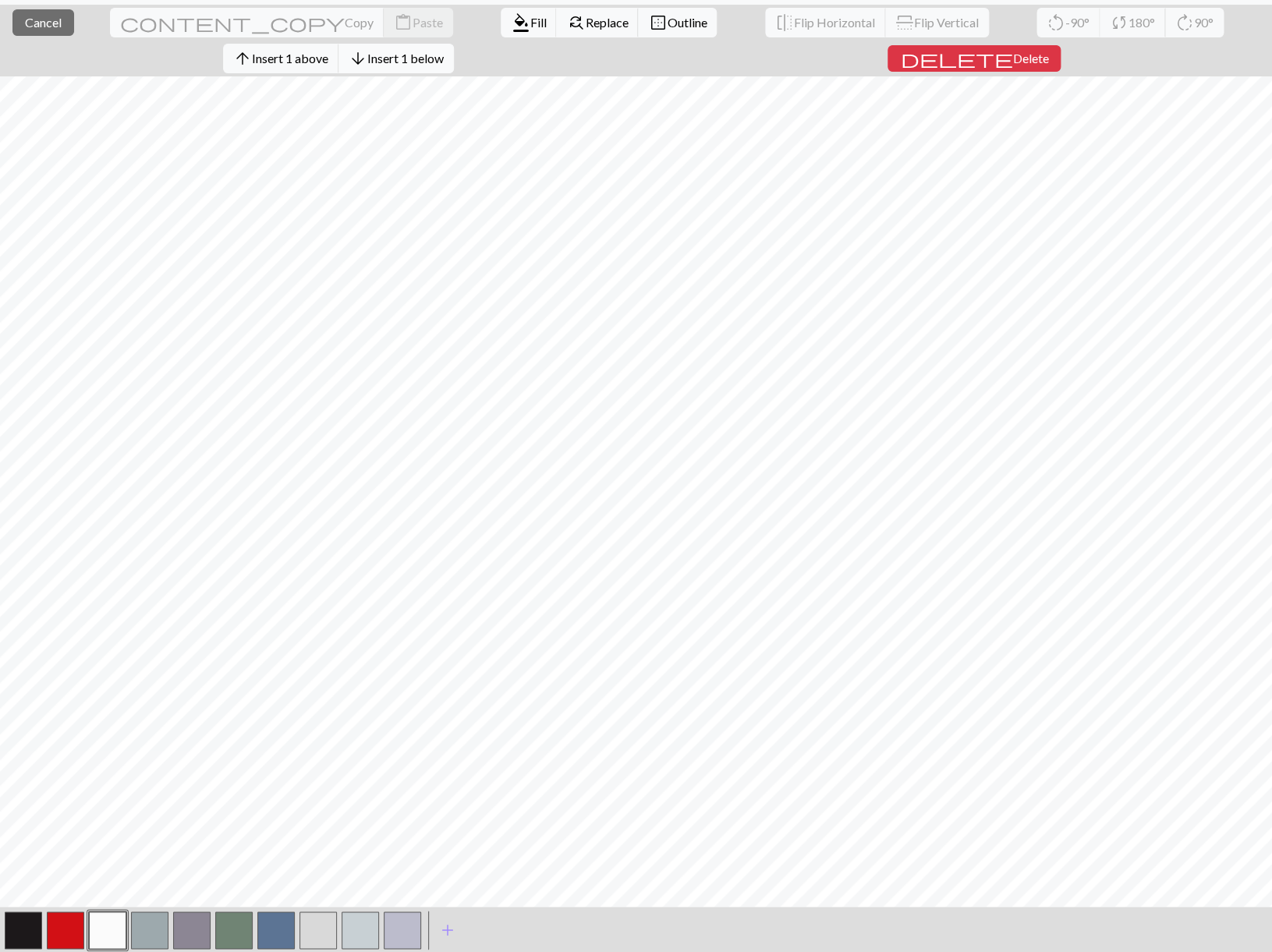
click at [444, 51] on span "Insert 1 below" at bounding box center [406, 58] width 76 height 15
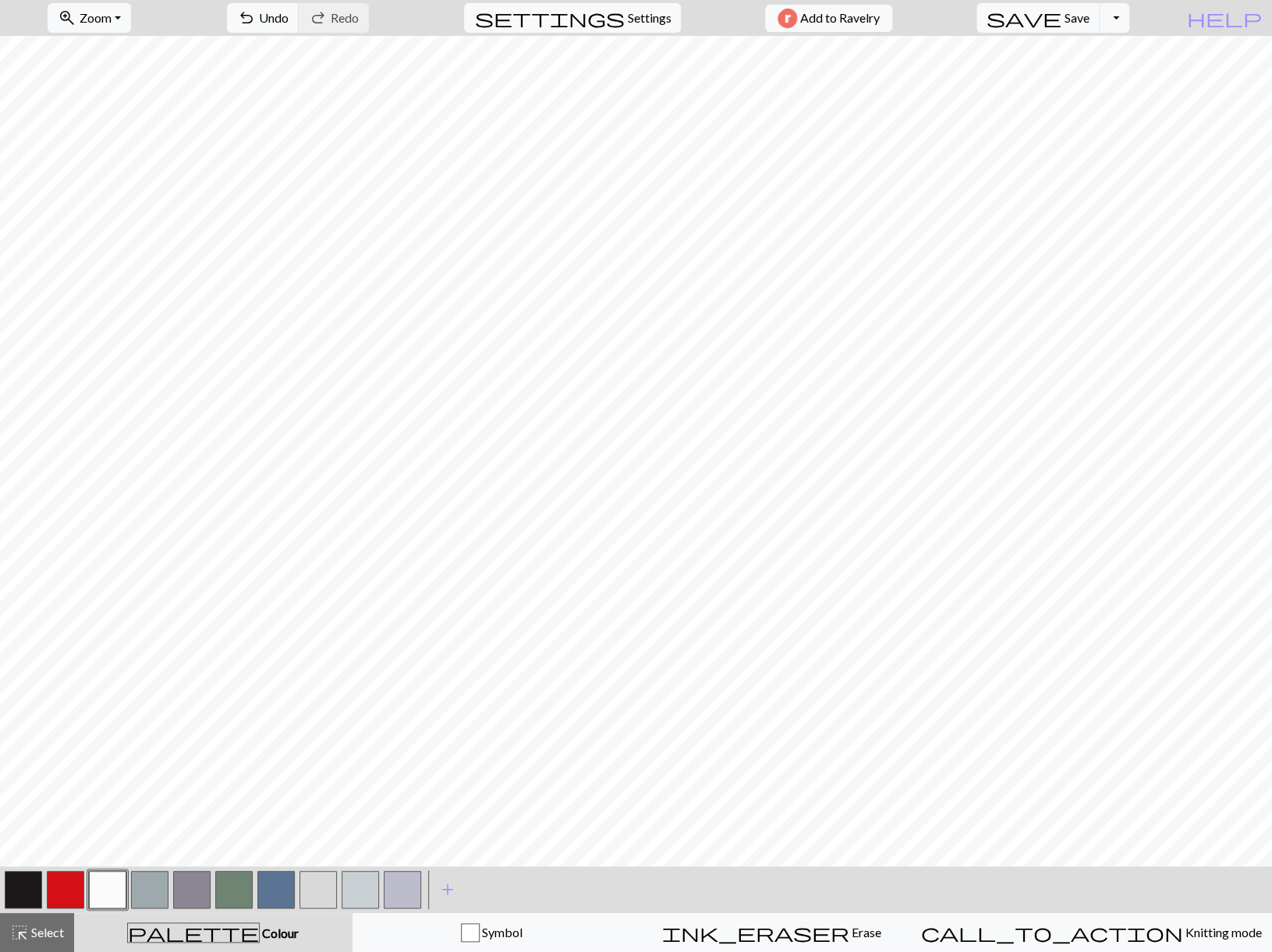
scroll to position [46, 0]
click at [107, 878] on button "button" at bounding box center [107, 889] width 37 height 37
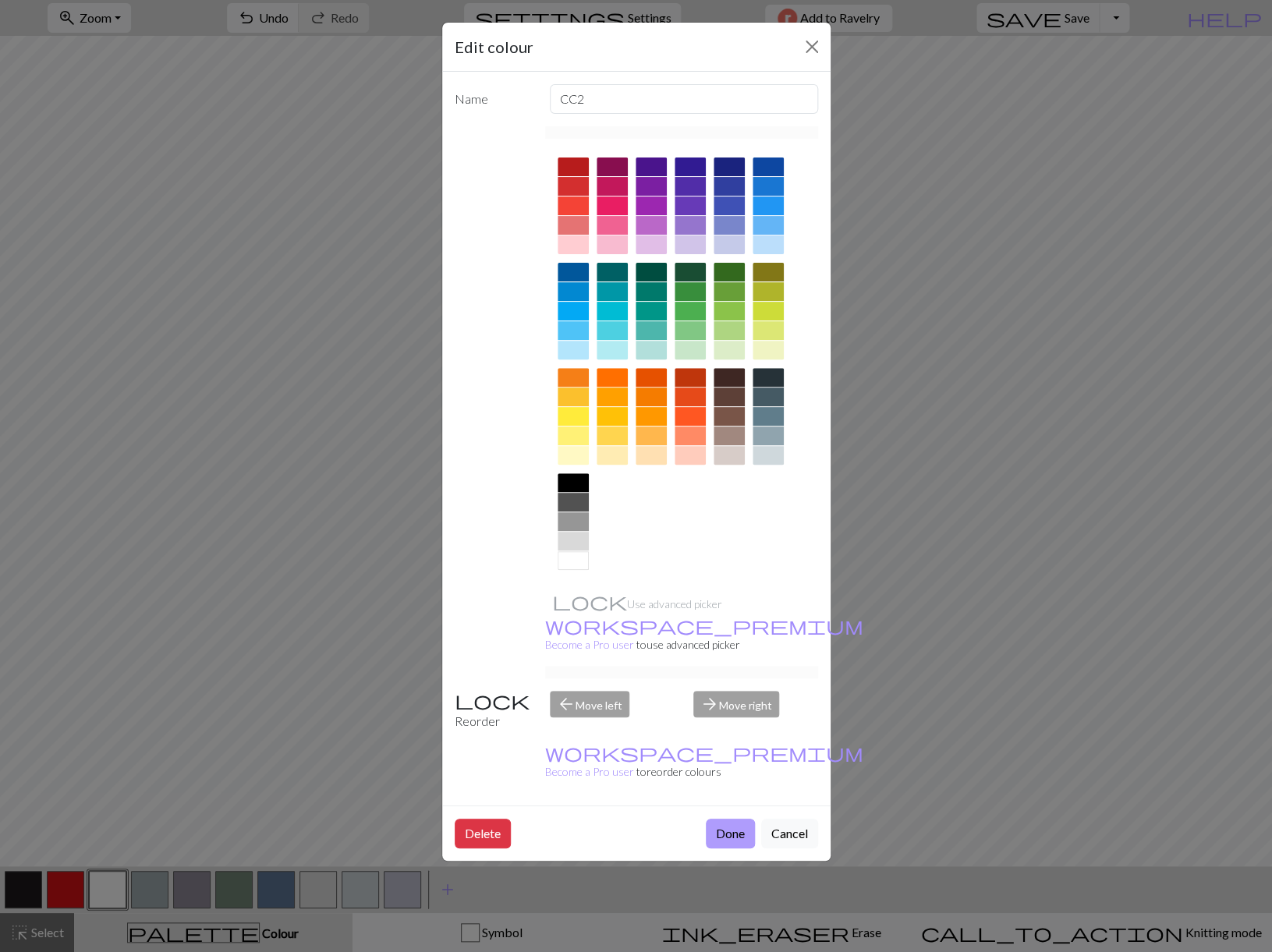
click at [729, 819] on button "Done" at bounding box center [730, 834] width 49 height 30
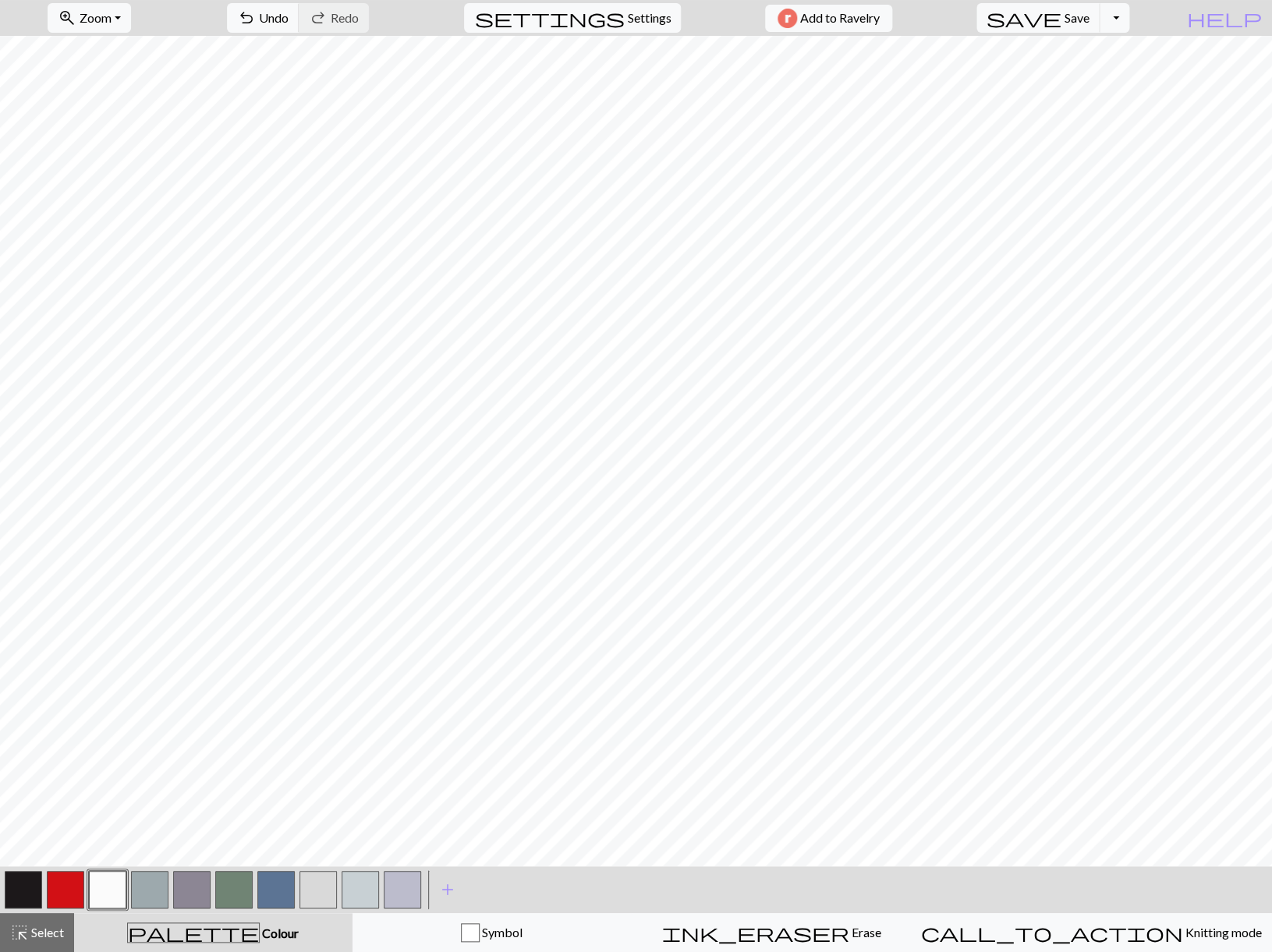
click at [66, 880] on button "button" at bounding box center [65, 889] width 37 height 37
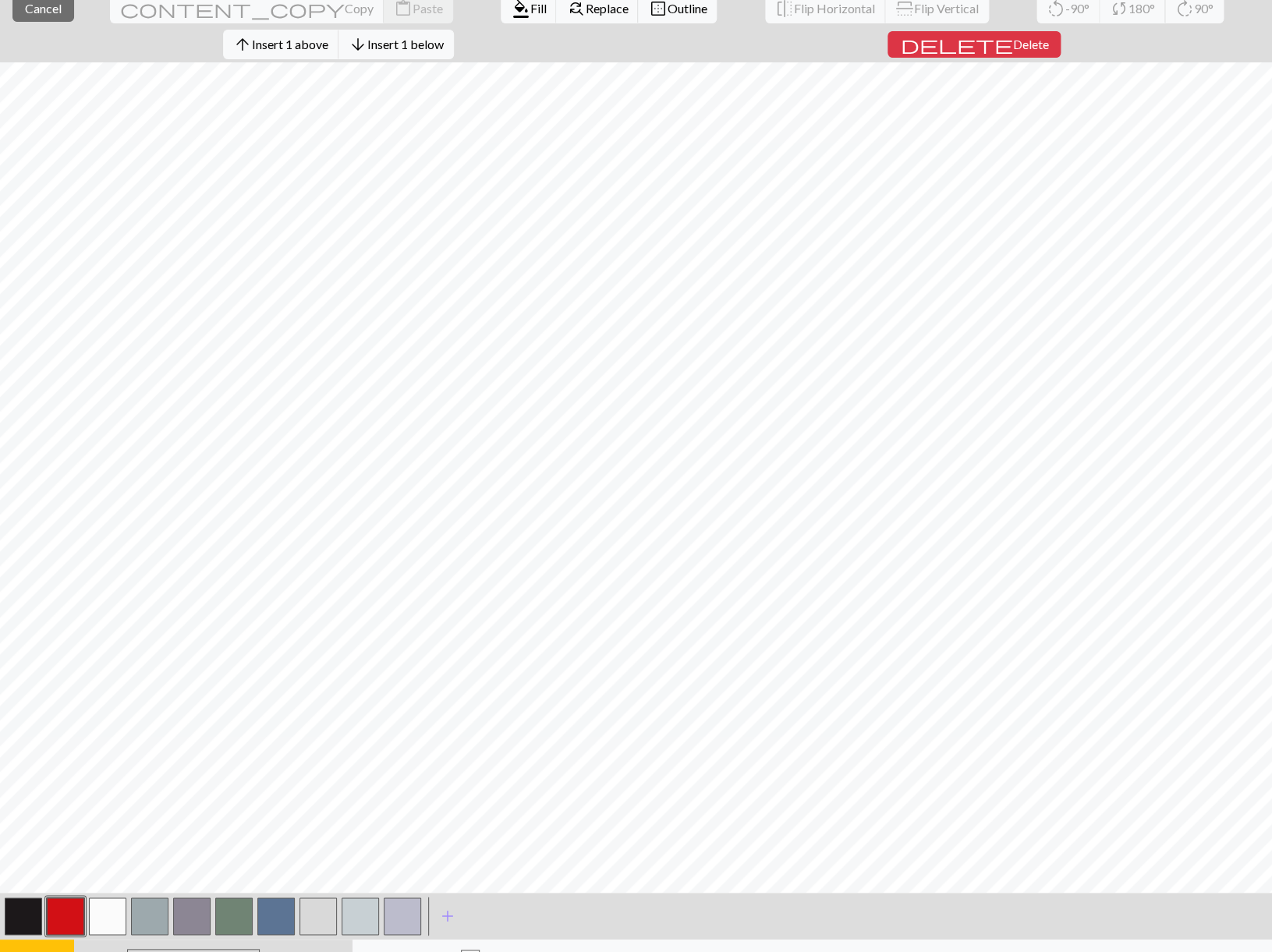
scroll to position [74, 0]
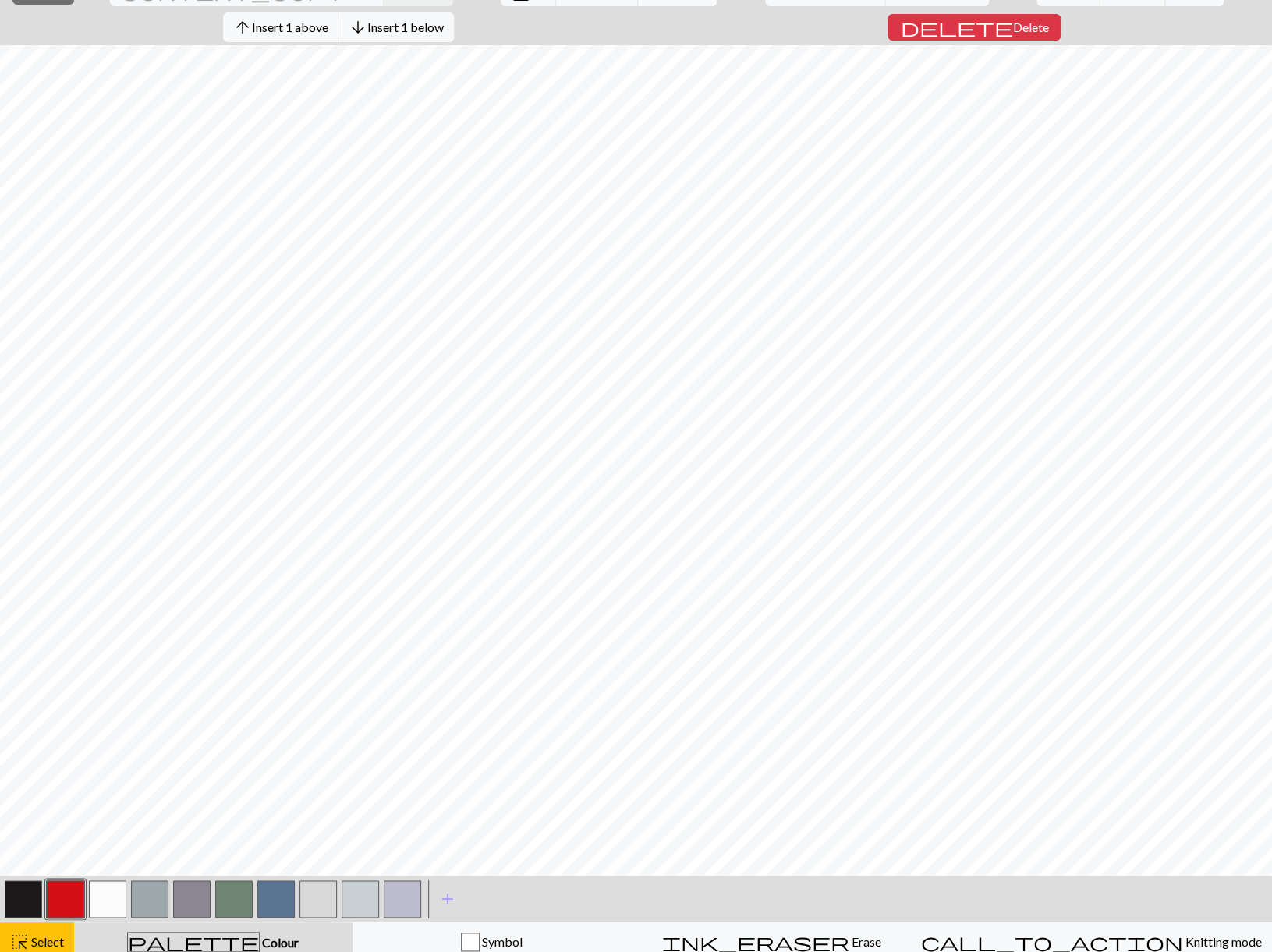
click at [359, 888] on button "button" at bounding box center [360, 898] width 37 height 37
click at [401, 880] on button "button" at bounding box center [402, 898] width 37 height 37
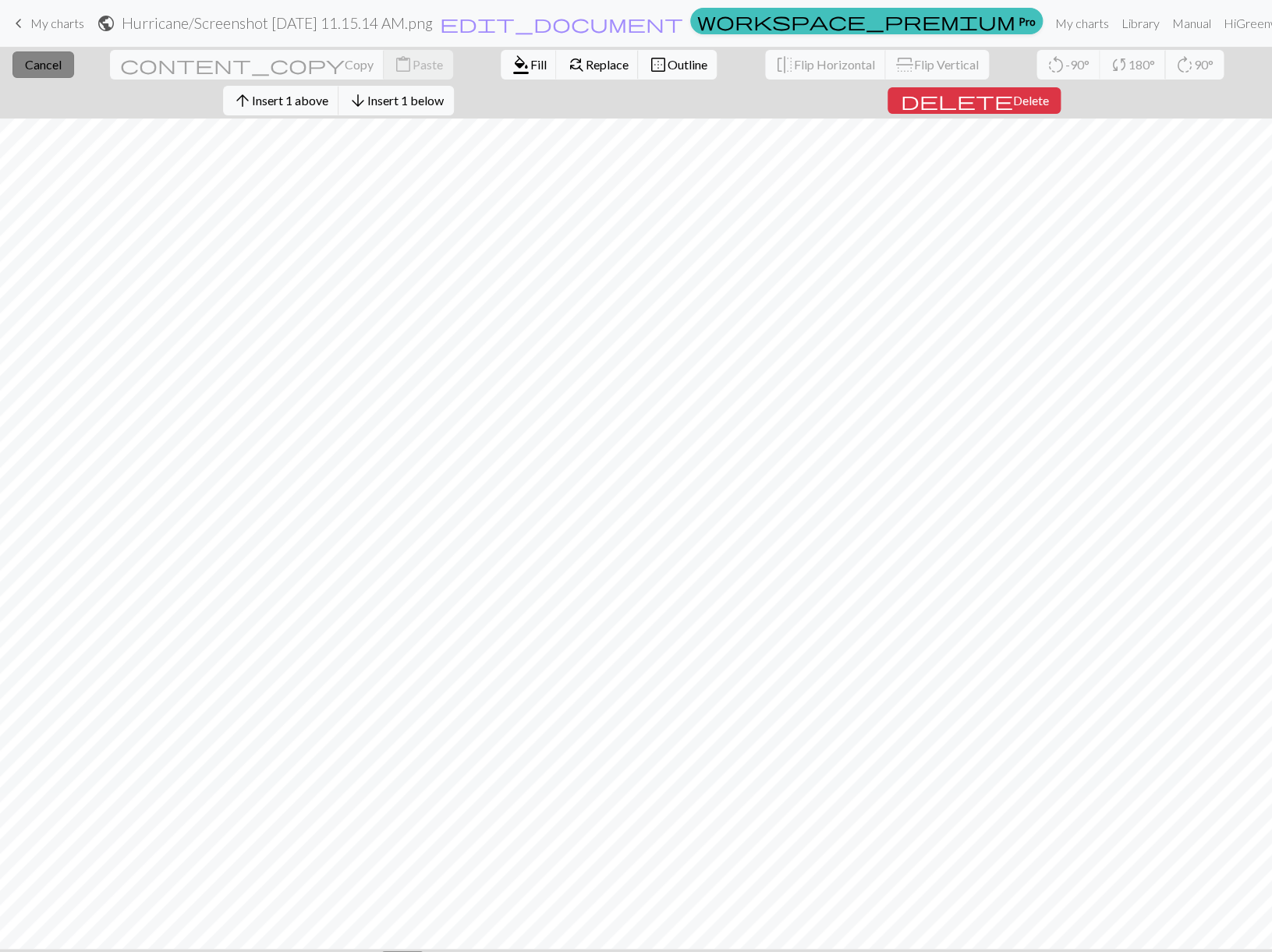
click at [37, 60] on span "Cancel" at bounding box center [43, 65] width 36 height 15
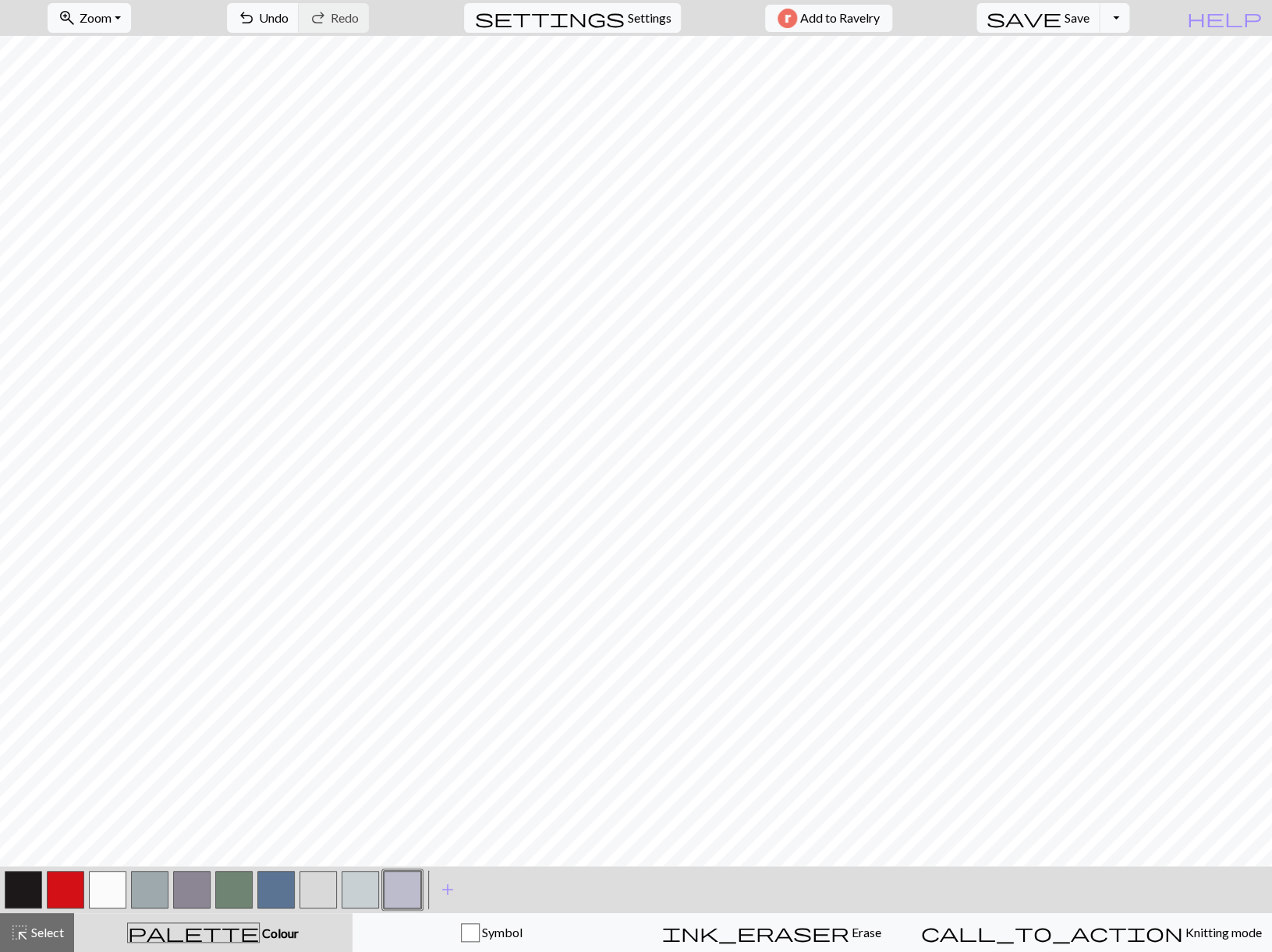
scroll to position [46, 0]
click at [111, 878] on button "button" at bounding box center [107, 889] width 37 height 37
drag, startPoint x: 364, startPoint y: 885, endPoint x: 365, endPoint y: 872, distance: 13.0
click at [364, 885] on button "button" at bounding box center [360, 889] width 37 height 37
drag, startPoint x: 104, startPoint y: 881, endPoint x: 125, endPoint y: 867, distance: 25.2
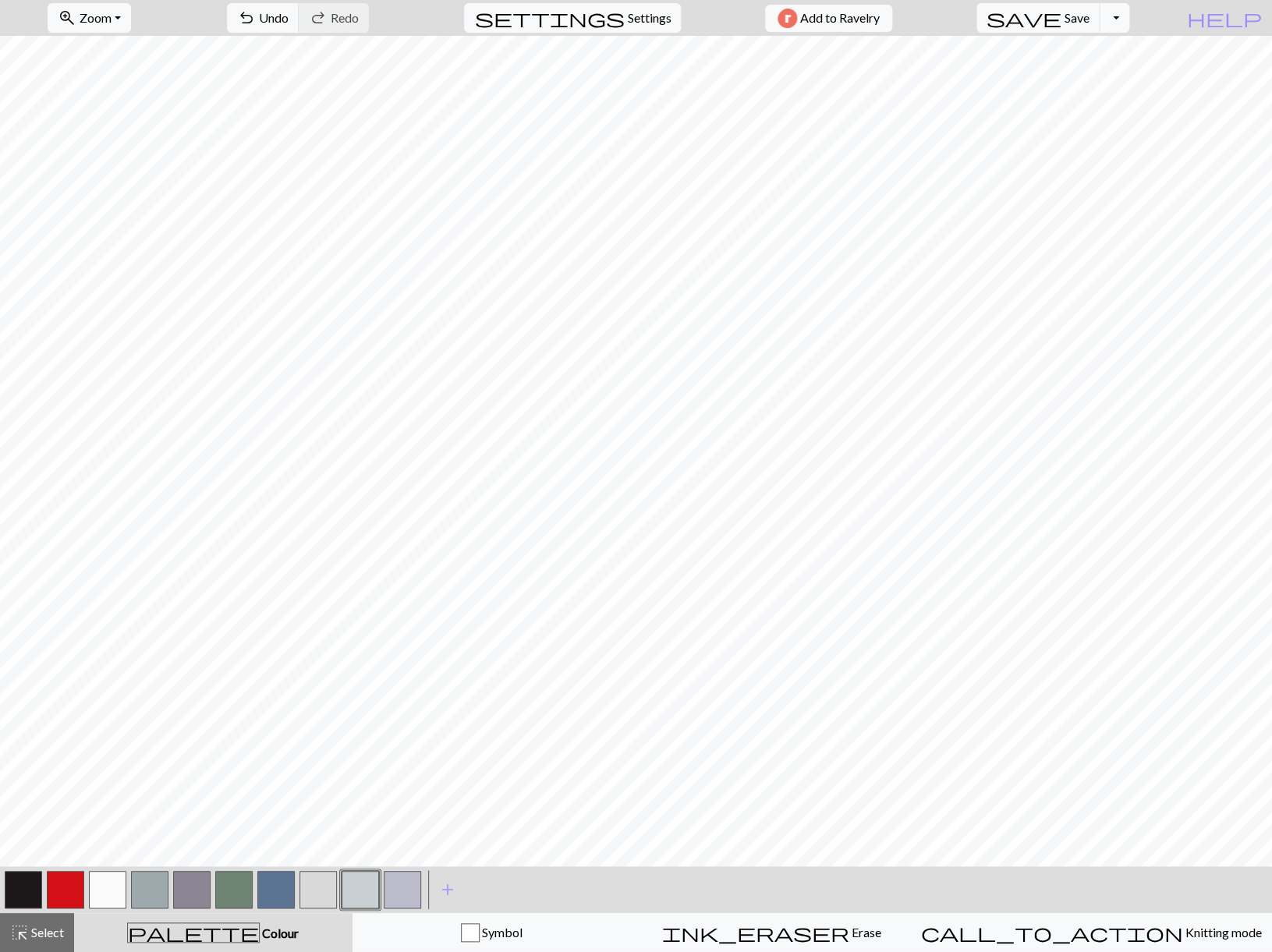
click at [106, 880] on button "button" at bounding box center [107, 889] width 37 height 37
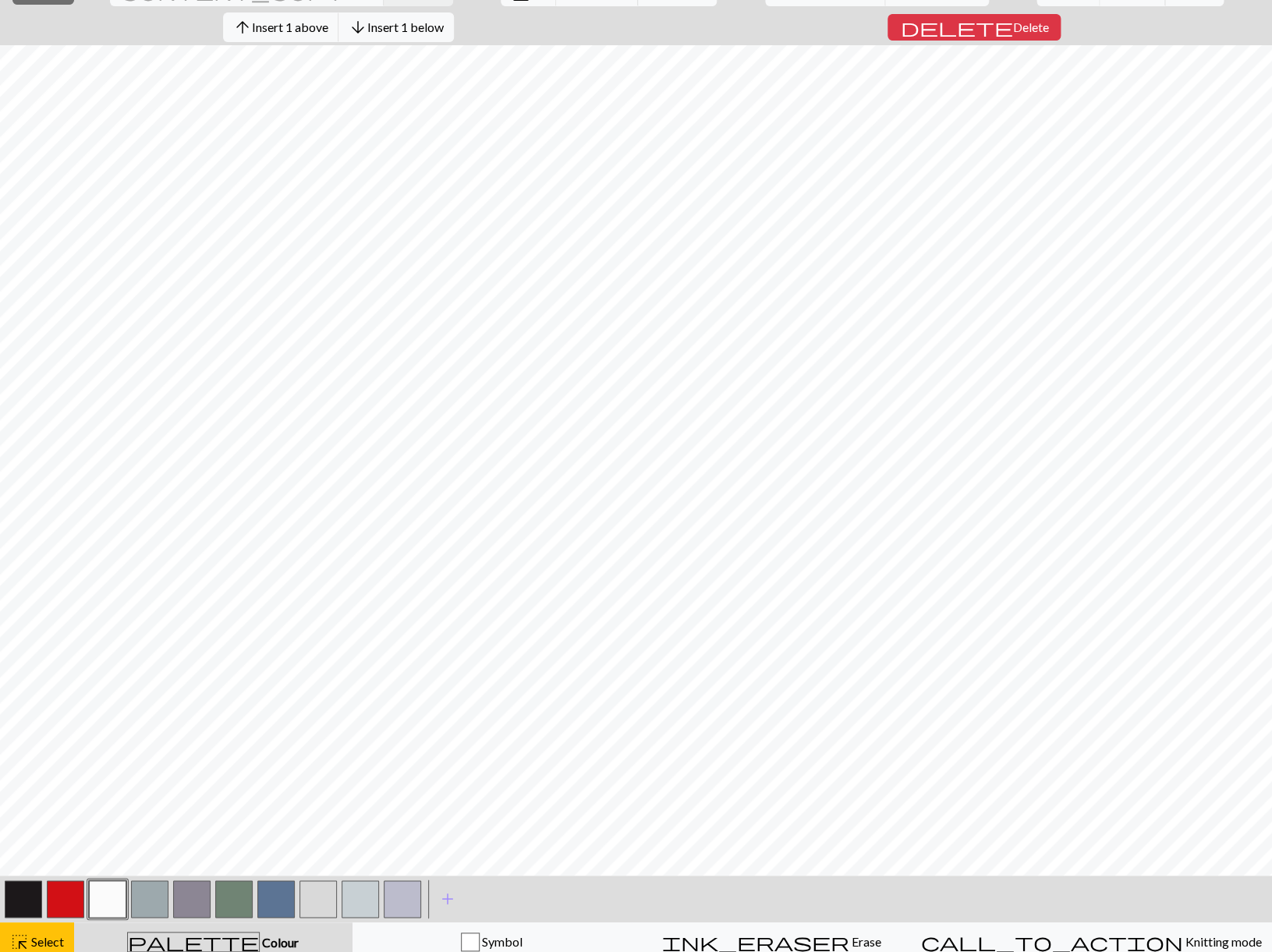
scroll to position [0, 0]
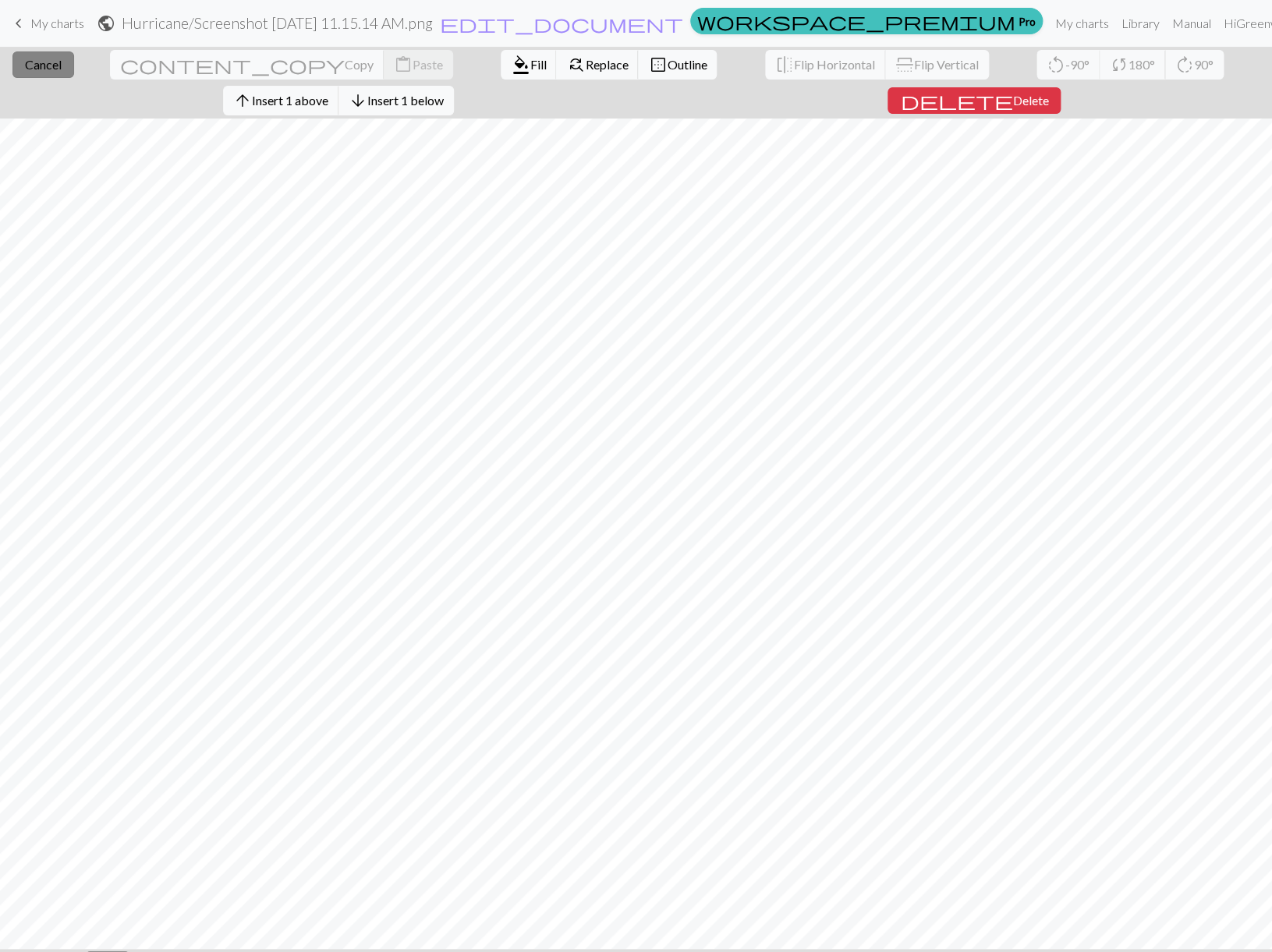
click at [25, 61] on span "Cancel" at bounding box center [43, 65] width 36 height 15
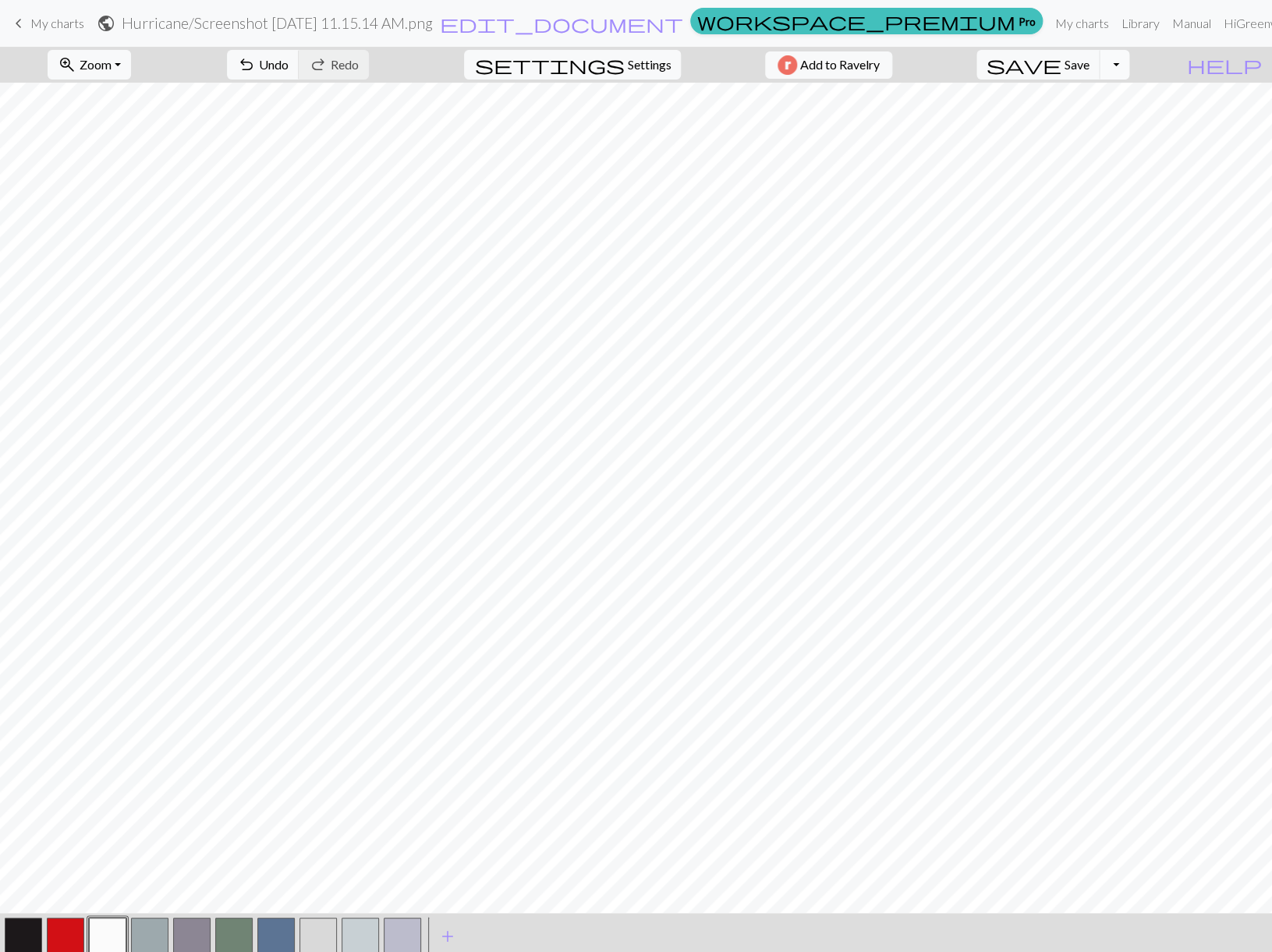
click at [1129, 62] on button "Toggle Dropdown" at bounding box center [1114, 65] width 30 height 30
click at [1100, 95] on button "file_copy Save a copy" at bounding box center [998, 98] width 257 height 25
click at [1103, 24] on link "My charts" at bounding box center [1136, 24] width 66 height 31
click at [1129, 64] on button "Toggle Dropdown" at bounding box center [1114, 65] width 30 height 30
click at [1103, 19] on link "My charts" at bounding box center [1136, 24] width 66 height 31
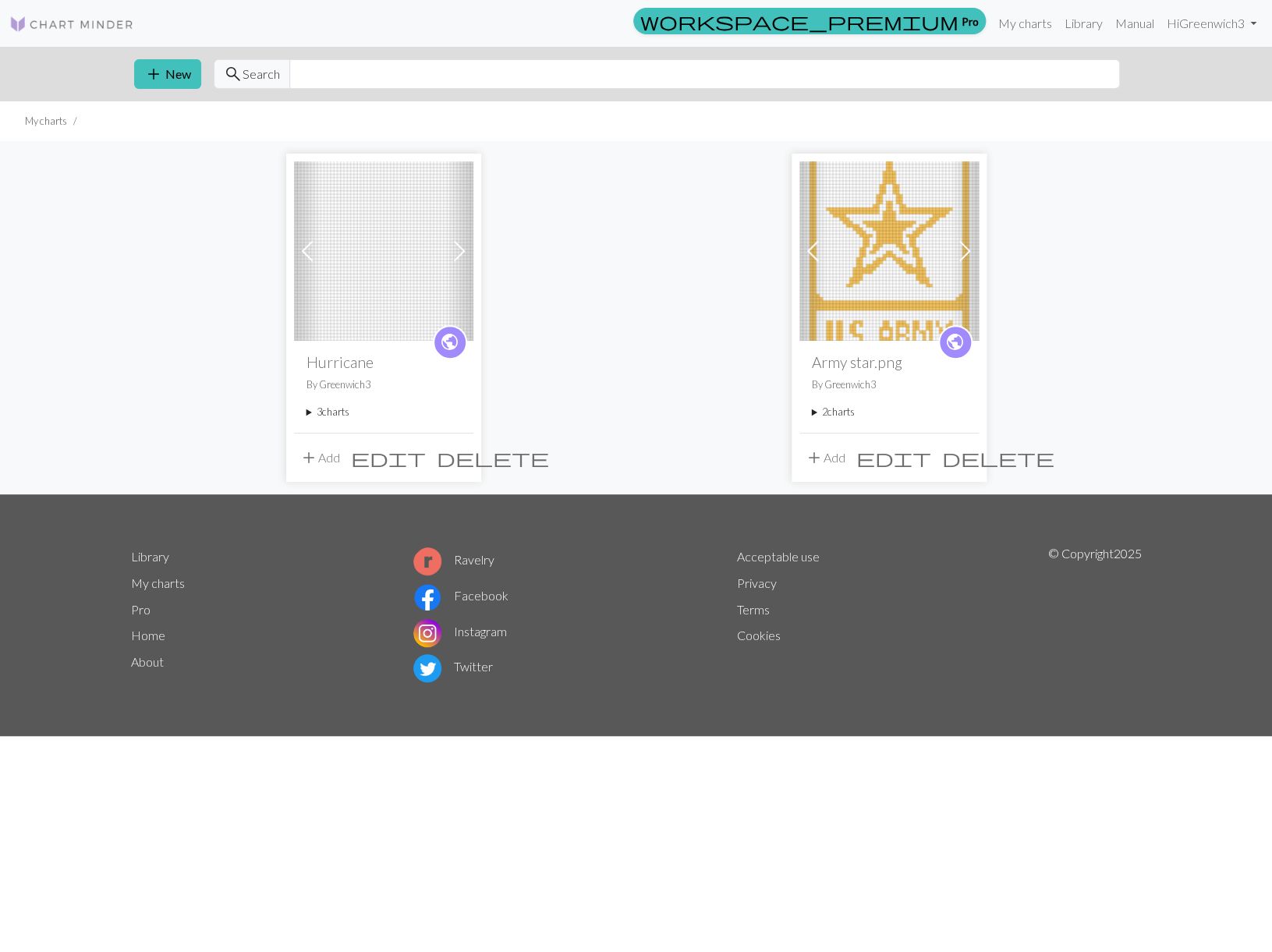
click at [306, 412] on div "public Hurricane By Greenwich3 3 charts Hurricane delete Screenshot [DATE] 11.1…" at bounding box center [383, 386] width 179 height 91
click at [307, 409] on summary "3 charts" at bounding box center [384, 412] width 155 height 15
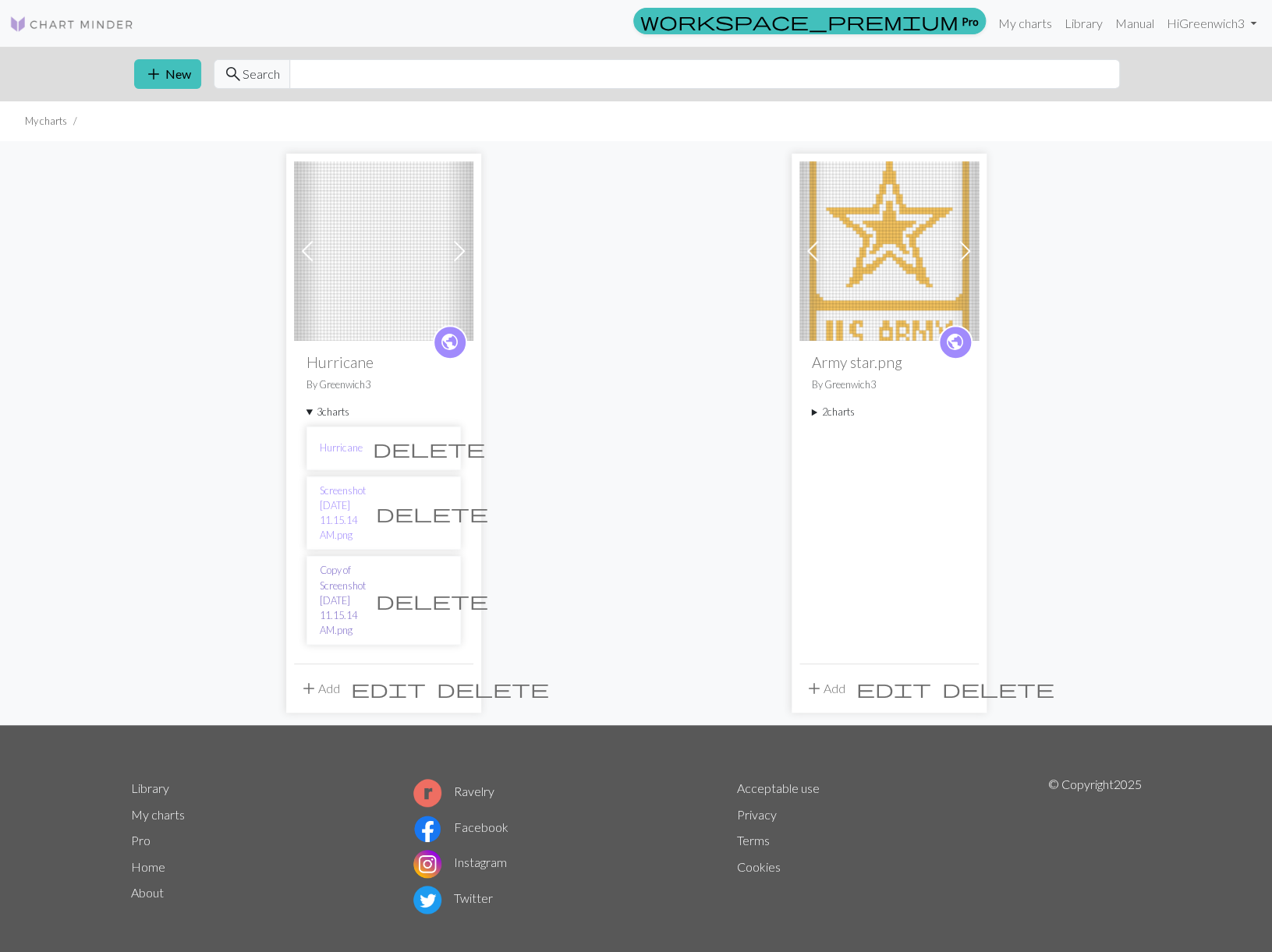
click at [345, 564] on link "Copy of Screenshot [DATE] 11.15.14 AM.png" at bounding box center [343, 600] width 46 height 75
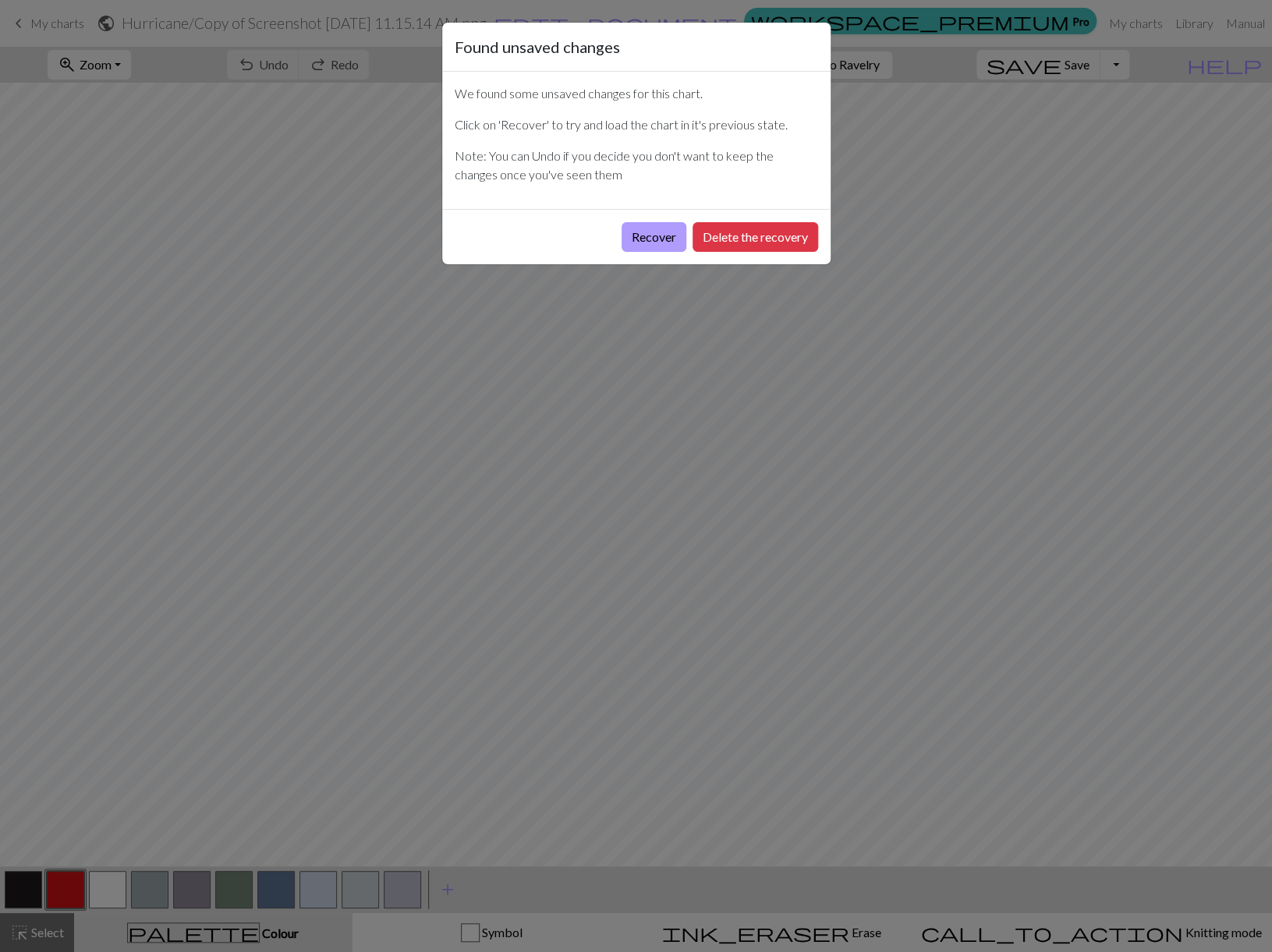
click at [648, 235] on button "Recover" at bounding box center [654, 236] width 65 height 30
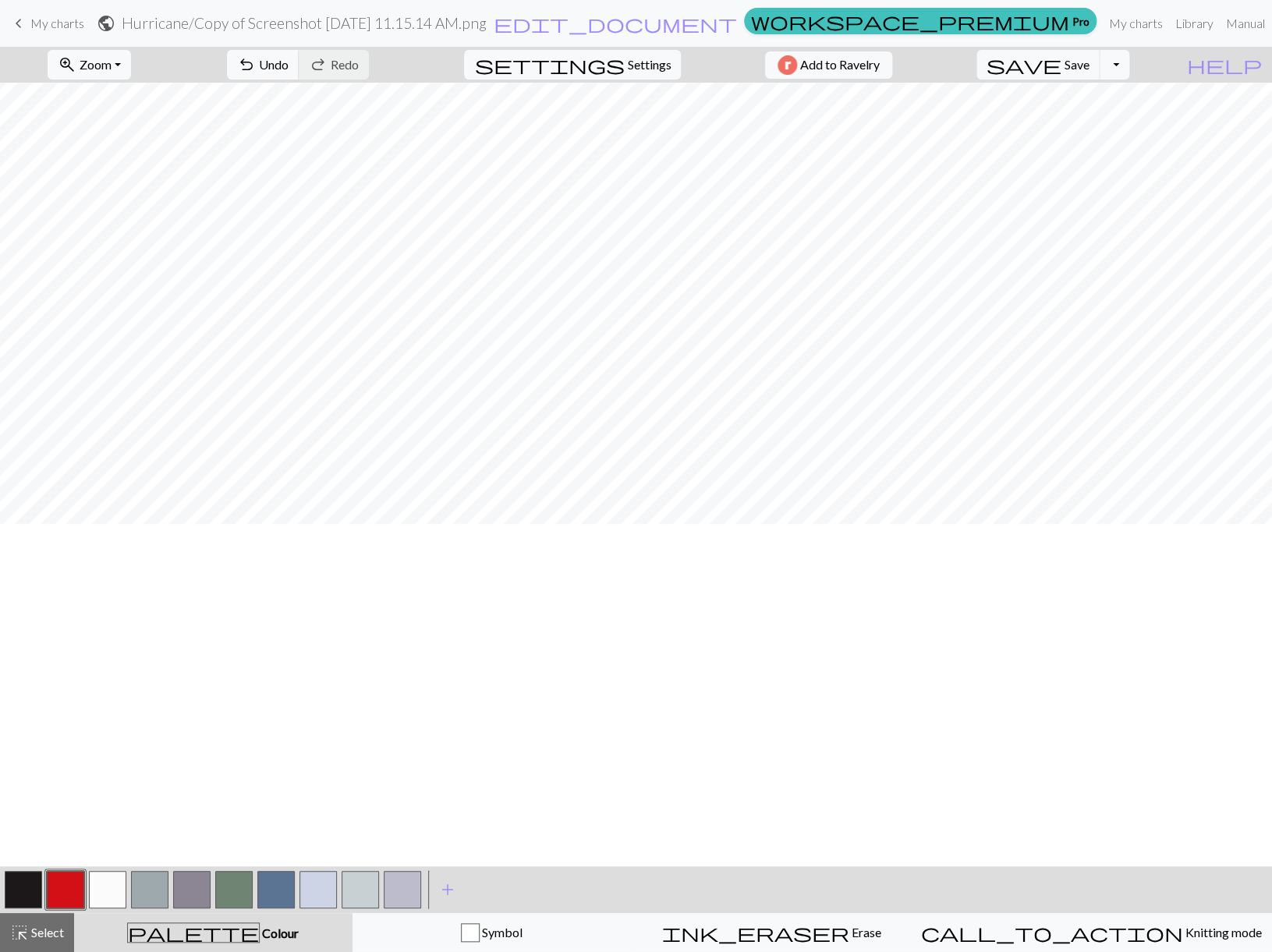
scroll to position [30, 0]
click at [1103, 19] on link "My charts" at bounding box center [1136, 24] width 66 height 31
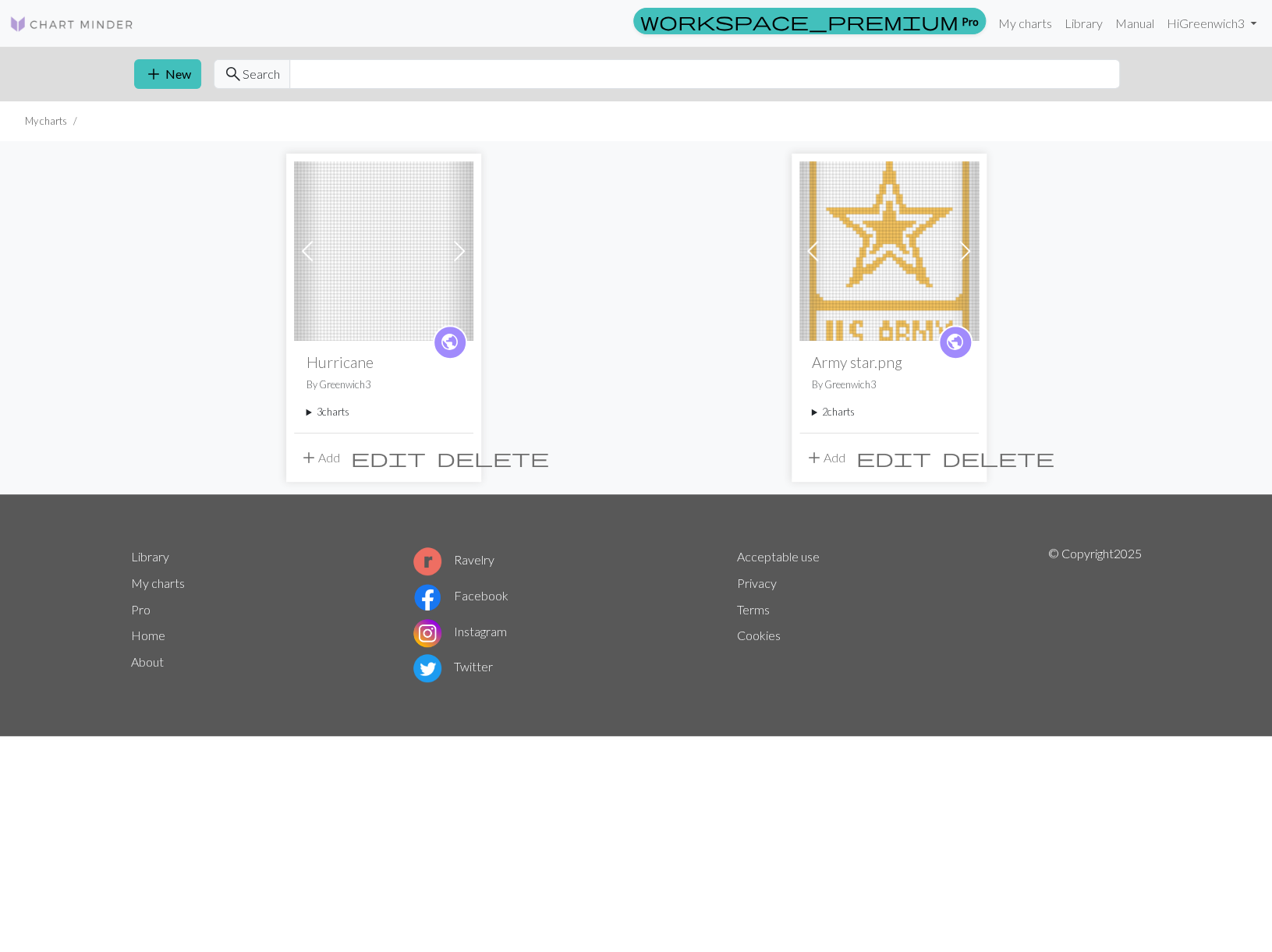
click at [322, 408] on summary "3 charts" at bounding box center [384, 412] width 155 height 15
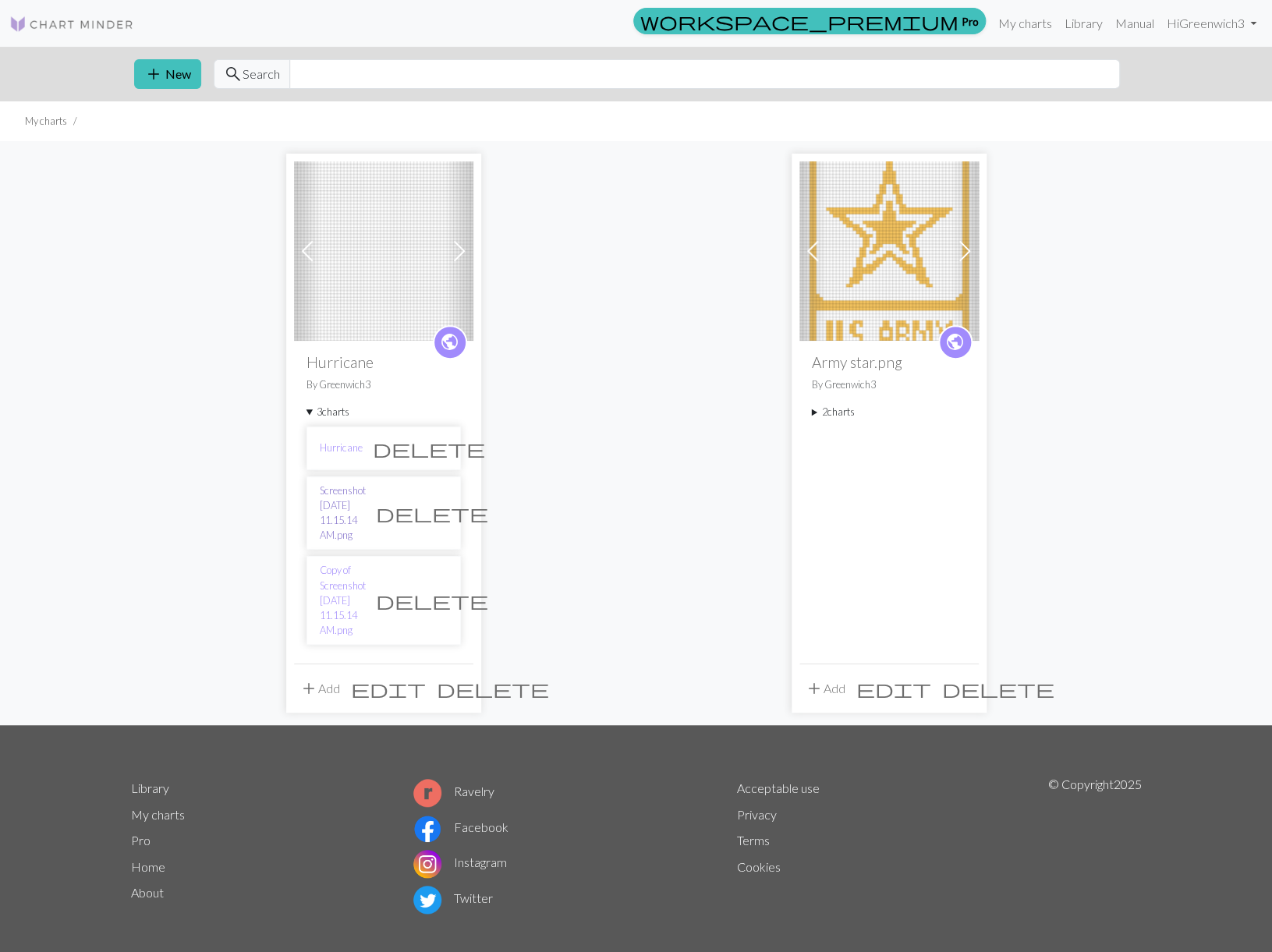
click at [356, 503] on link "Screenshot [DATE] 11.15.14 AM.png" at bounding box center [343, 514] width 46 height 60
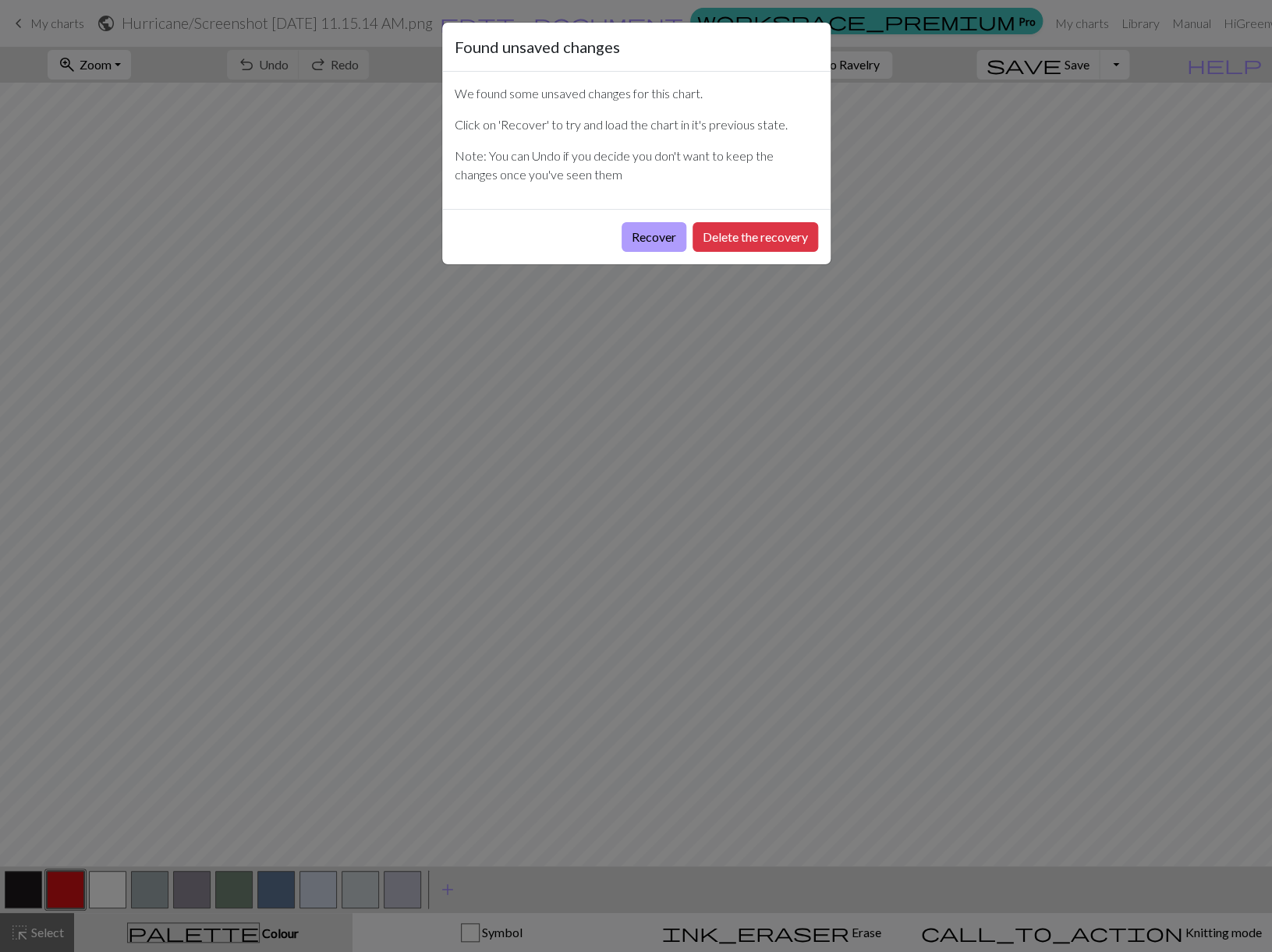
click at [639, 234] on button "Recover" at bounding box center [654, 236] width 65 height 30
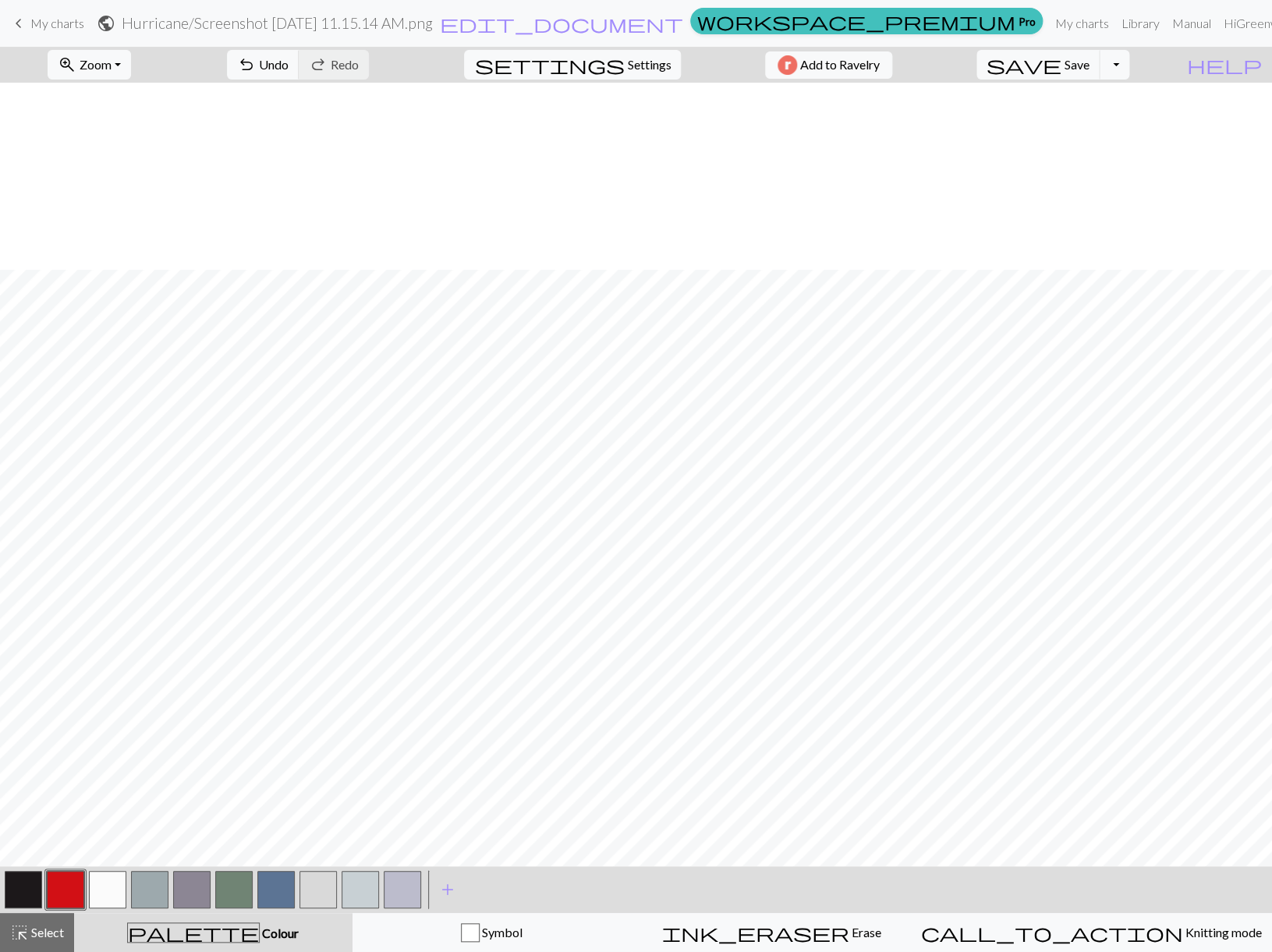
scroll to position [187, 0]
click at [1129, 63] on button "Toggle Dropdown" at bounding box center [1114, 65] width 30 height 30
click at [1109, 117] on button "save_alt Download" at bounding box center [998, 124] width 257 height 25
click at [1147, 63] on div "Your download is ready! Download" at bounding box center [636, 45] width 1272 height 91
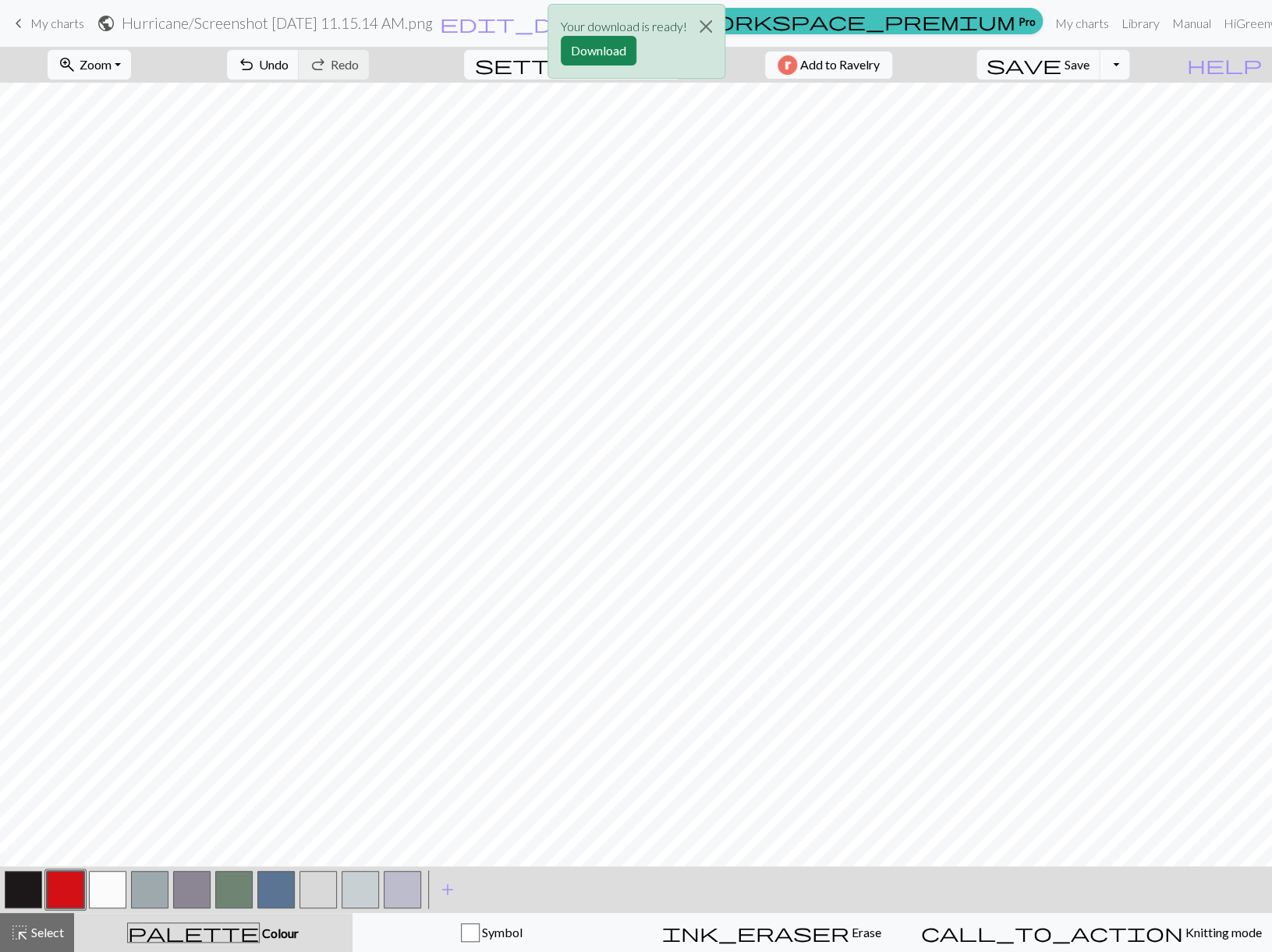
click at [1147, 63] on div "Your download is ready! Download" at bounding box center [636, 45] width 1272 height 91
click at [1118, 62] on div "Your download is ready! Download" at bounding box center [636, 45] width 1272 height 91
click at [600, 46] on button "Download" at bounding box center [598, 50] width 75 height 30
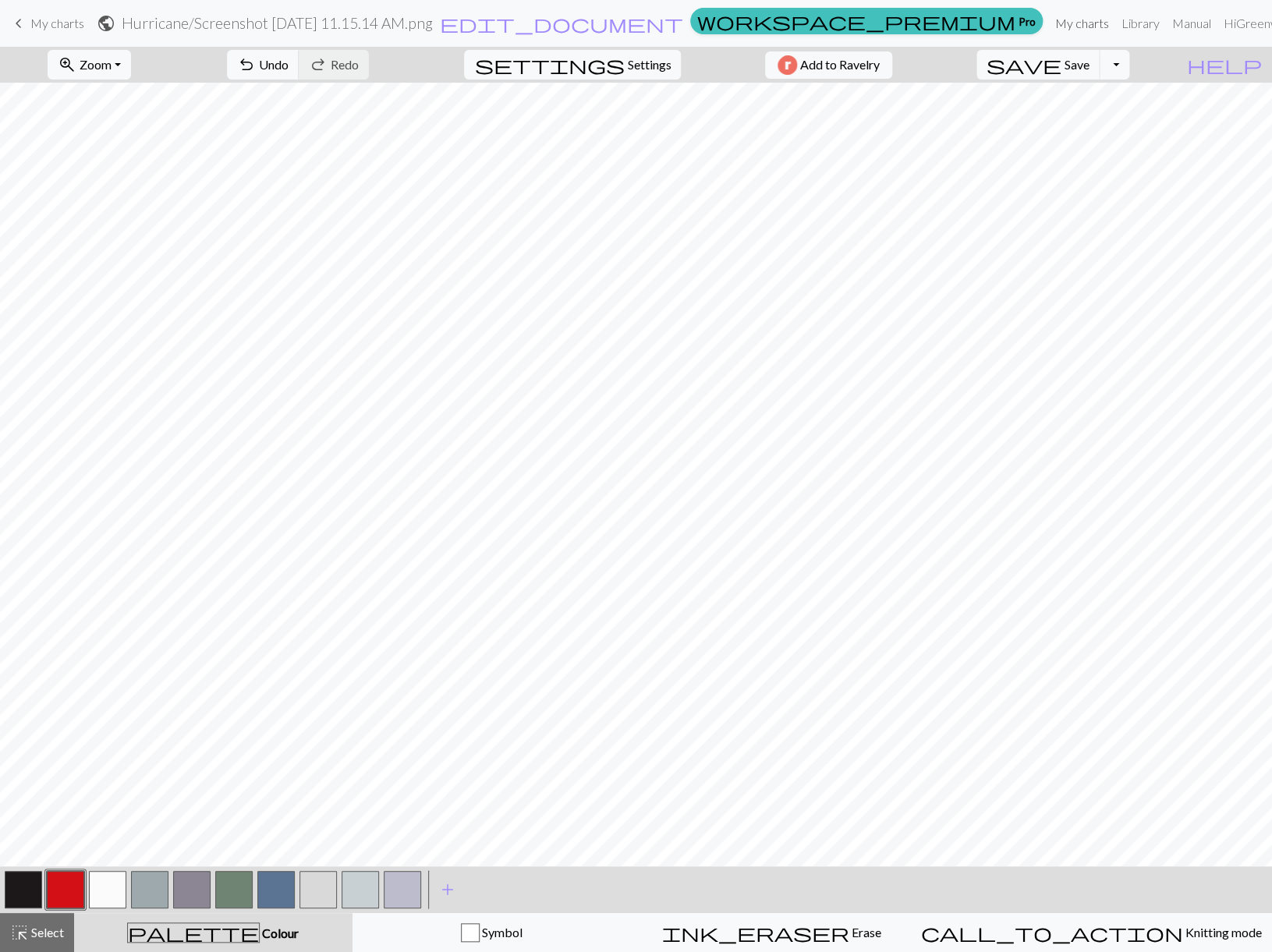
click at [1049, 25] on link "My charts" at bounding box center [1082, 24] width 66 height 31
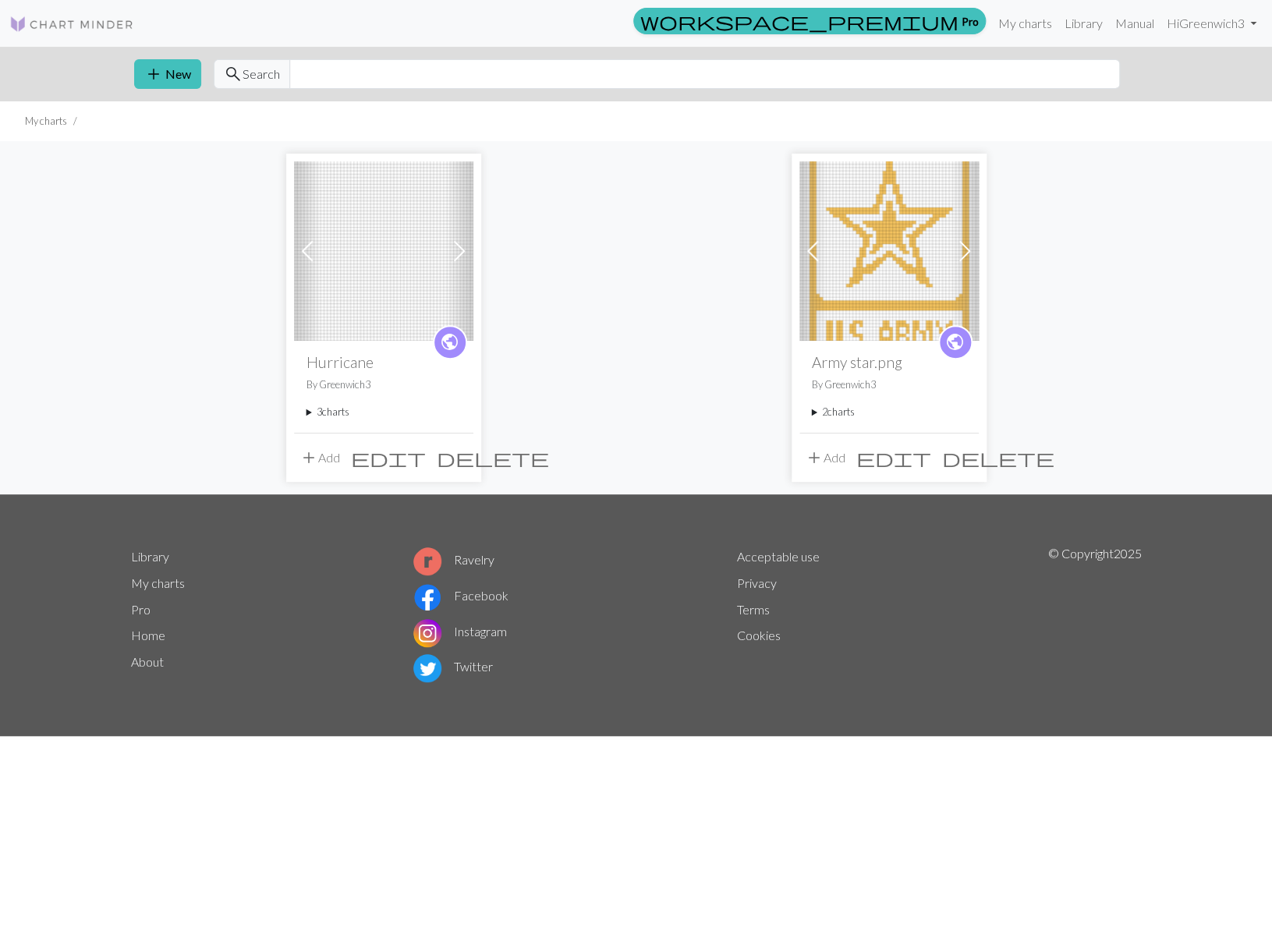
click at [309, 410] on summary "3 charts" at bounding box center [384, 412] width 155 height 15
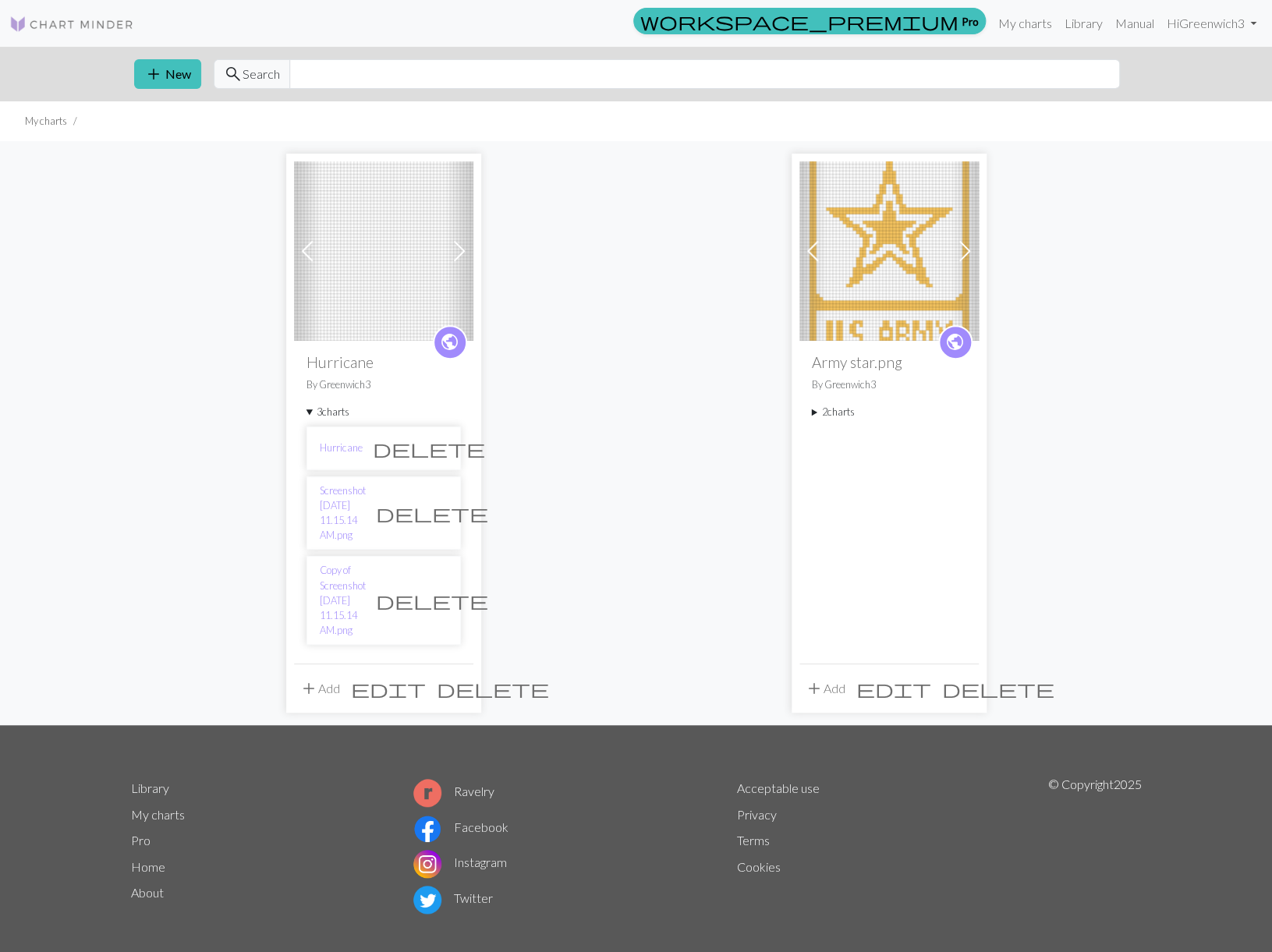
click at [435, 443] on span "delete" at bounding box center [429, 448] width 113 height 22
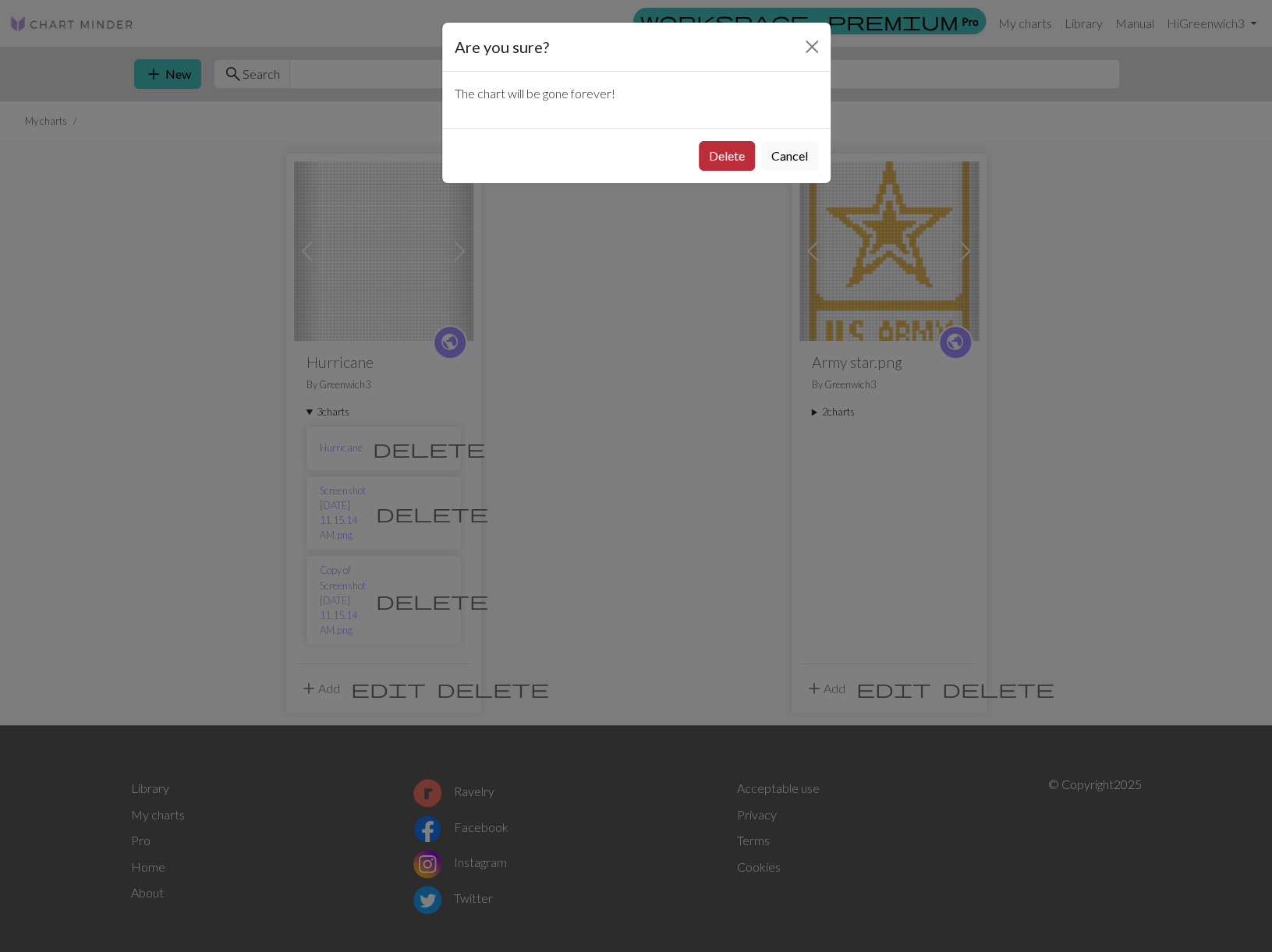
click at [717, 156] on button "Delete" at bounding box center [726, 155] width 56 height 30
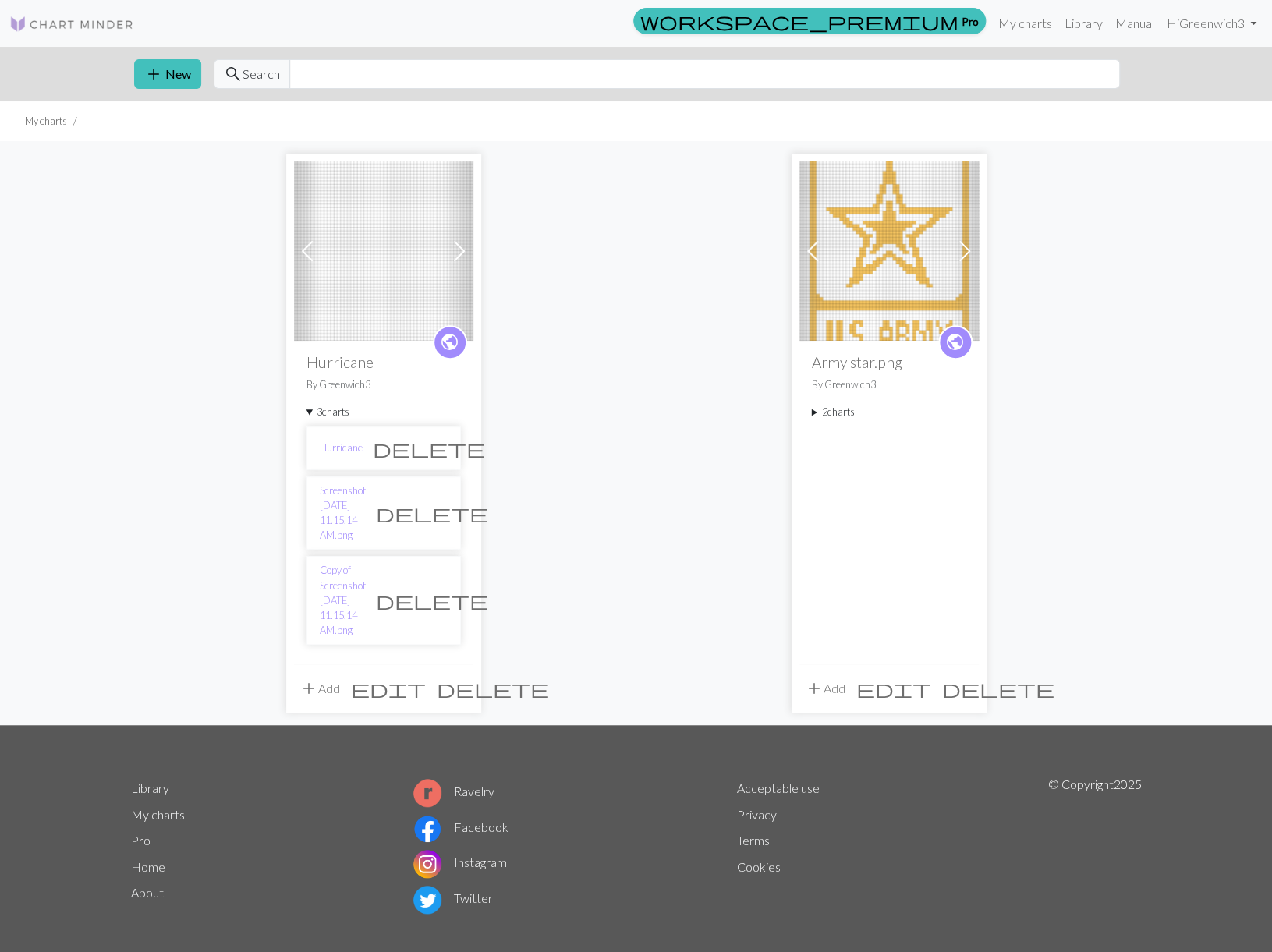
click at [433, 443] on span "delete" at bounding box center [429, 448] width 113 height 22
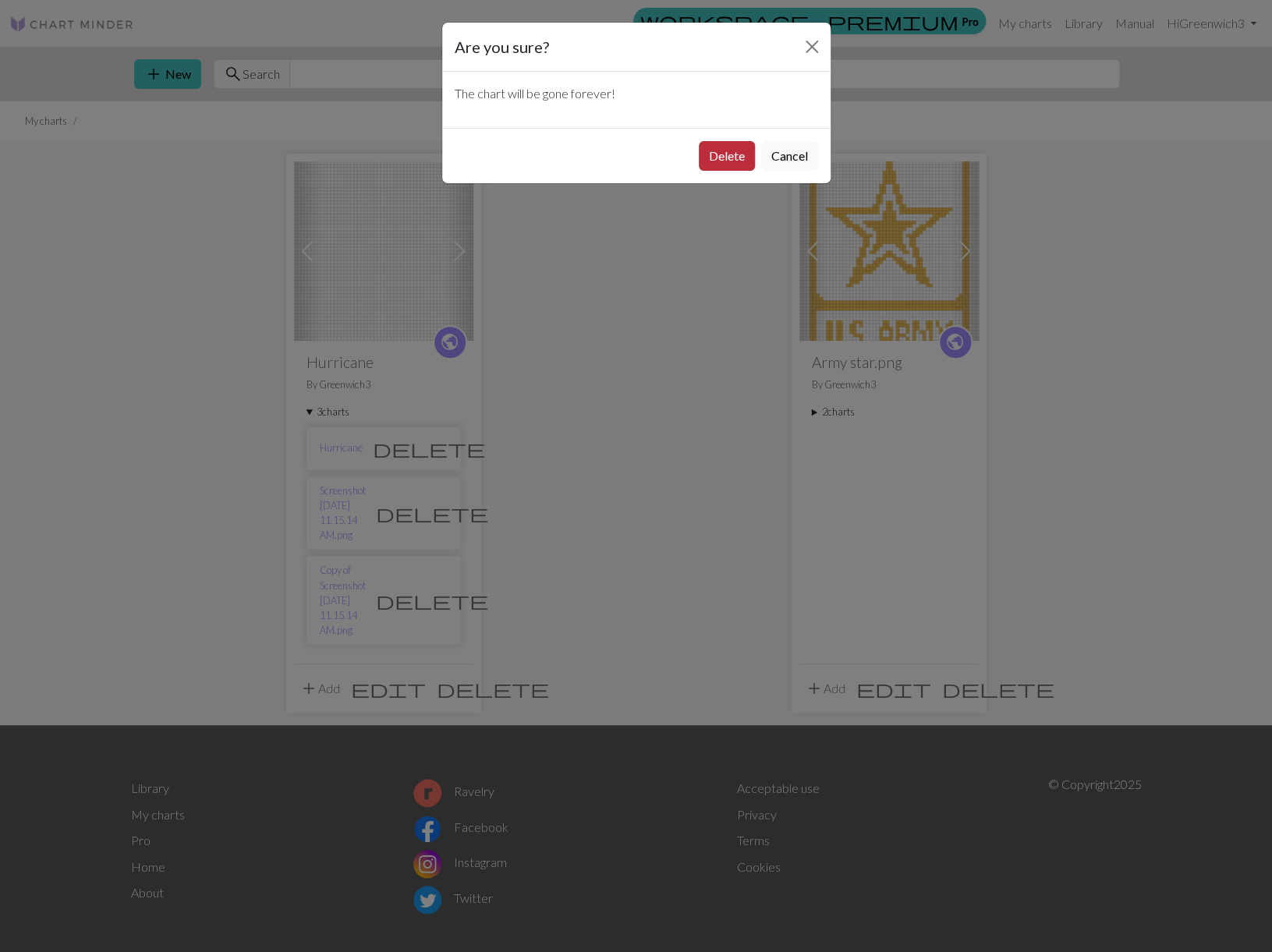
click at [722, 156] on button "Delete" at bounding box center [726, 155] width 56 height 30
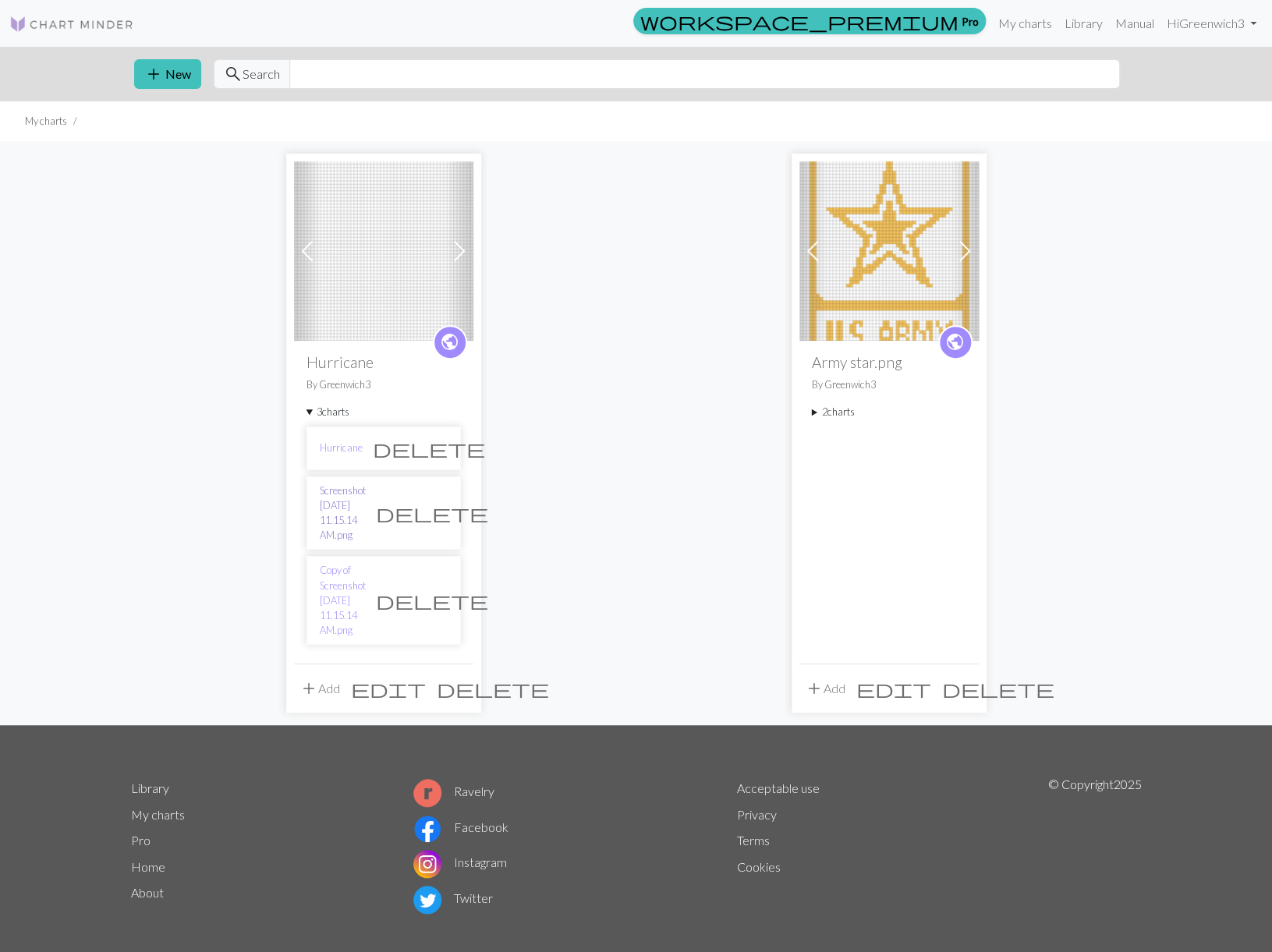
click at [346, 499] on link "Screenshot [DATE] 11.15.14 AM.png" at bounding box center [343, 514] width 46 height 60
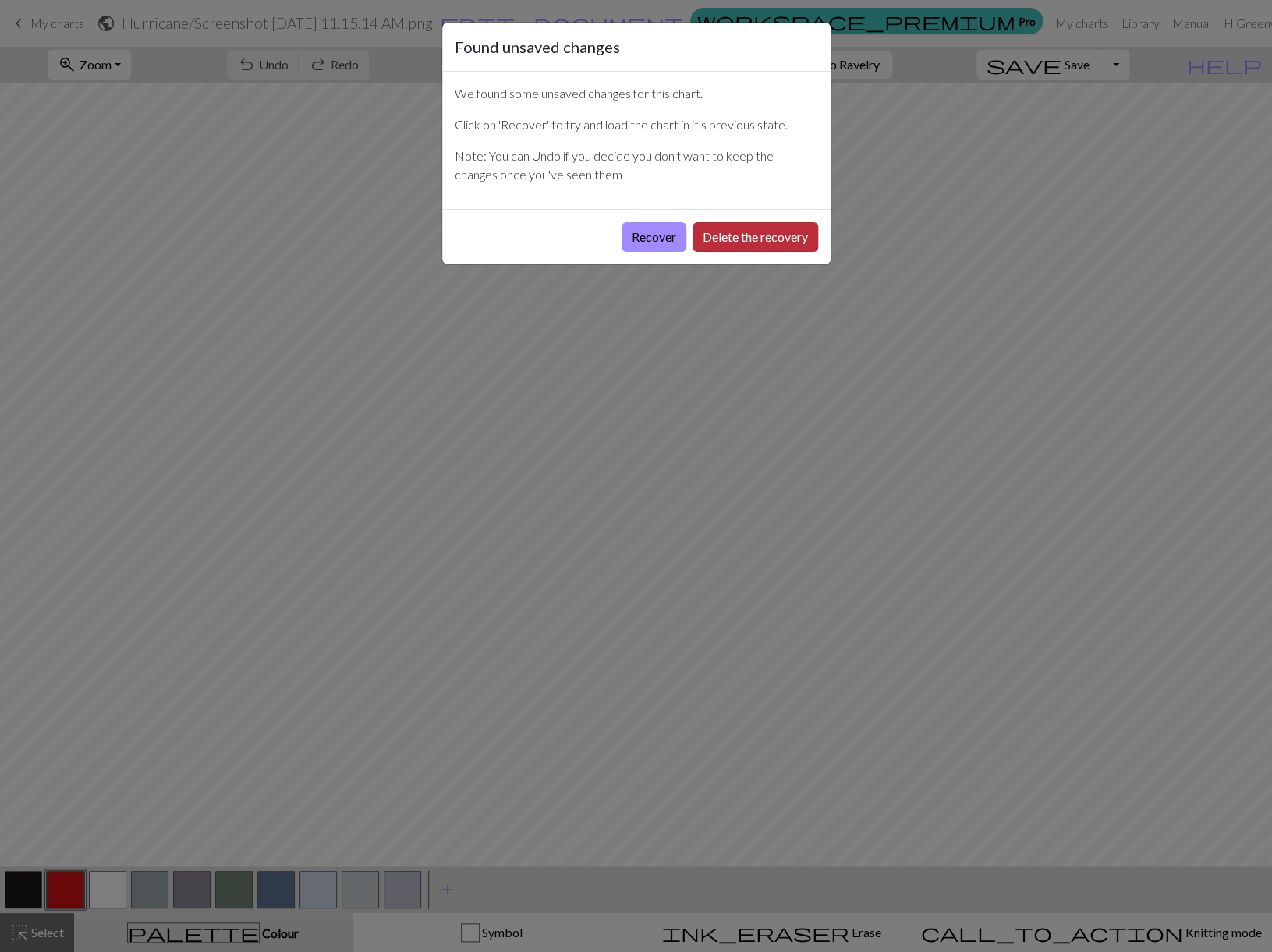
click at [742, 235] on button "Delete the recovery" at bounding box center [756, 236] width 125 height 30
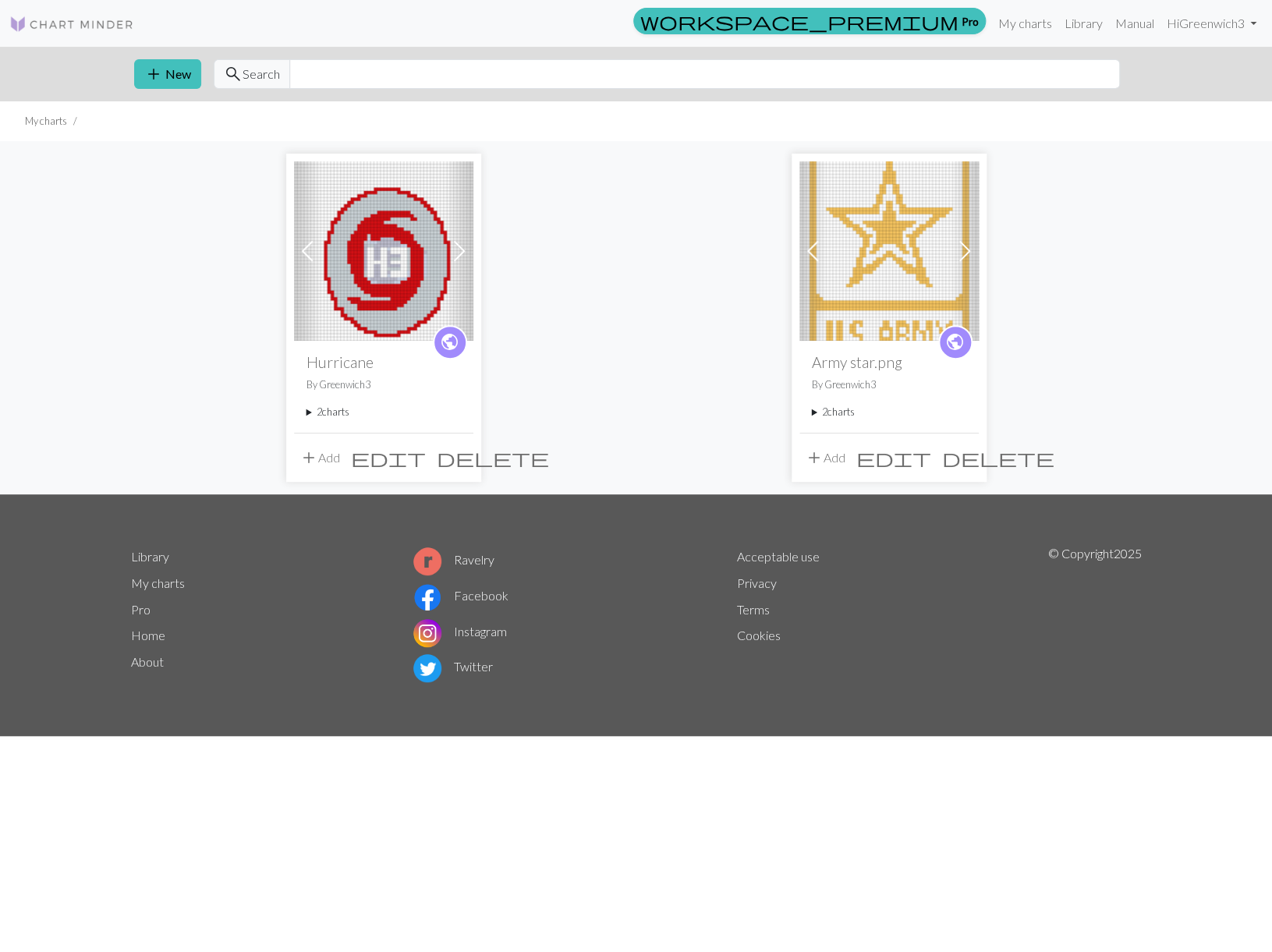
click at [309, 410] on summary "2 charts" at bounding box center [384, 412] width 155 height 15
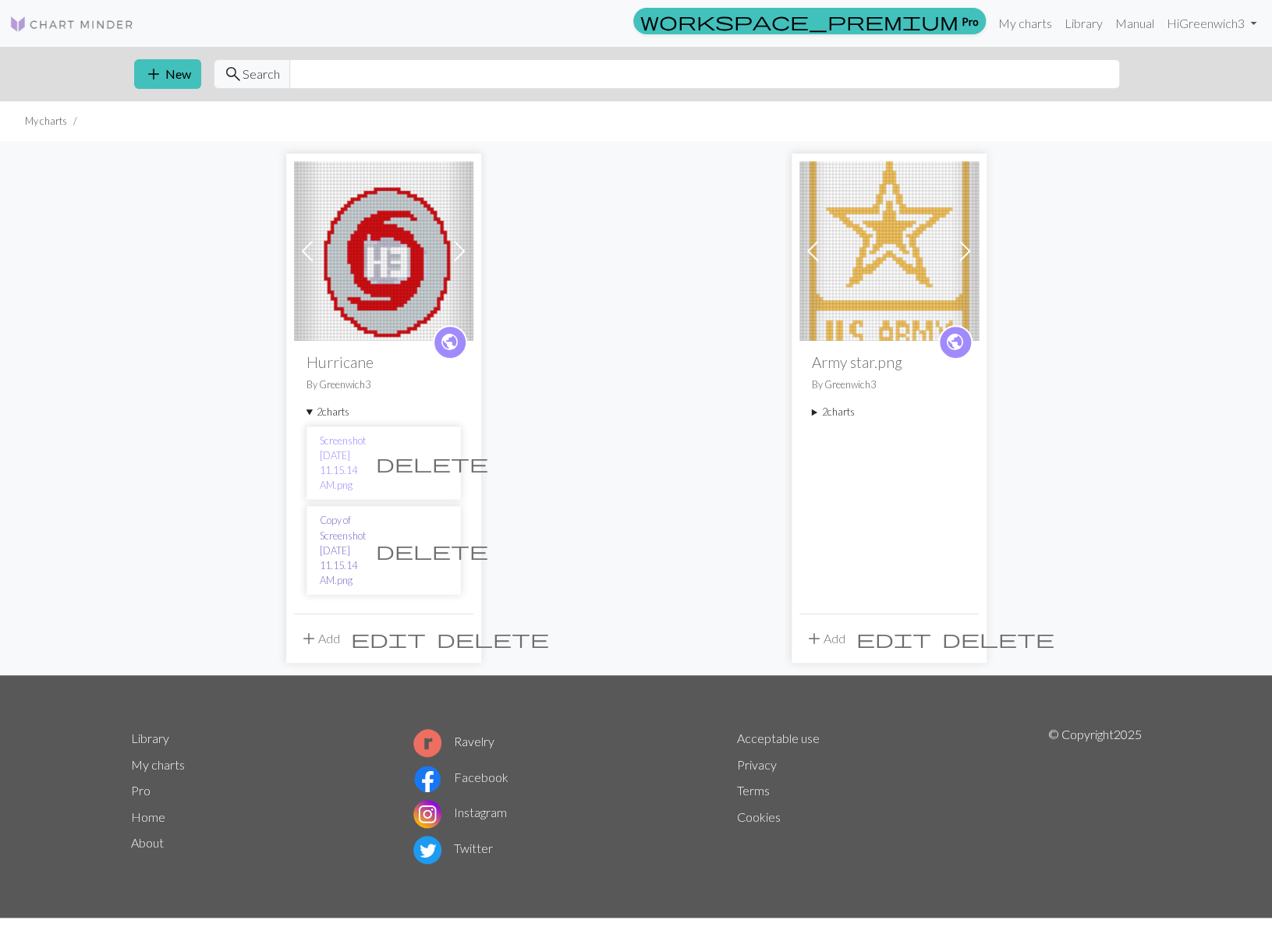
click at [340, 514] on link "Copy of Screenshot [DATE] 11.15.14 AM.png" at bounding box center [343, 550] width 46 height 75
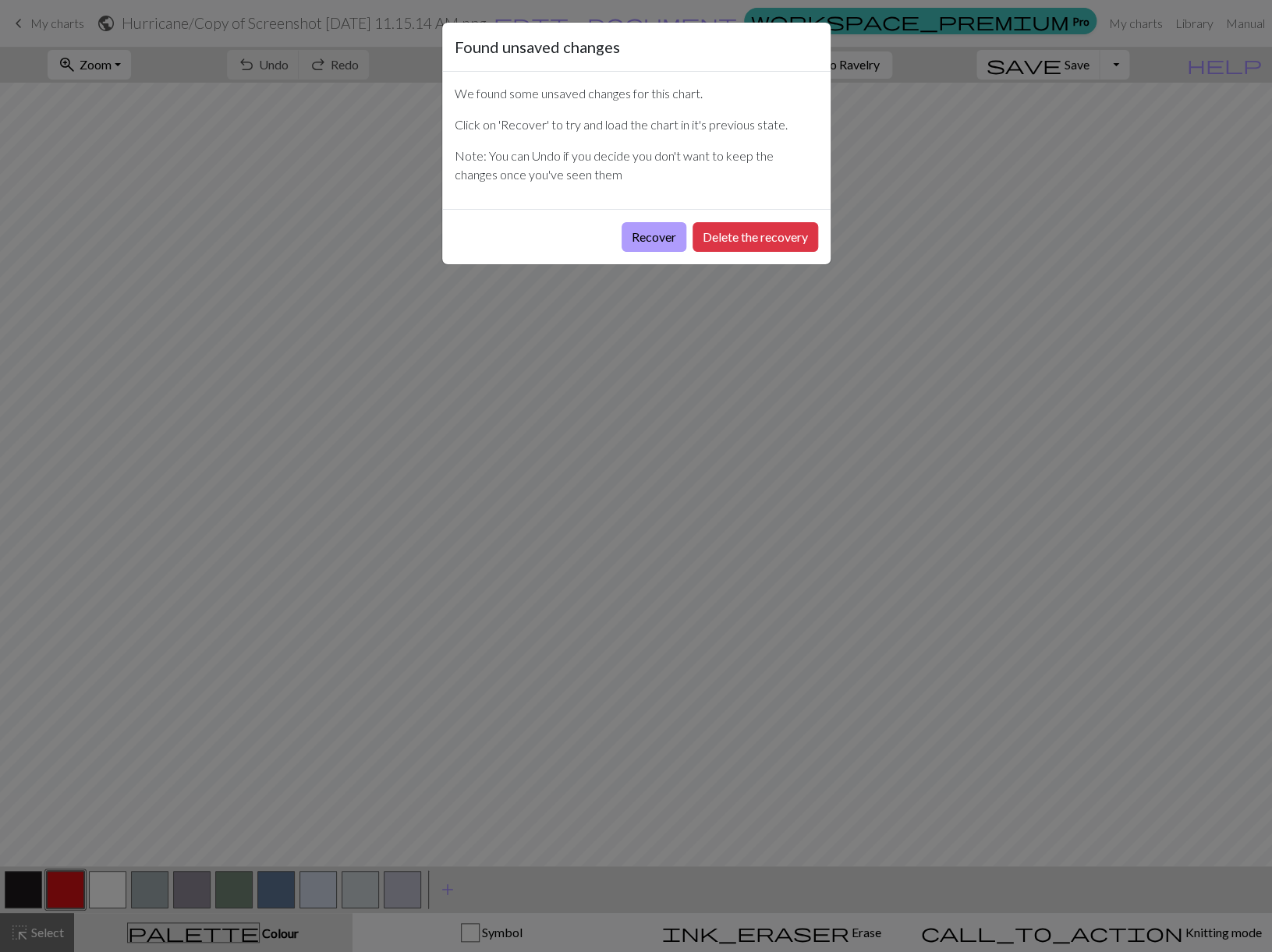
click at [649, 235] on button "Recover" at bounding box center [654, 236] width 65 height 30
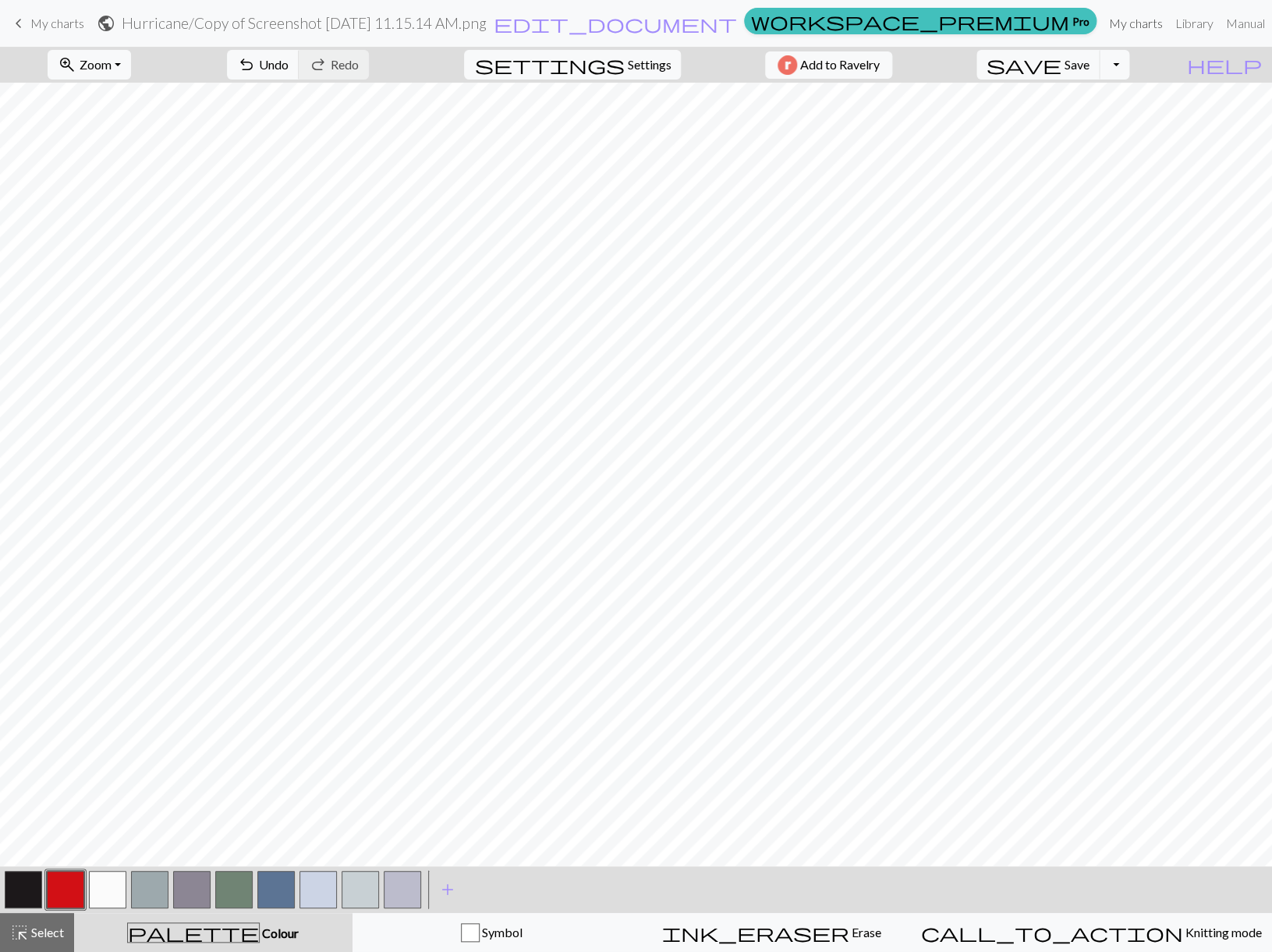
click at [1103, 21] on link "My charts" at bounding box center [1136, 24] width 66 height 31
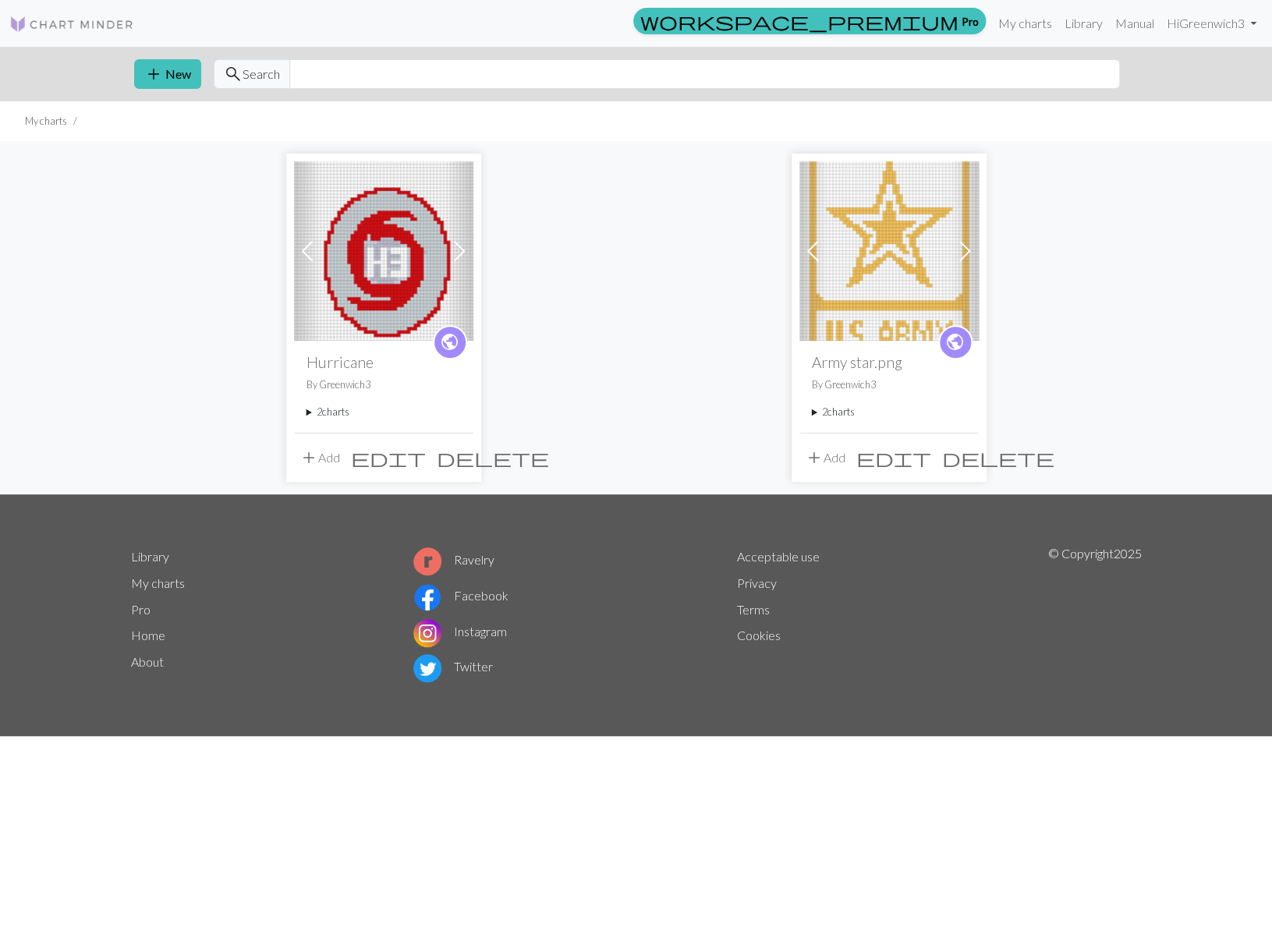
click at [308, 410] on summary "2 charts" at bounding box center [384, 412] width 155 height 15
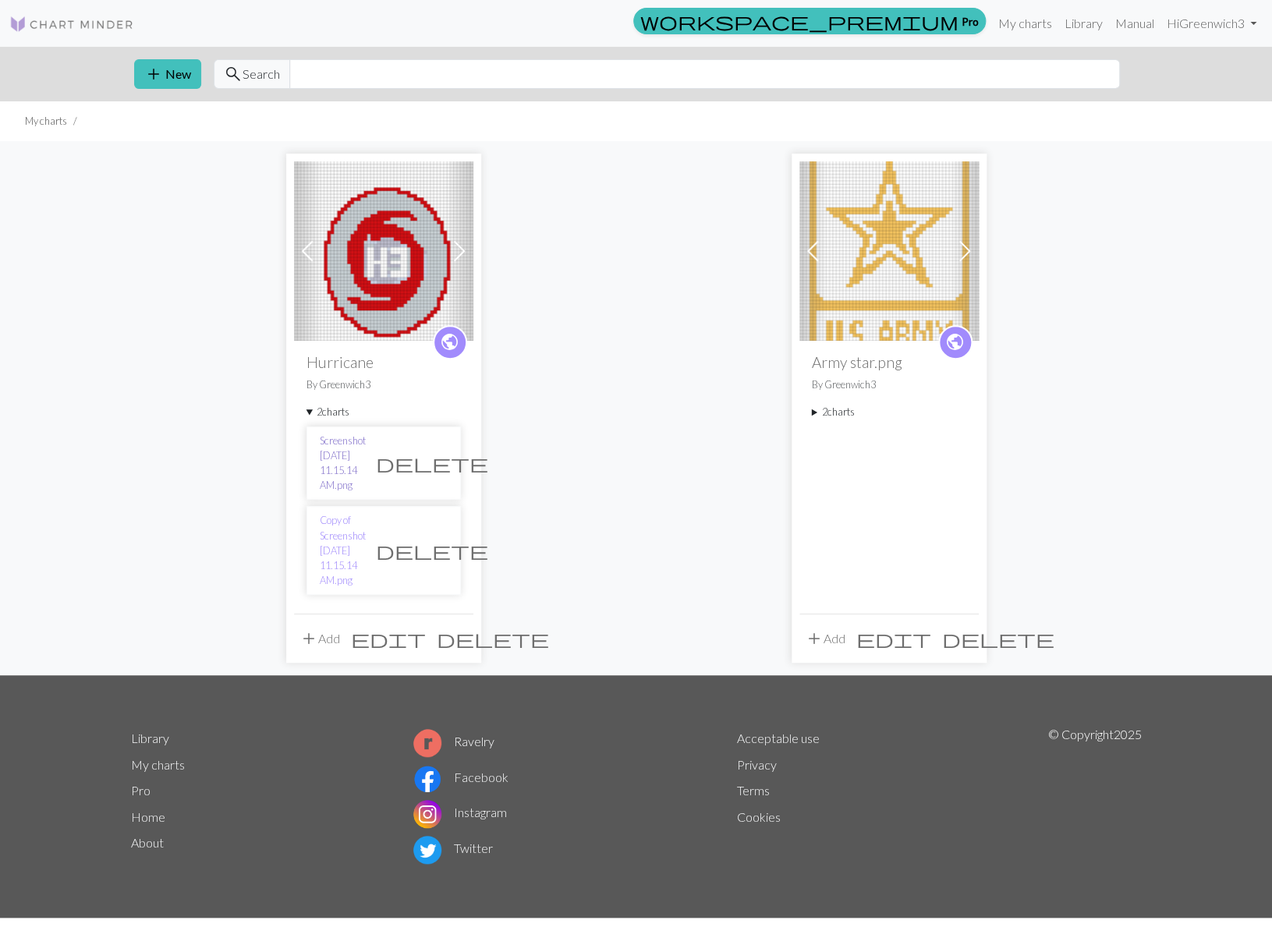
click at [344, 450] on link "Screenshot [DATE] 11.15.14 AM.png" at bounding box center [343, 464] width 46 height 60
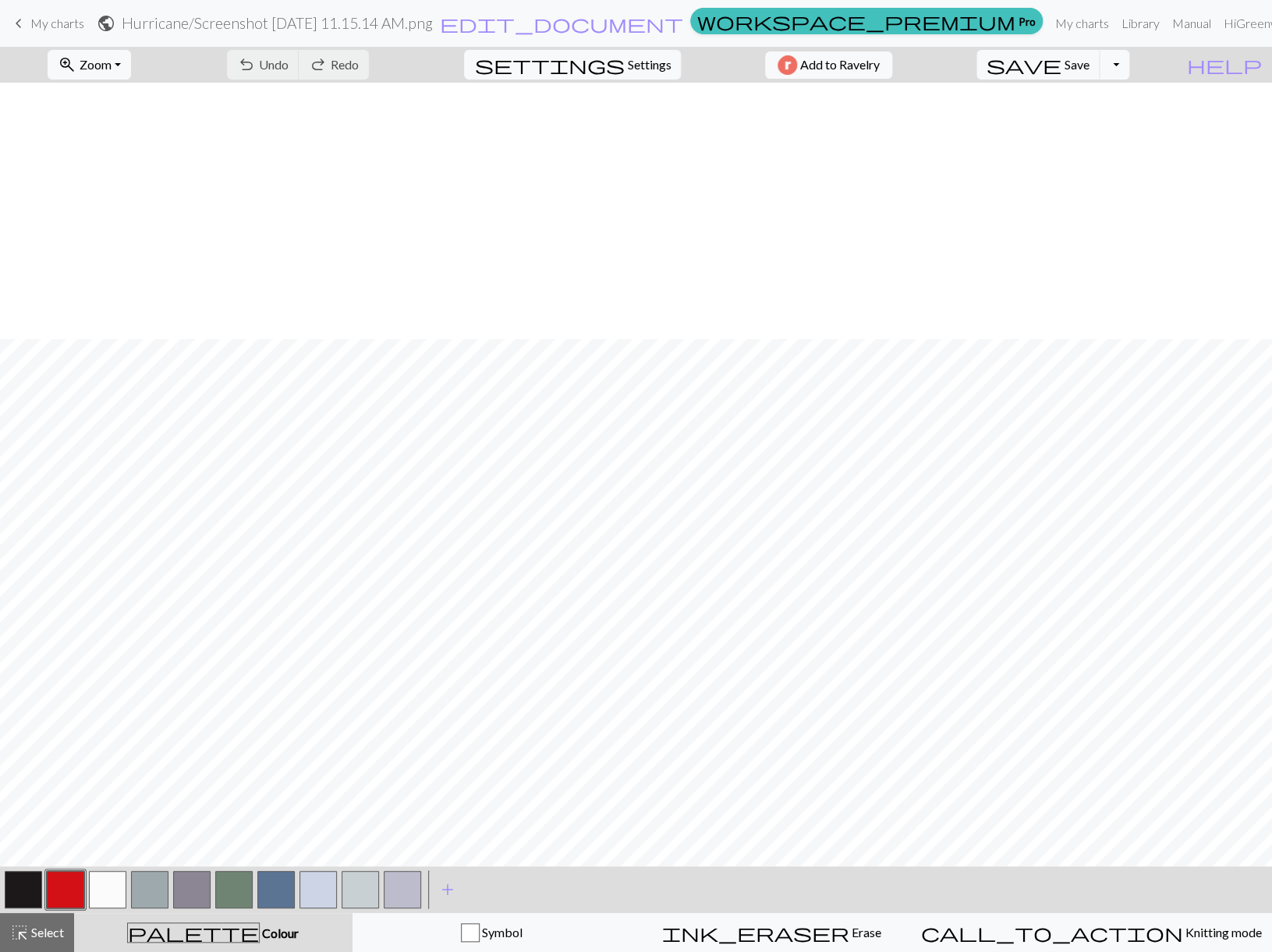
scroll to position [400, 0]
click at [1049, 19] on link "My charts" at bounding box center [1082, 24] width 66 height 31
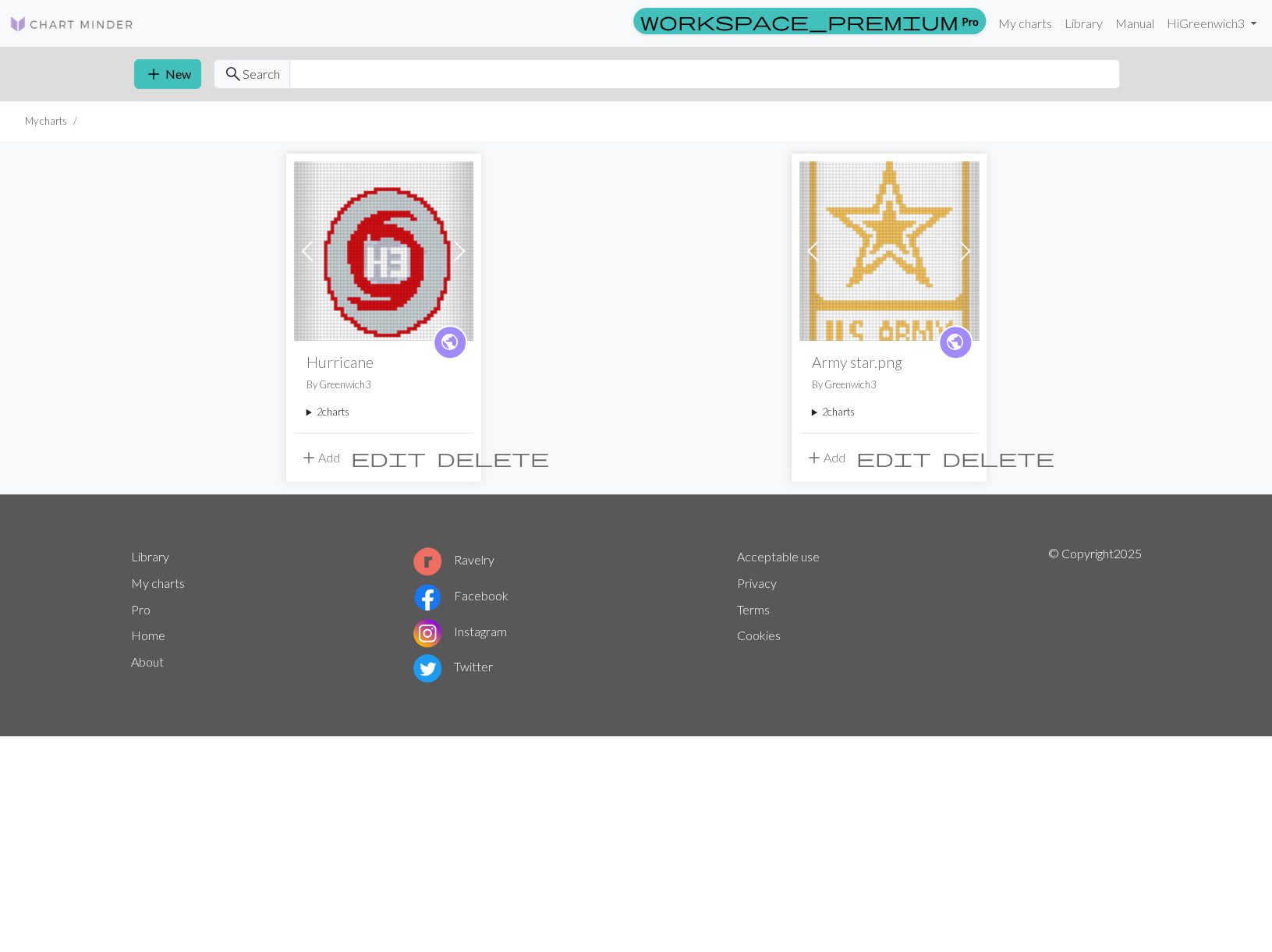
click at [308, 411] on summary "2 charts" at bounding box center [384, 412] width 155 height 15
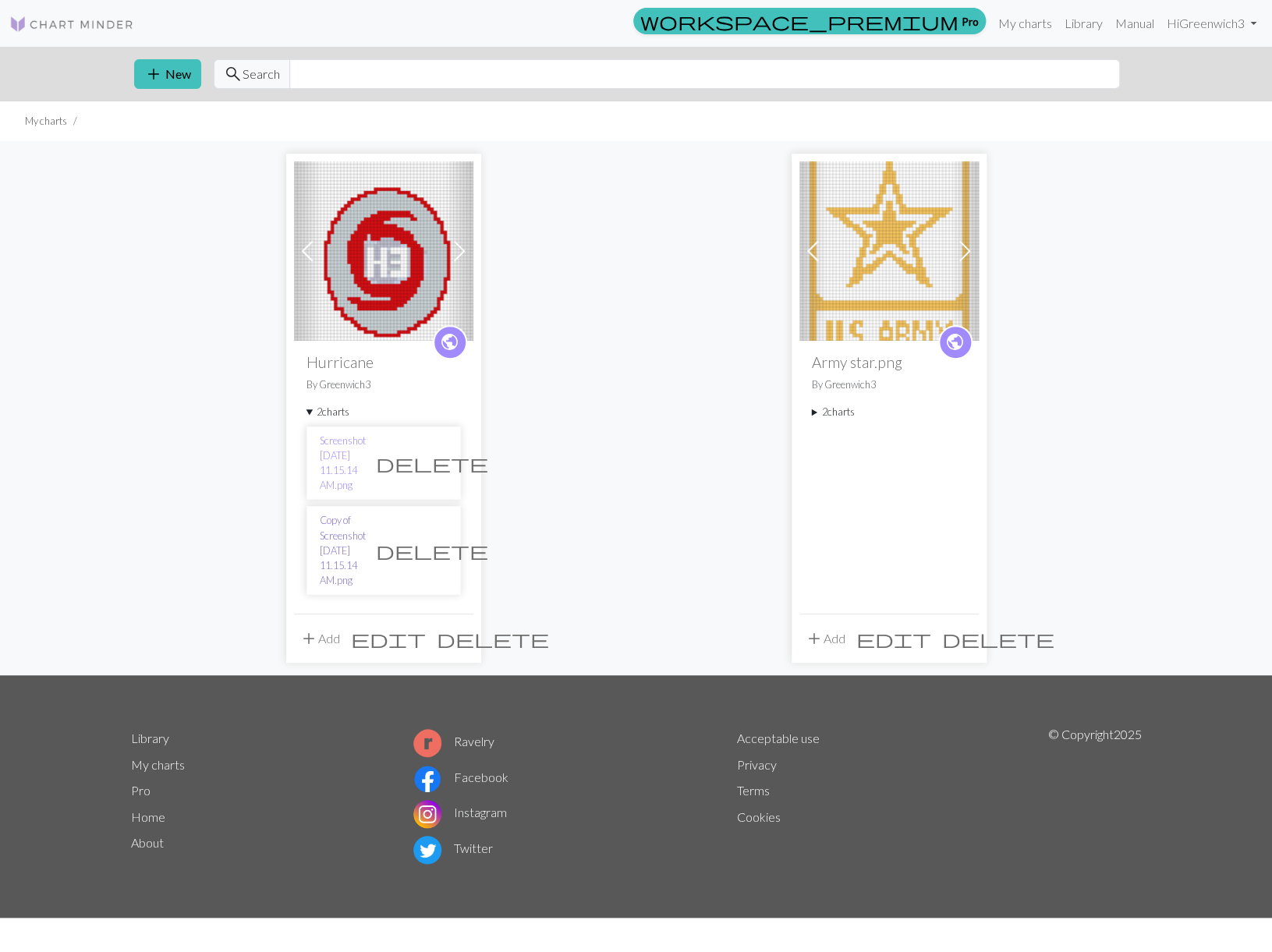
click at [348, 513] on link "Copy of Screenshot [DATE] 11.15.14 AM.png" at bounding box center [343, 550] width 46 height 75
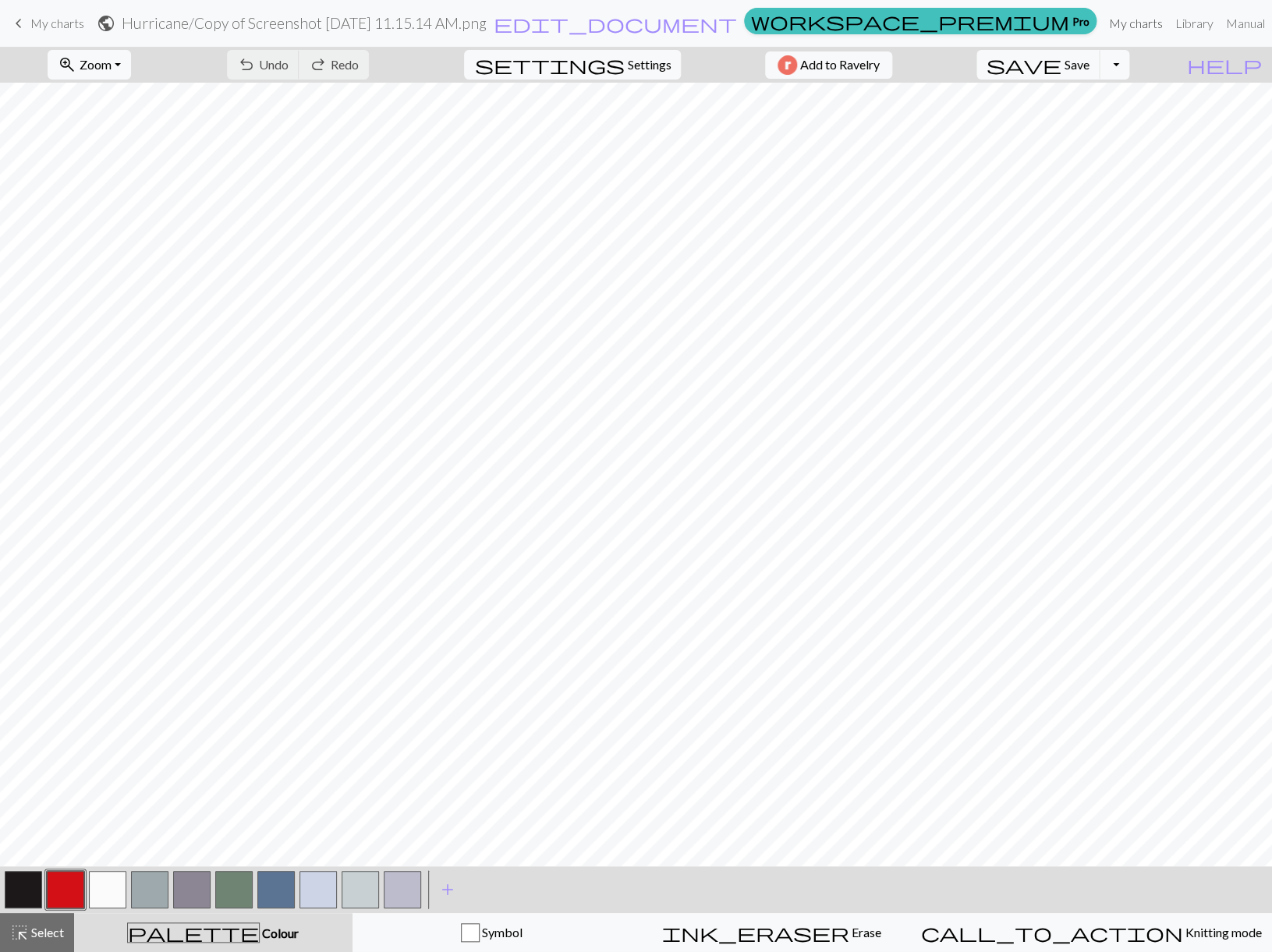
click at [1103, 19] on link "My charts" at bounding box center [1136, 24] width 66 height 31
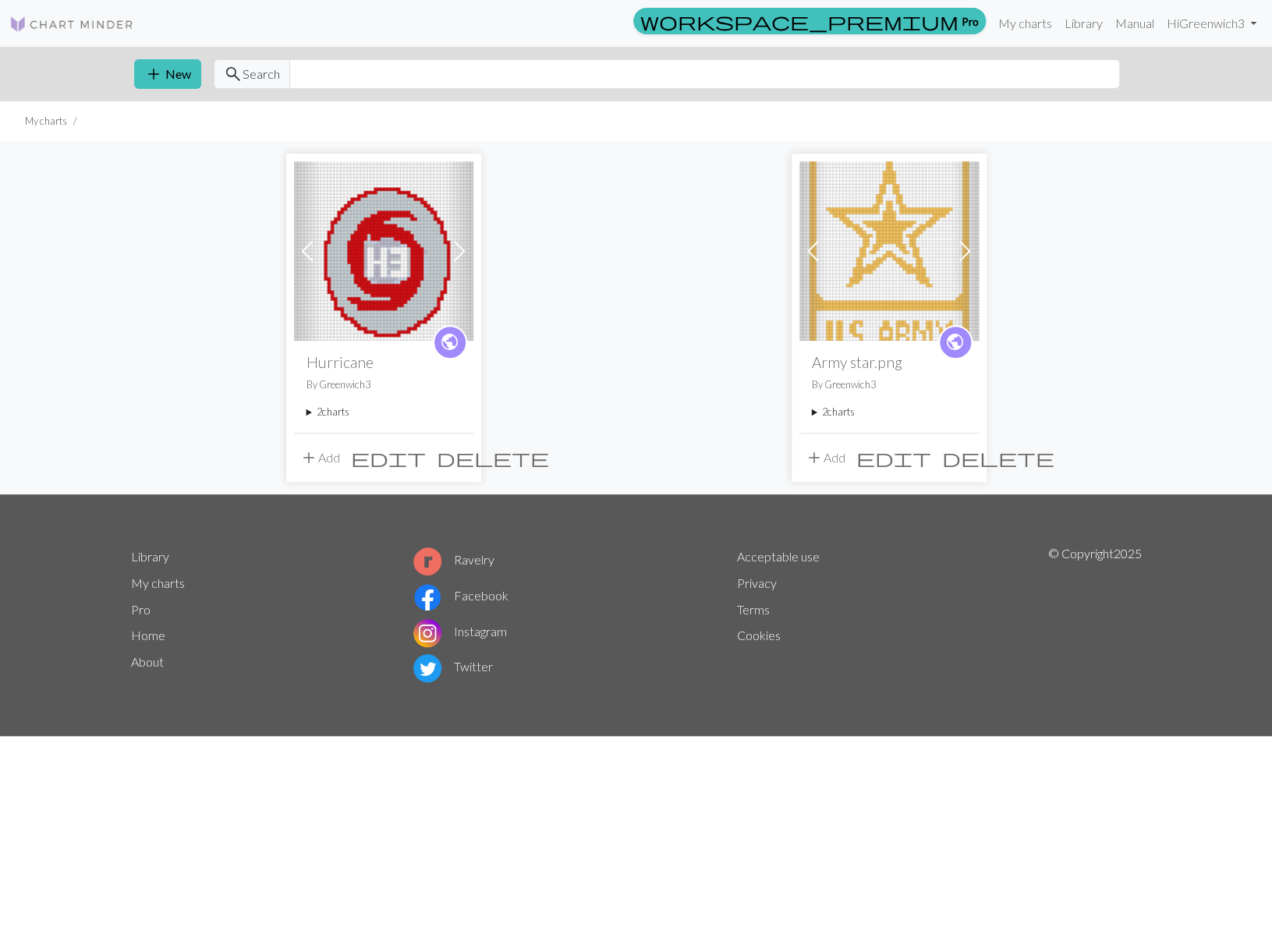
click at [460, 246] on span at bounding box center [458, 250] width 25 height 25
click at [302, 246] on span at bounding box center [306, 250] width 25 height 25
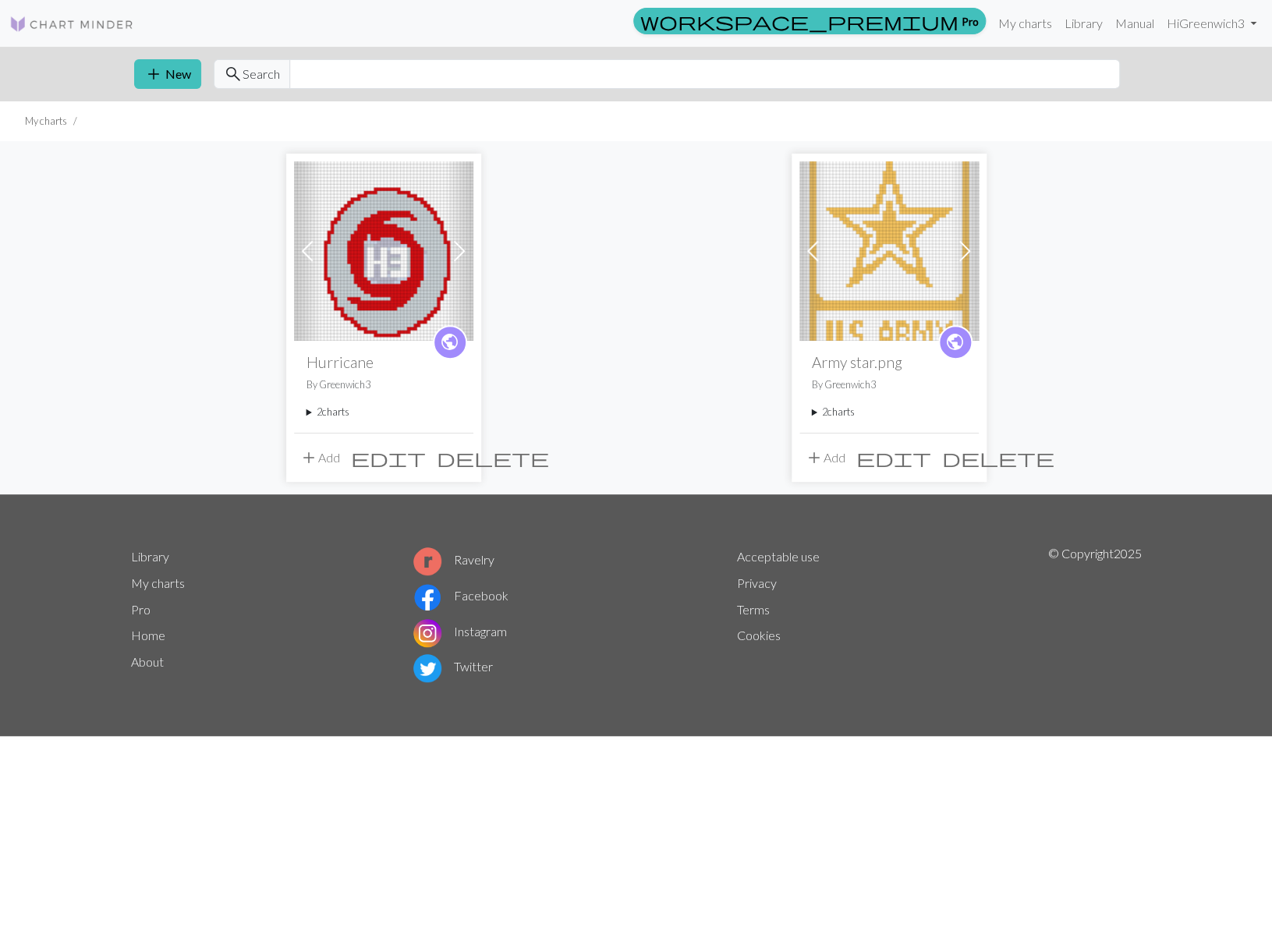
click at [461, 248] on span at bounding box center [458, 250] width 25 height 25
click at [967, 249] on span at bounding box center [964, 250] width 25 height 25
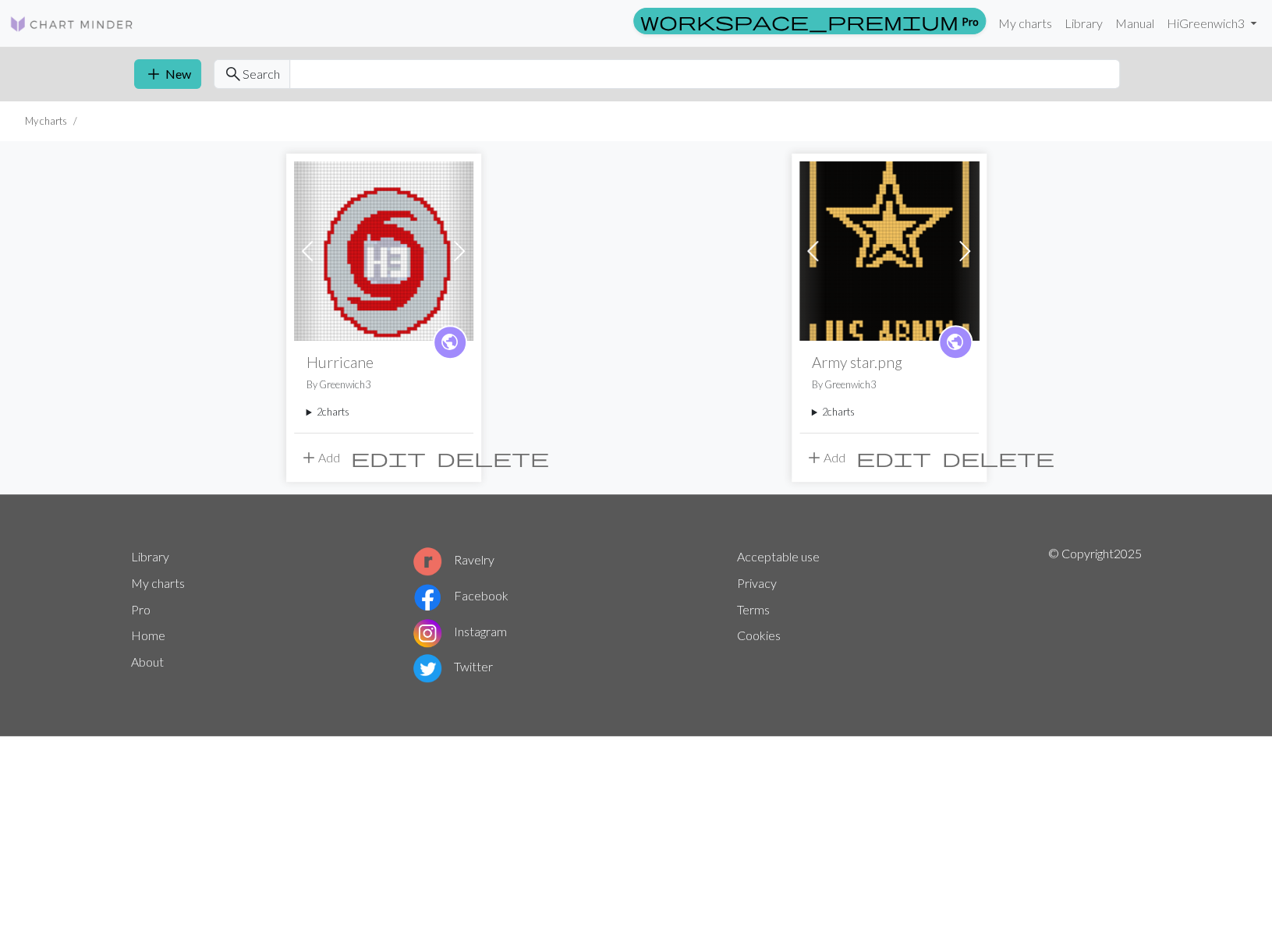
click at [967, 249] on span at bounding box center [964, 250] width 25 height 25
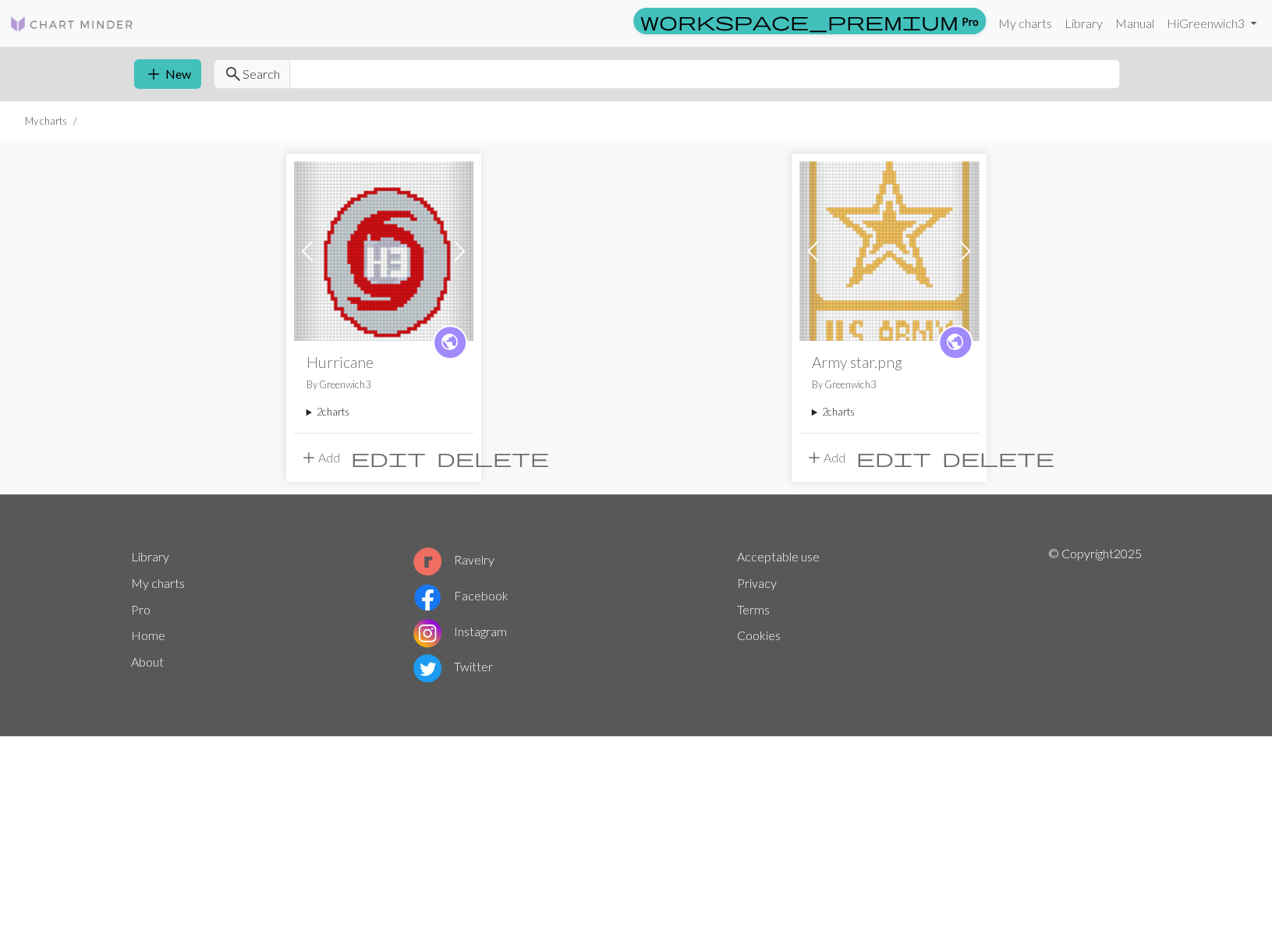
click at [452, 339] on span "public" at bounding box center [449, 342] width 19 height 25
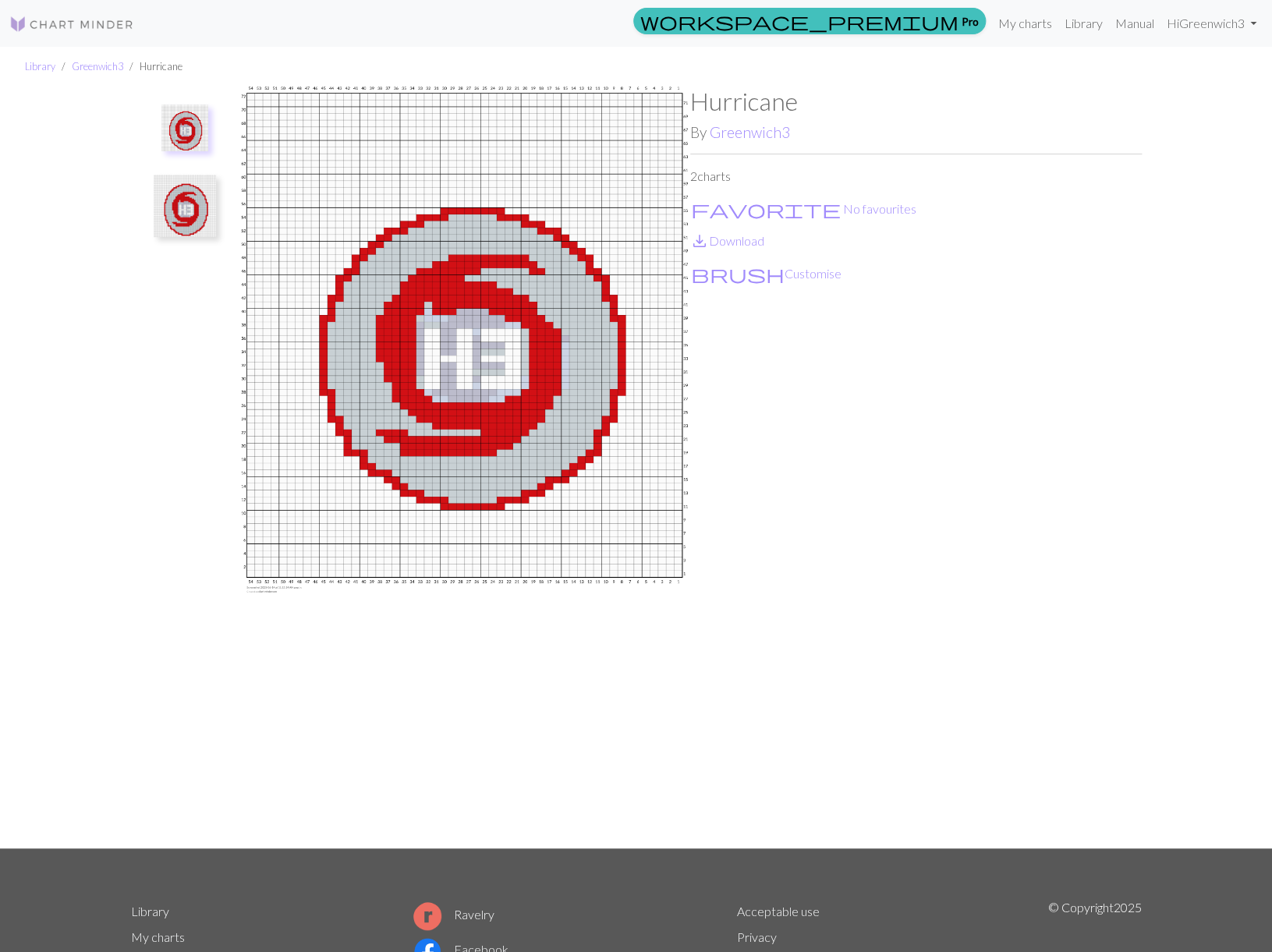
click at [184, 196] on img at bounding box center [185, 205] width 63 height 63
click at [187, 128] on img at bounding box center [185, 135] width 63 height 63
click at [952, 420] on div "Hurricane By Greenwich3 2 charts favorite No favourites save_alt Download brush…" at bounding box center [916, 467] width 452 height 762
